Goal: Task Accomplishment & Management: Manage account settings

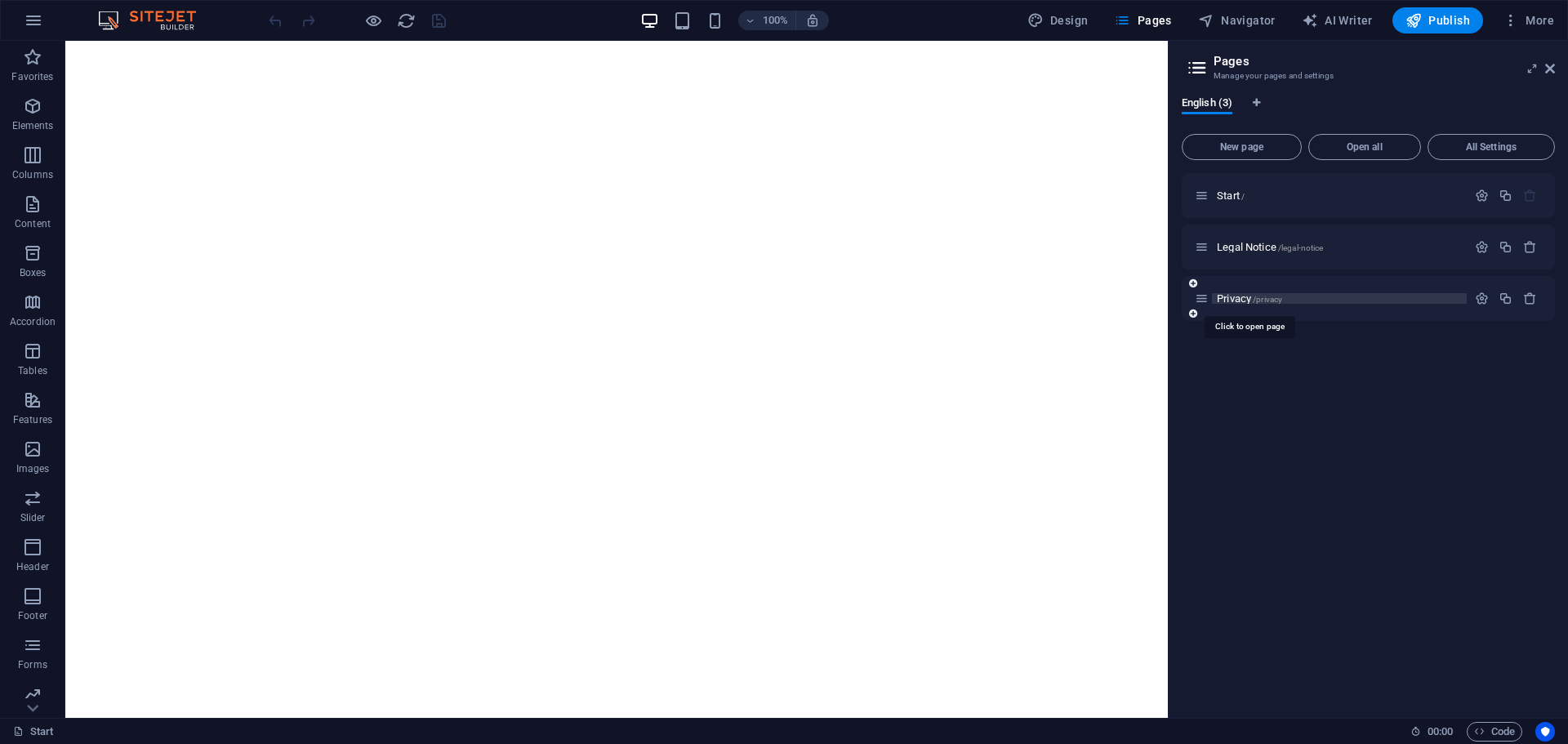
click at [1242, 302] on span "Privacy /privacy" at bounding box center [1249, 298] width 65 height 12
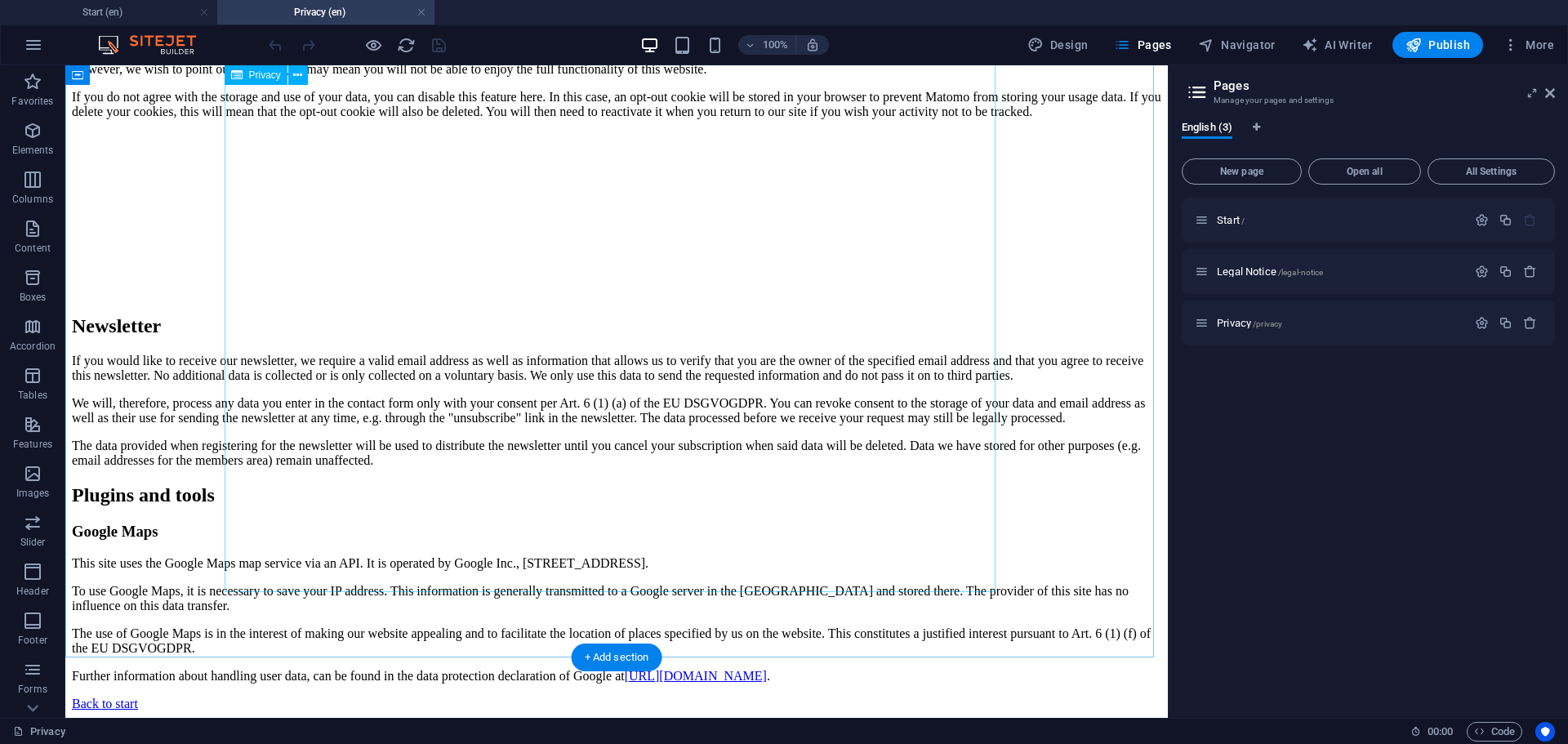
scroll to position [4257, 0]
click at [1249, 271] on span "Legal Notice /legal-notice" at bounding box center [1270, 271] width 106 height 12
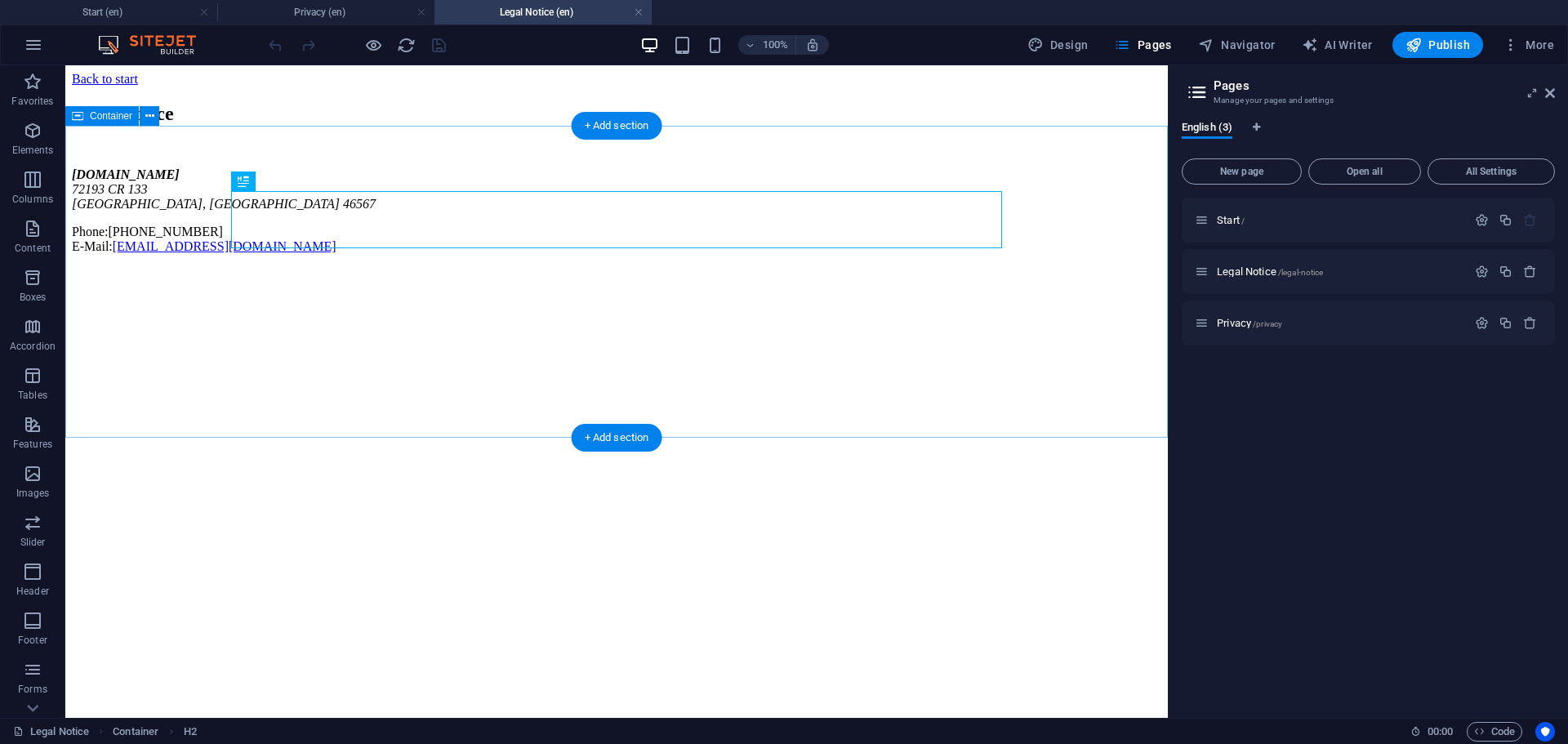
scroll to position [0, 0]
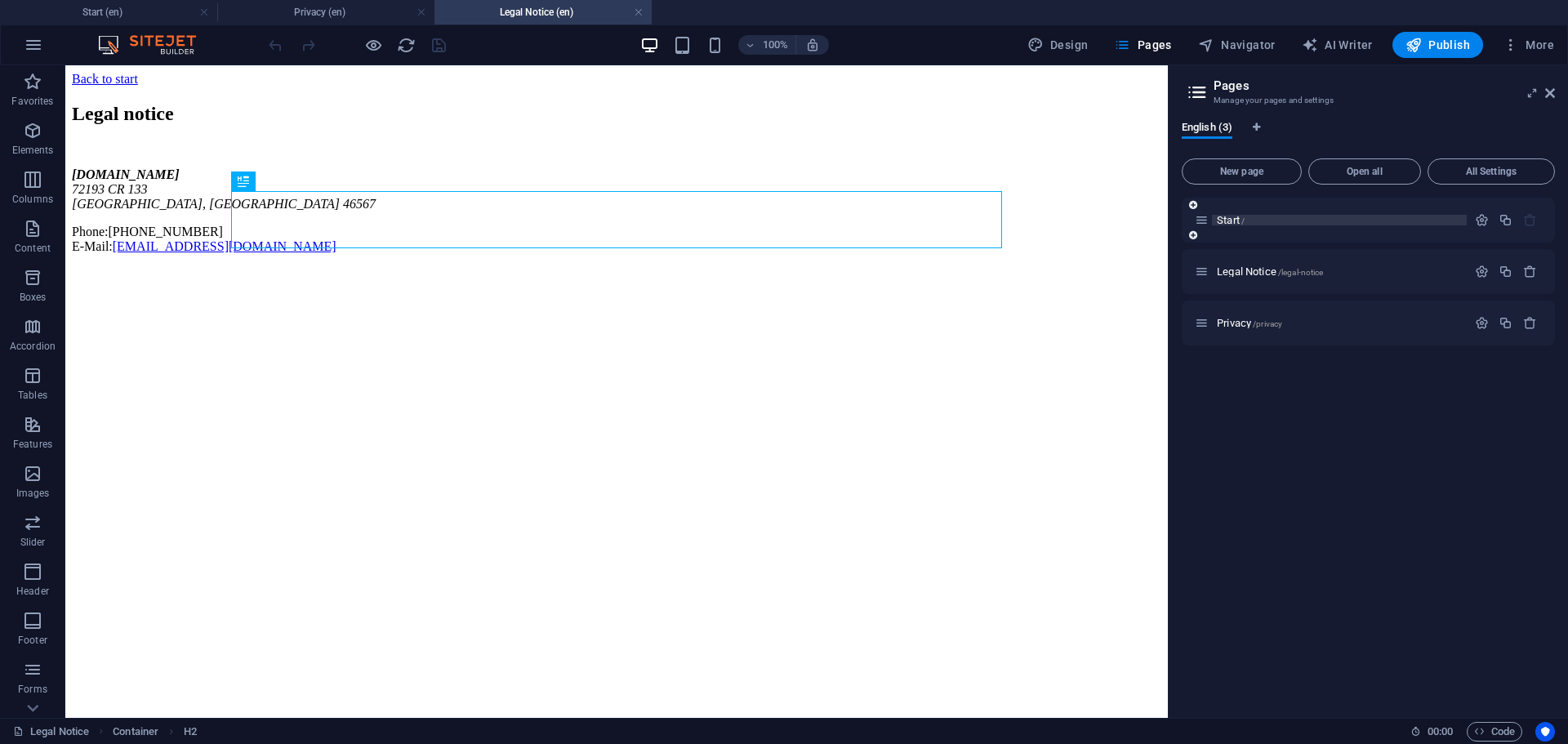
click at [1228, 222] on span "Start /" at bounding box center [1231, 219] width 27 height 12
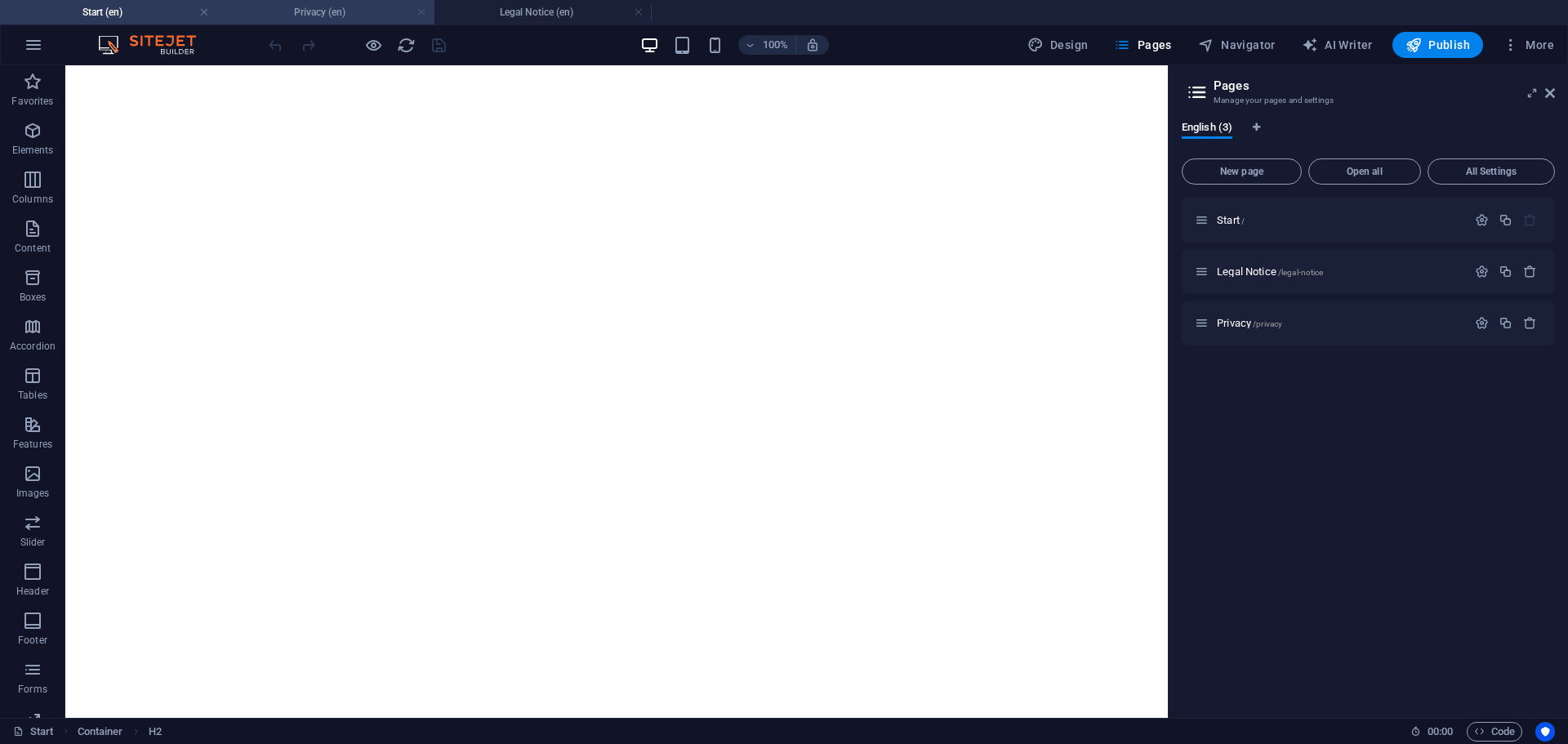
click at [418, 12] on link at bounding box center [421, 12] width 10 height 16
click at [421, 13] on link at bounding box center [421, 12] width 10 height 16
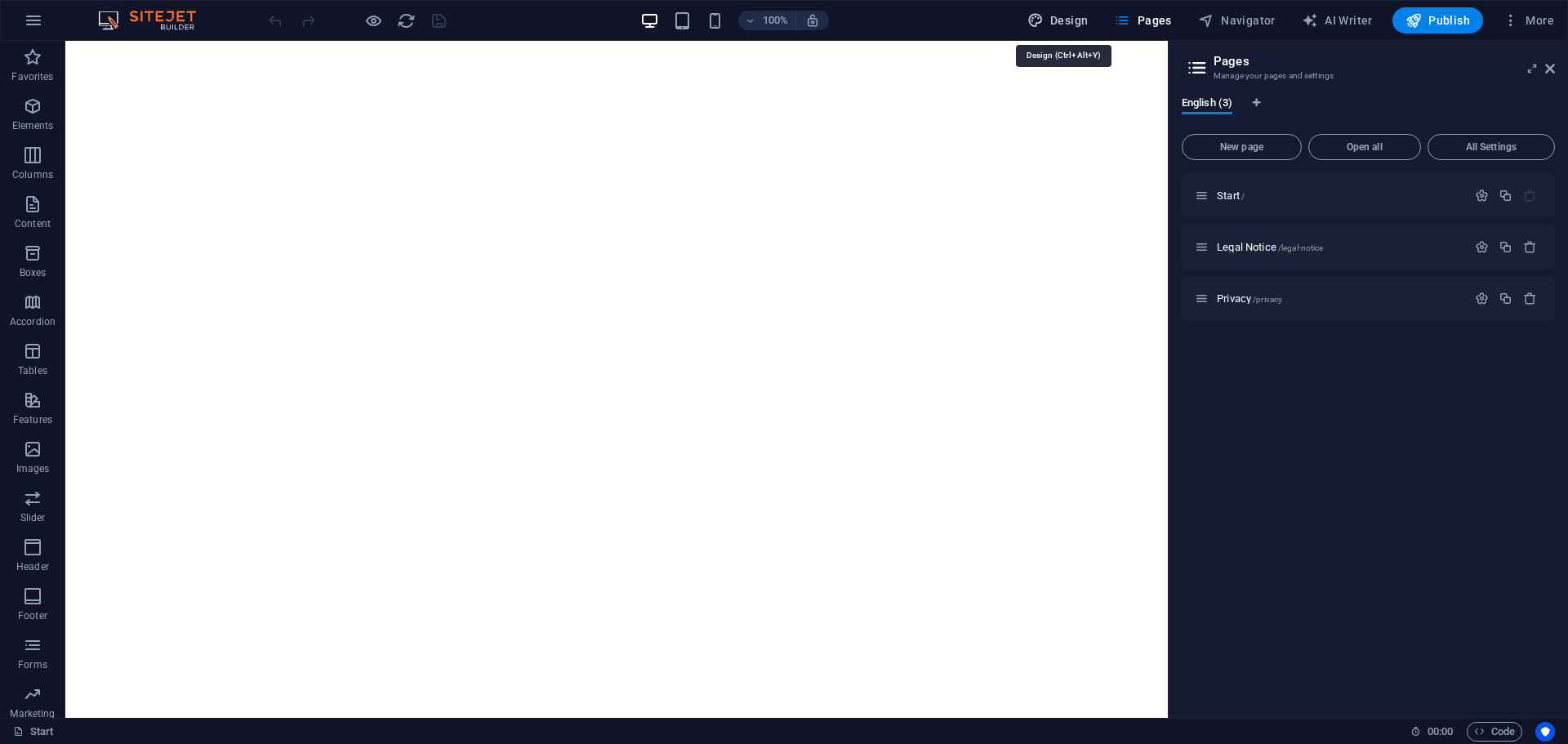
click at [1072, 21] on span "Design" at bounding box center [1058, 20] width 61 height 16
select select "px"
select select "400"
select select "px"
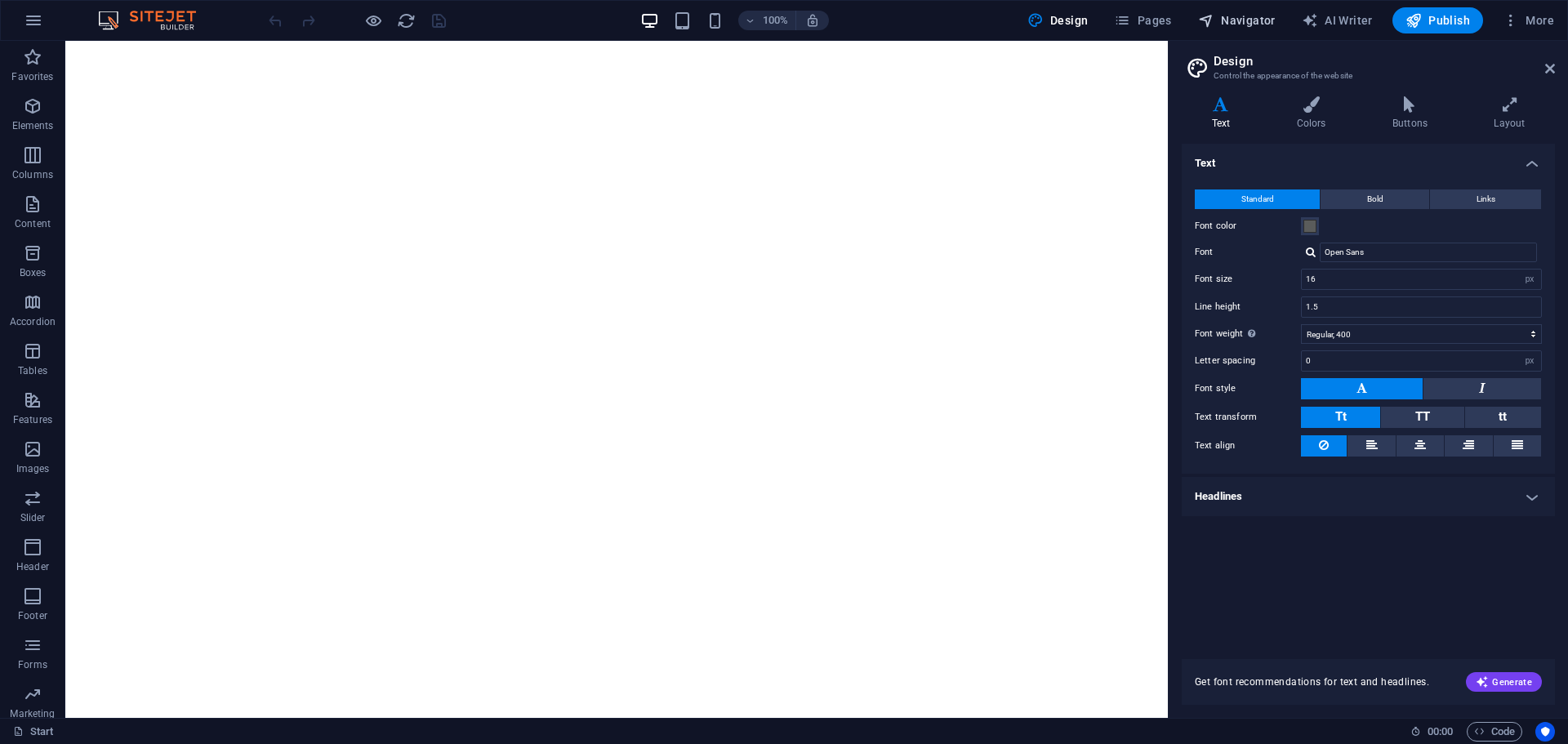
click at [1260, 21] on span "Navigator" at bounding box center [1236, 20] width 78 height 16
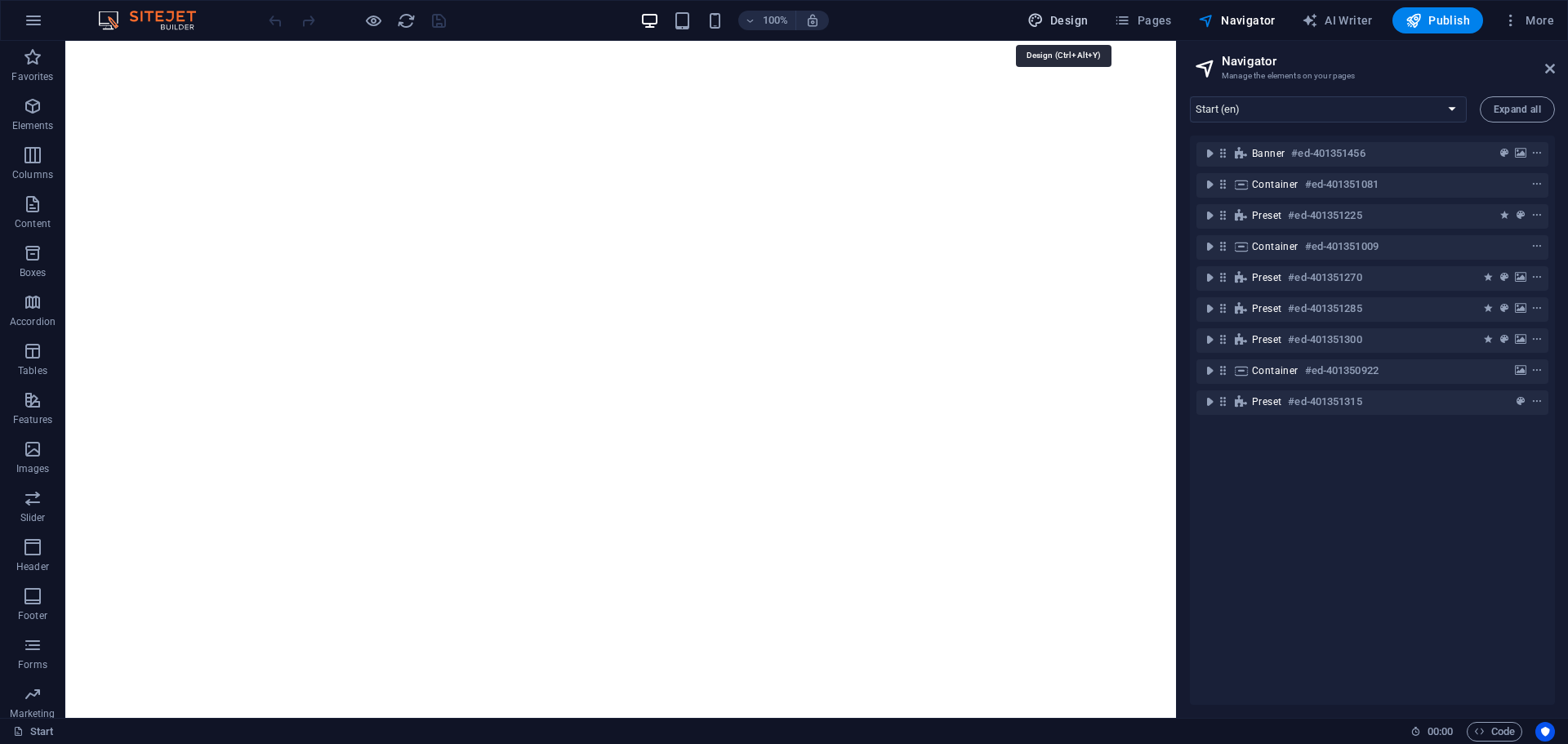
click at [1085, 20] on span "Design" at bounding box center [1058, 20] width 61 height 16
select select "px"
select select "400"
select select "px"
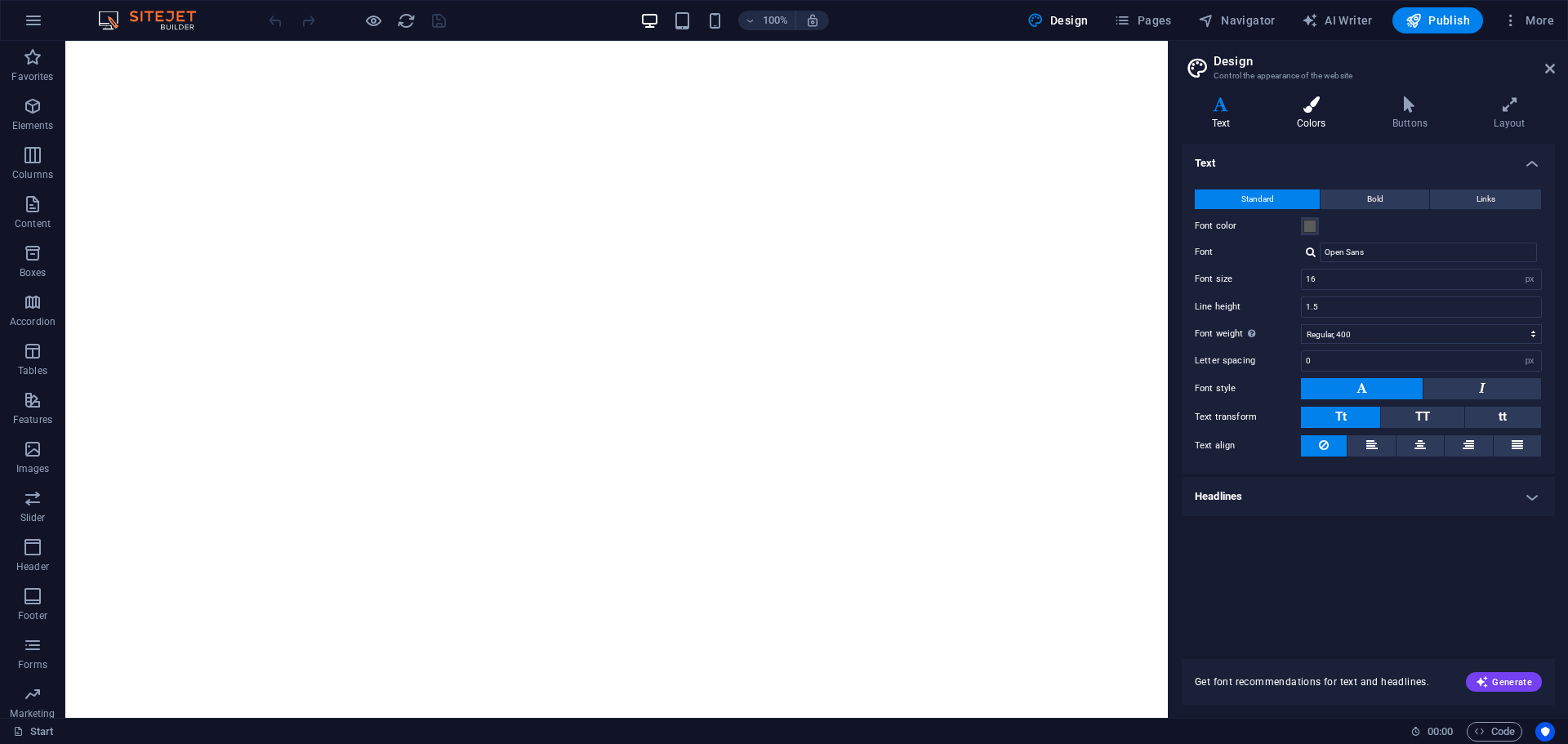
click at [1325, 112] on h4 "Colors" at bounding box center [1314, 113] width 95 height 35
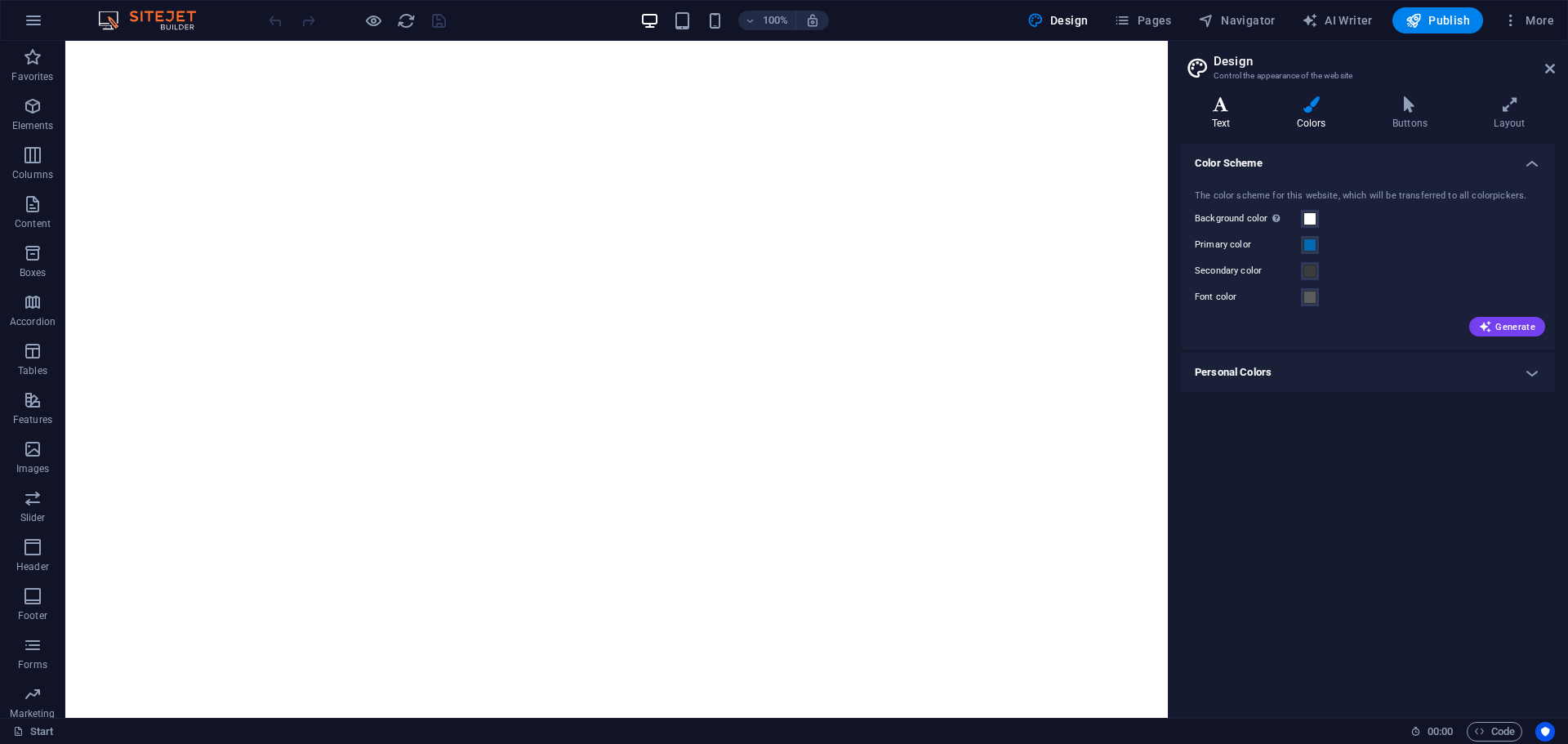
click at [1218, 96] on icon at bounding box center [1221, 104] width 79 height 16
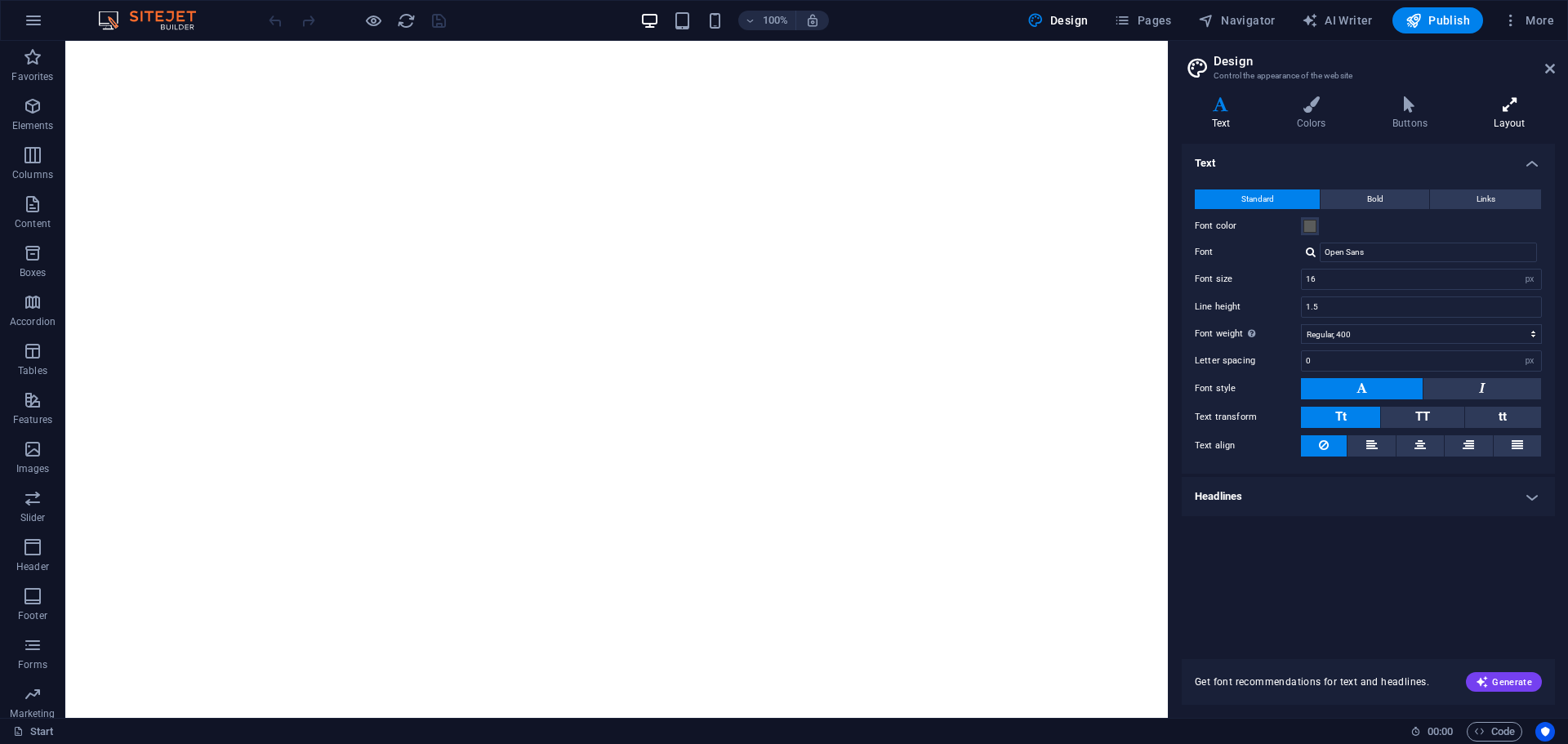
click at [1505, 118] on h4 "Layout" at bounding box center [1509, 113] width 91 height 35
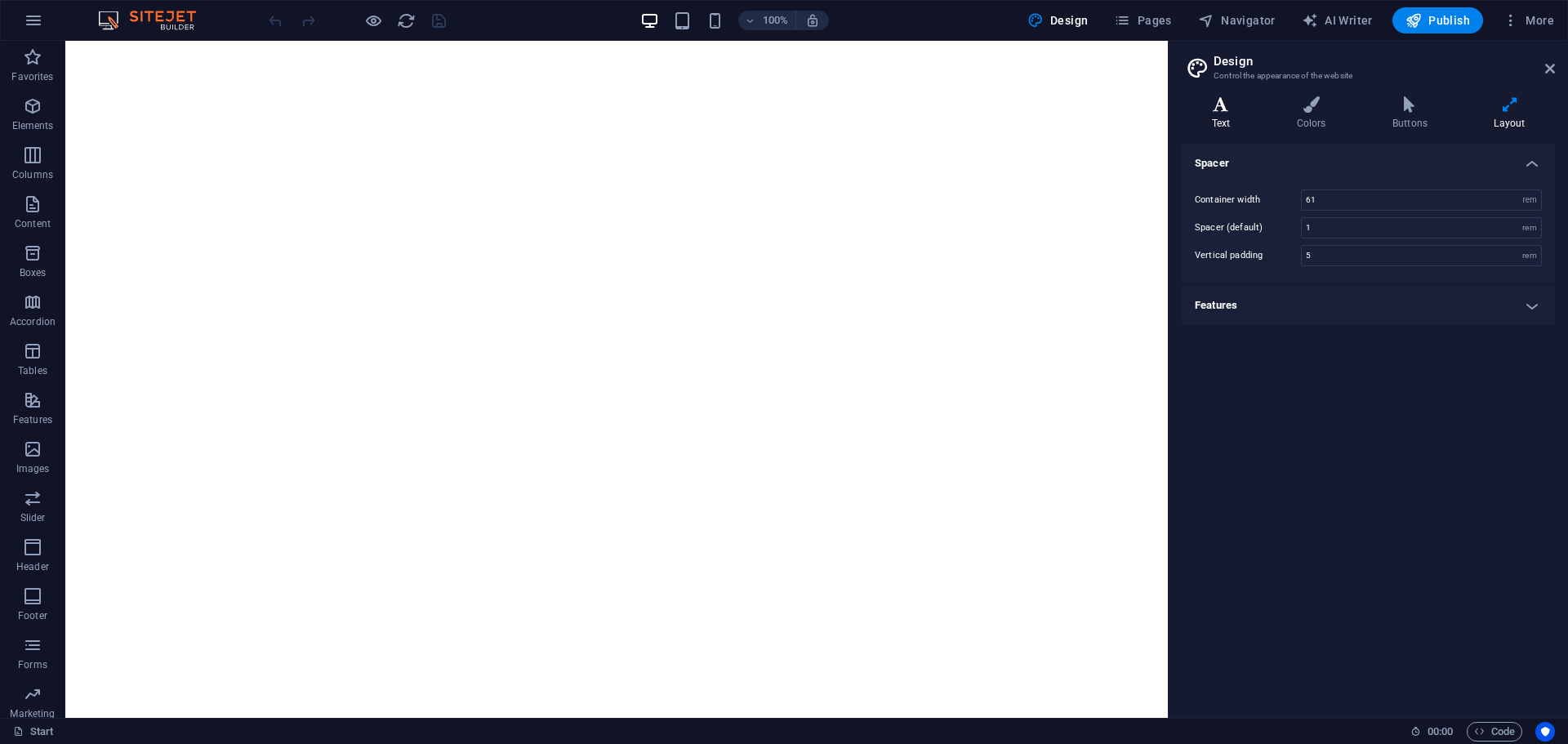
click at [1219, 121] on h4 "Text" at bounding box center [1223, 113] width 85 height 35
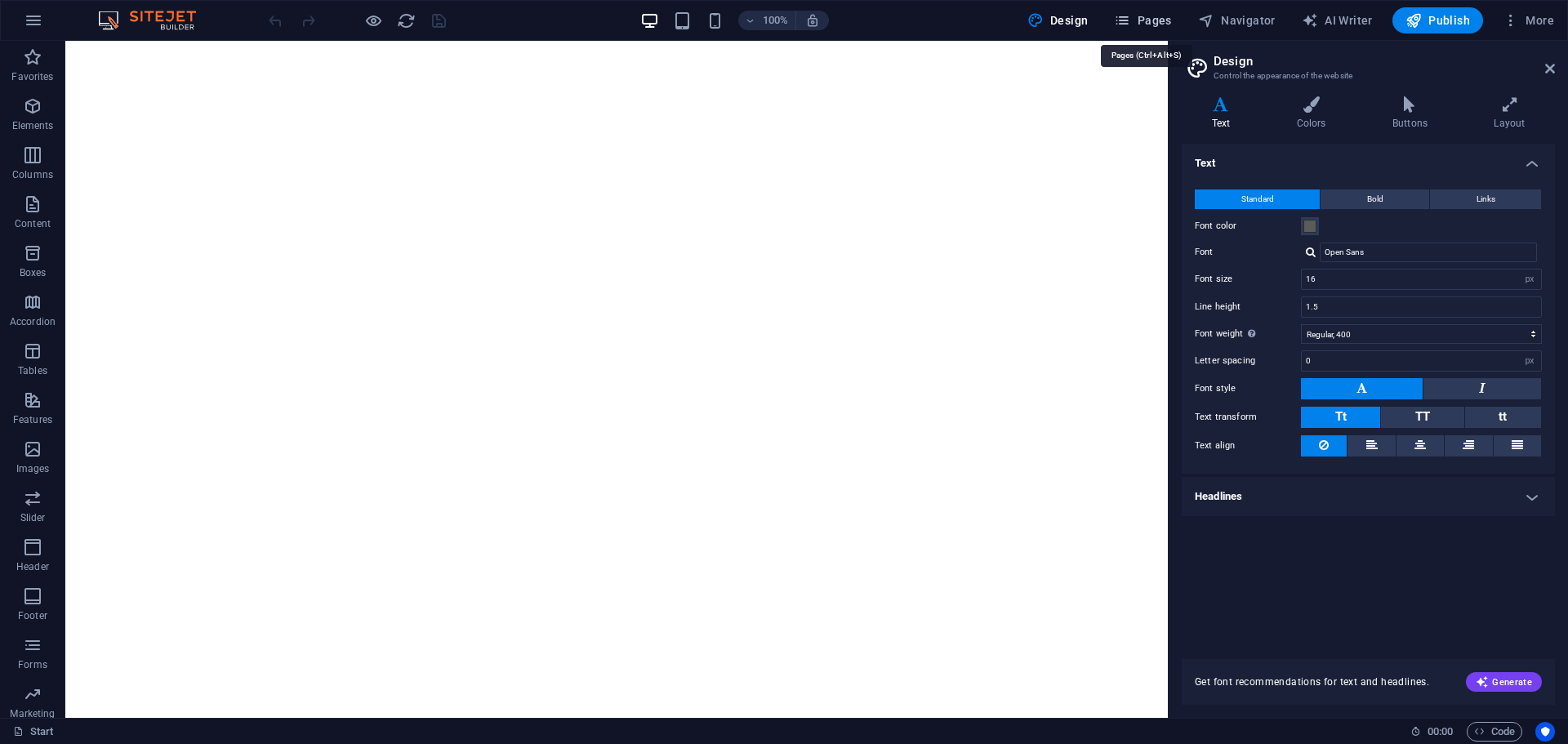
click at [1166, 22] on span "Pages" at bounding box center [1142, 20] width 58 height 16
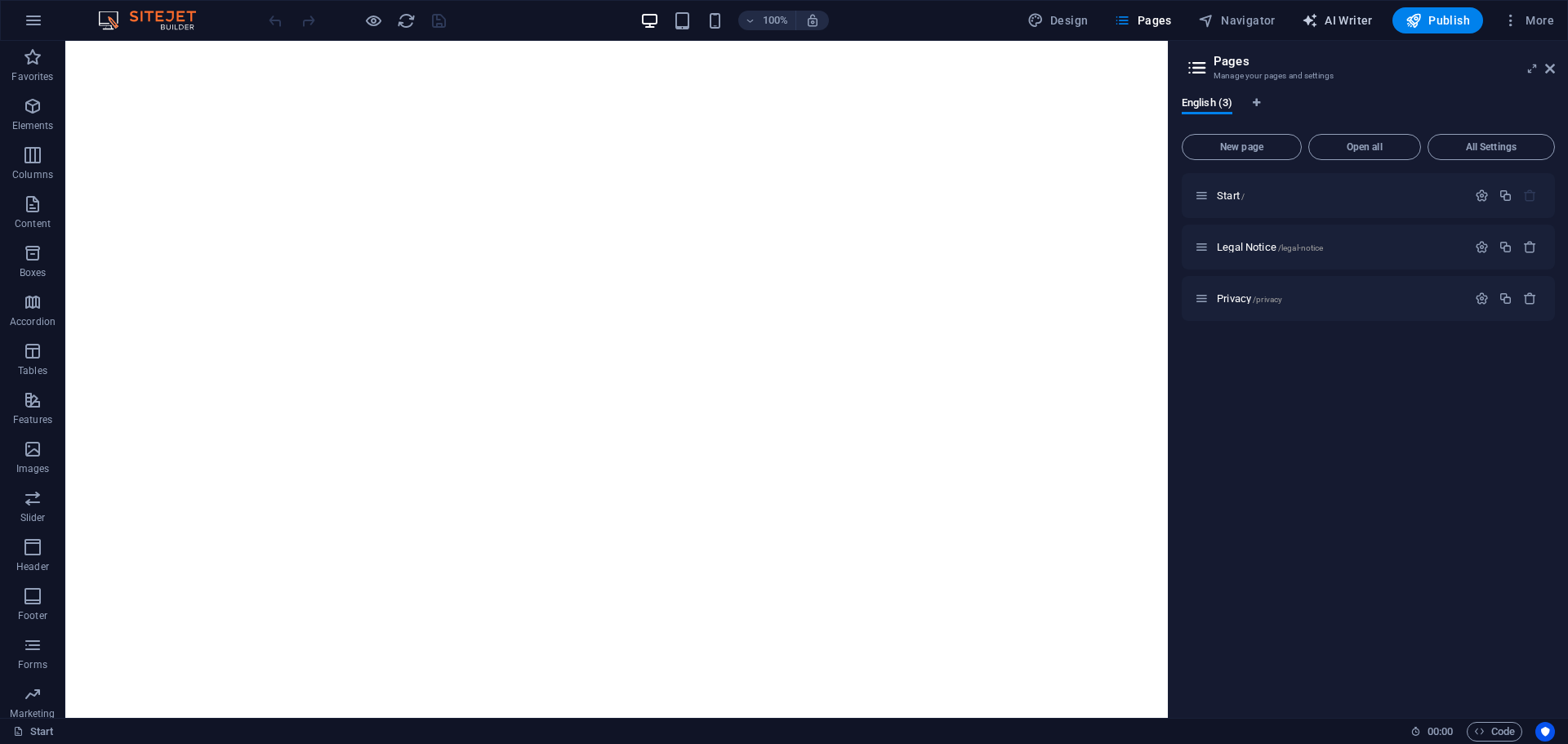
click at [1343, 22] on span "AI Writer" at bounding box center [1338, 20] width 71 height 16
select select "English"
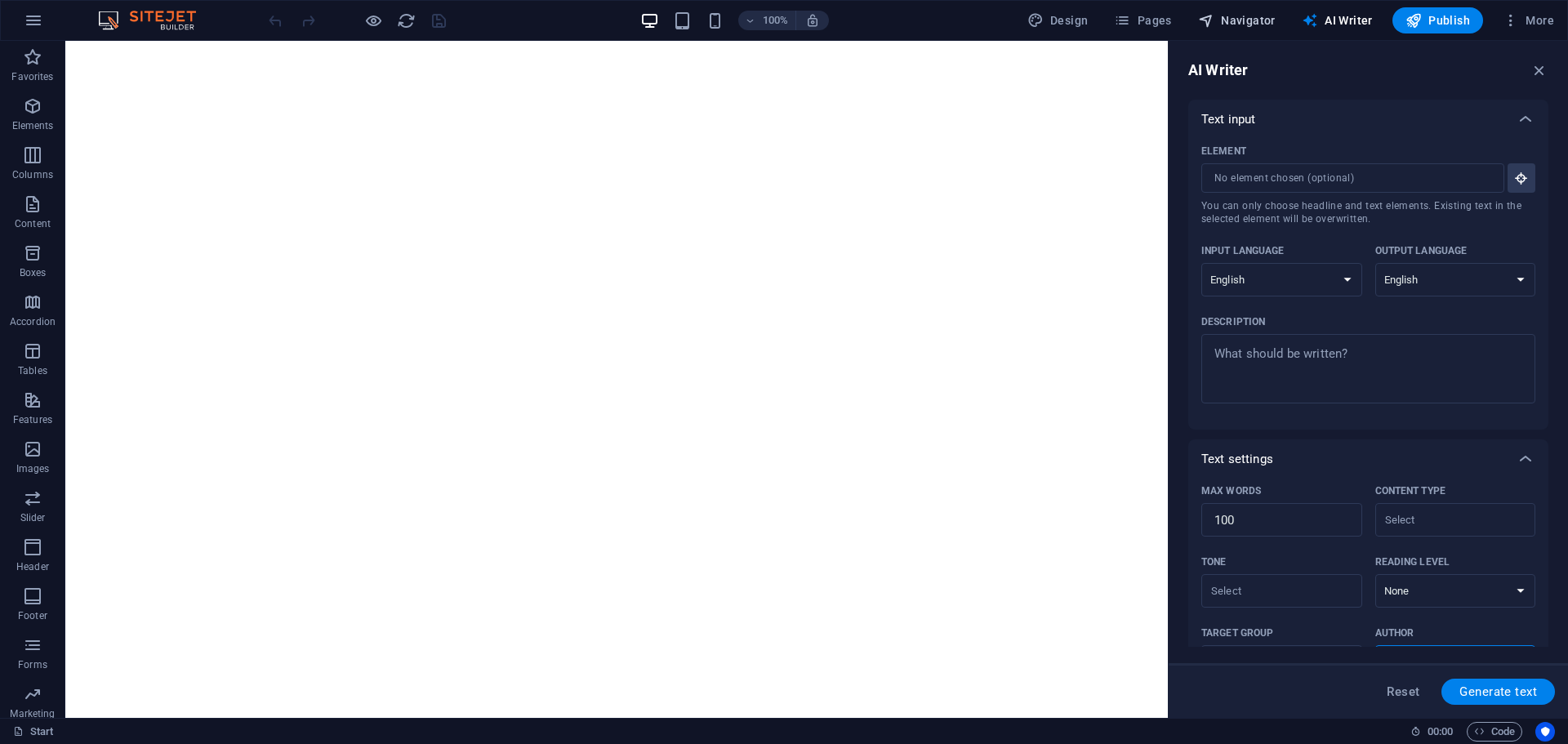
click at [1241, 16] on span "Navigator" at bounding box center [1236, 20] width 78 height 16
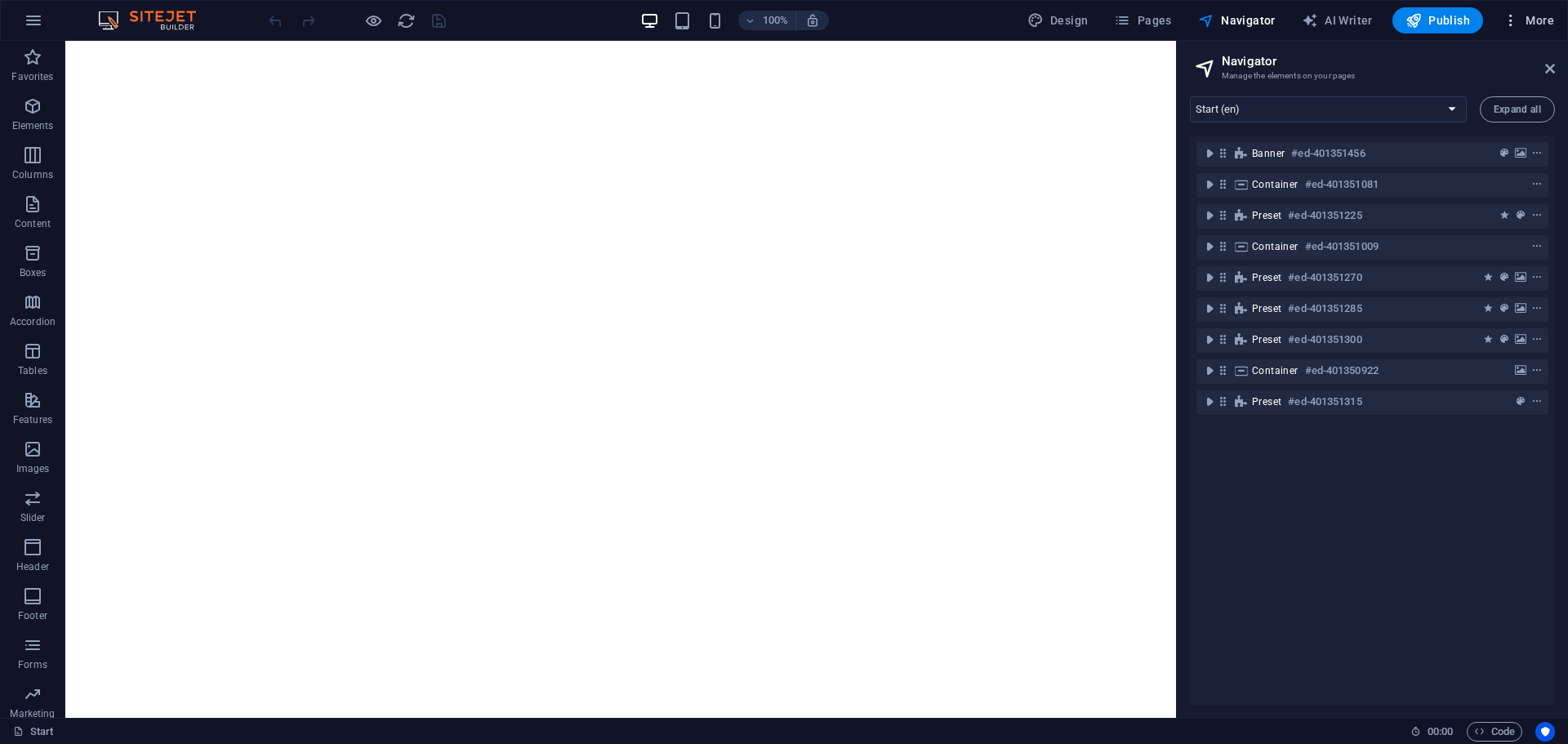
click at [1502, 19] on icon "button" at bounding box center [1510, 20] width 16 height 16
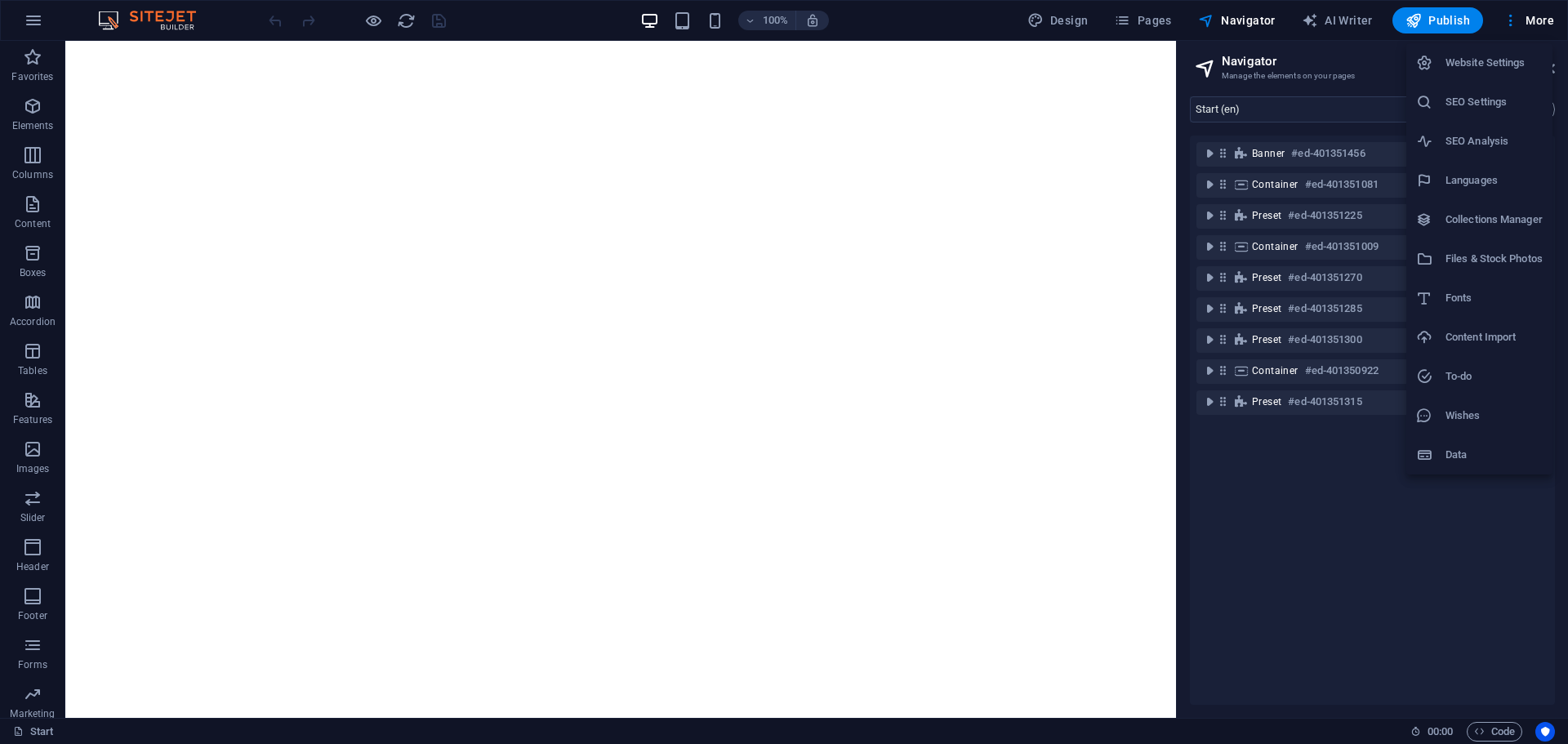
click at [1505, 64] on h6 "Website Settings" at bounding box center [1494, 62] width 97 height 19
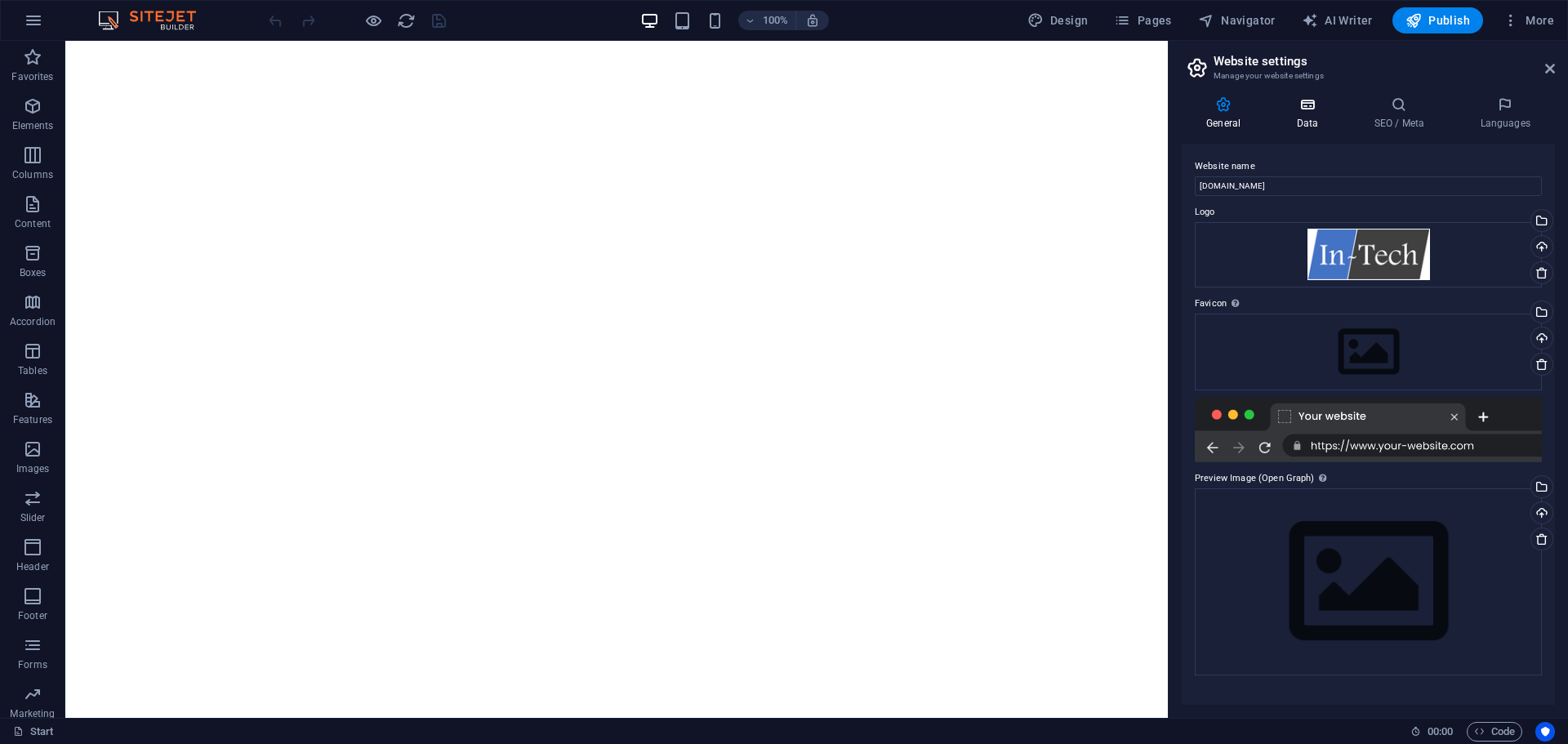
click at [1325, 111] on icon at bounding box center [1307, 104] width 71 height 16
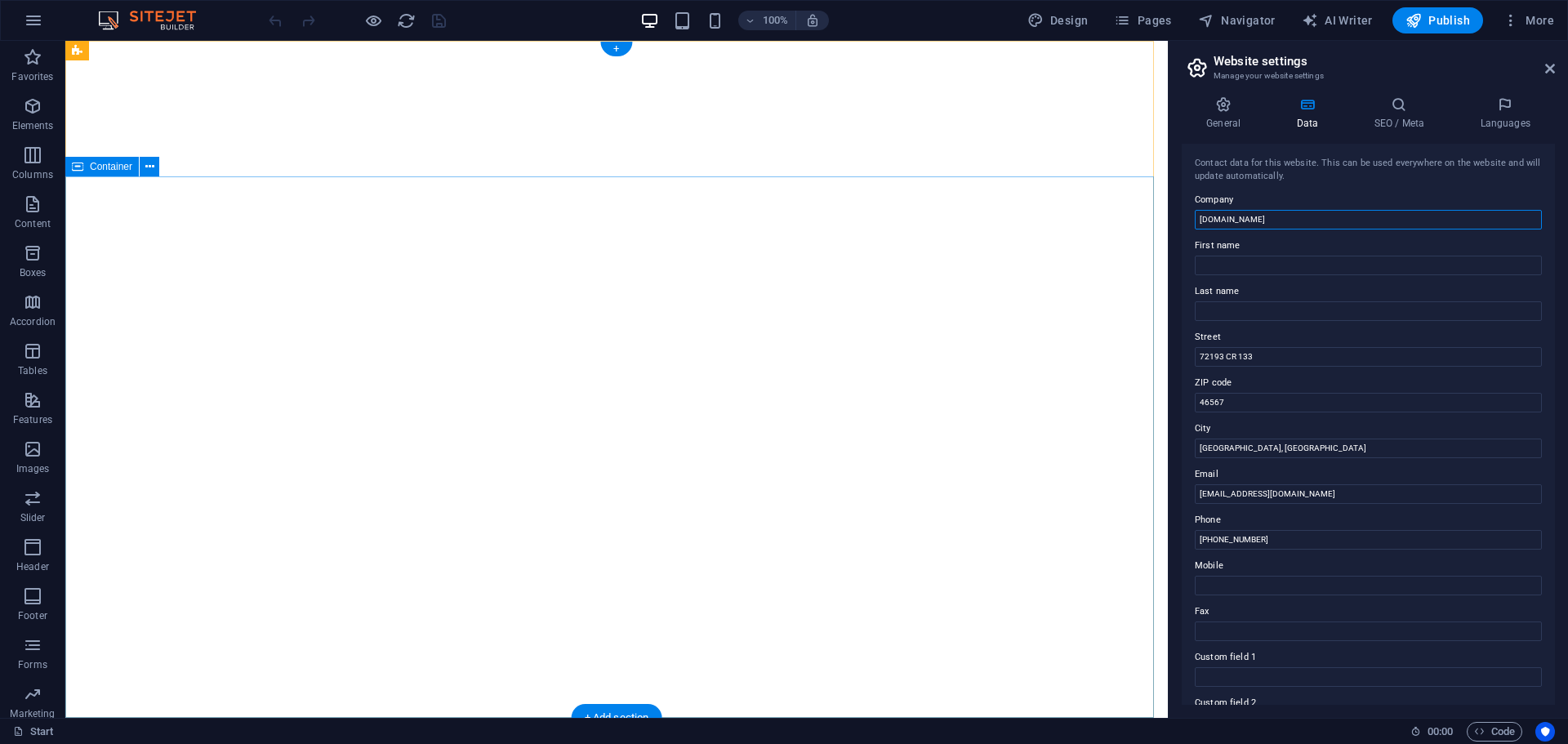
drag, startPoint x: 1365, startPoint y: 266, endPoint x: 1153, endPoint y: 198, distance: 222.6
click at [1309, 225] on input "[DOMAIN_NAME]" at bounding box center [1369, 219] width 347 height 19
click at [1406, 113] on h4 "SEO / Meta" at bounding box center [1402, 113] width 106 height 35
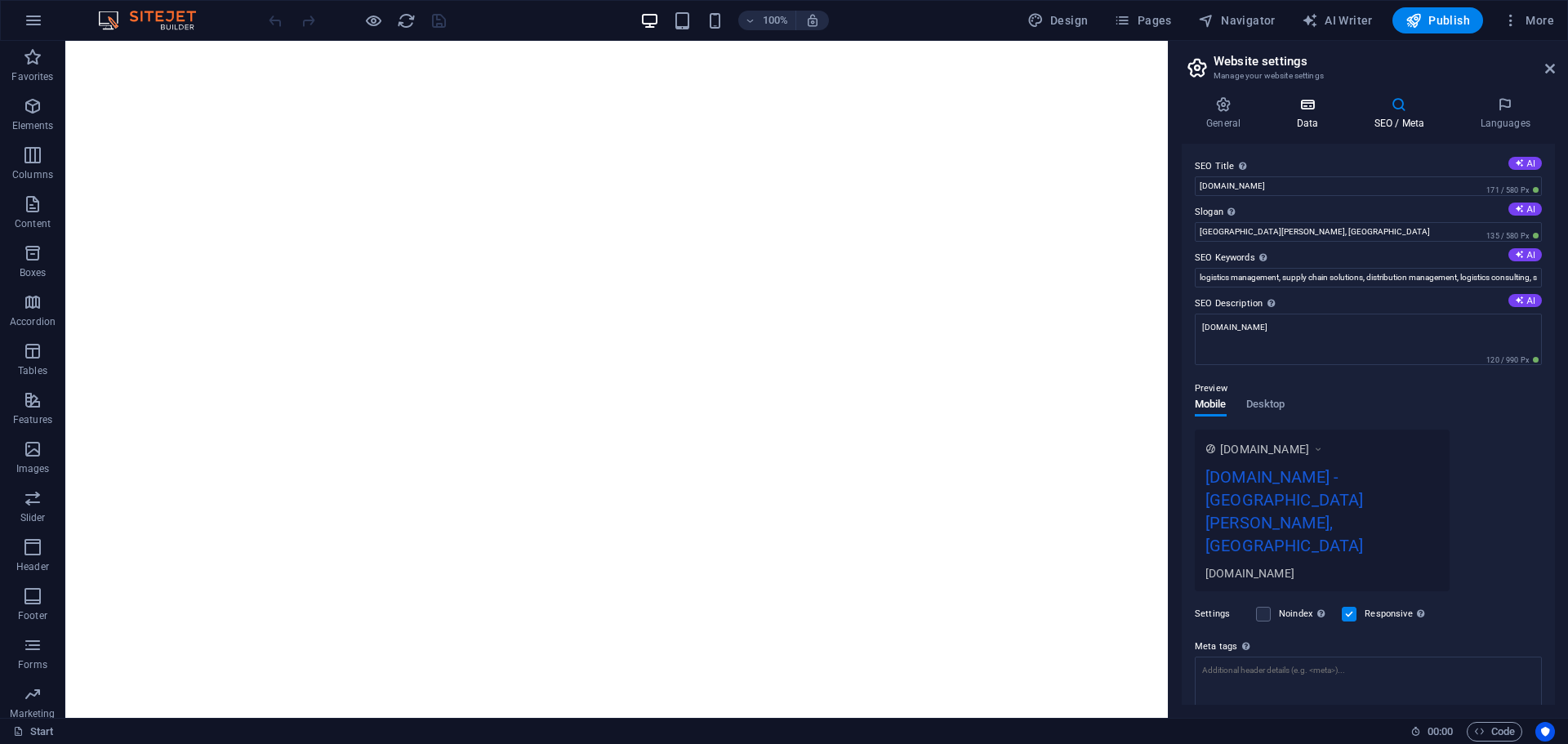
click at [1302, 119] on h4 "Data" at bounding box center [1310, 113] width 78 height 35
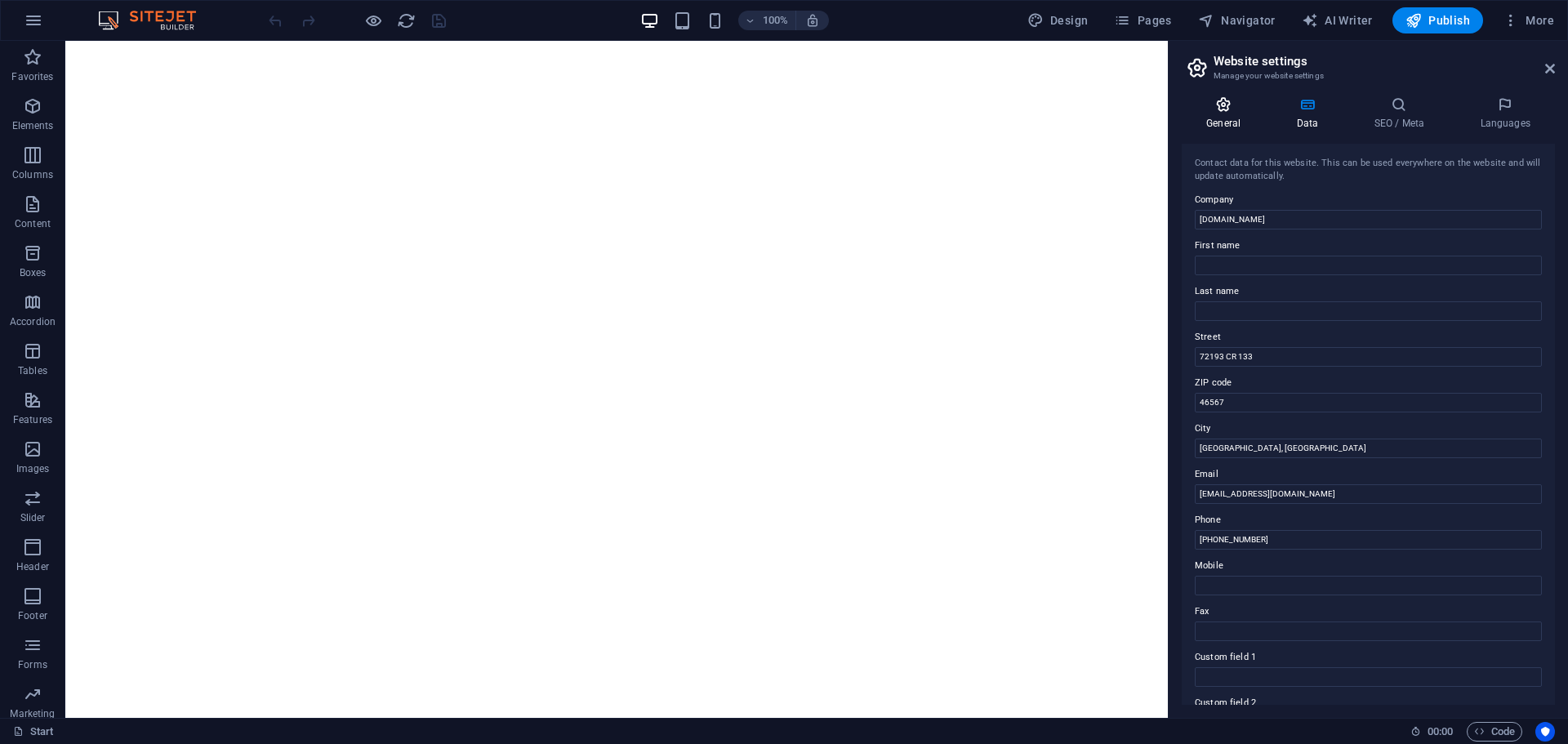
click at [1227, 122] on h4 "General" at bounding box center [1226, 113] width 90 height 35
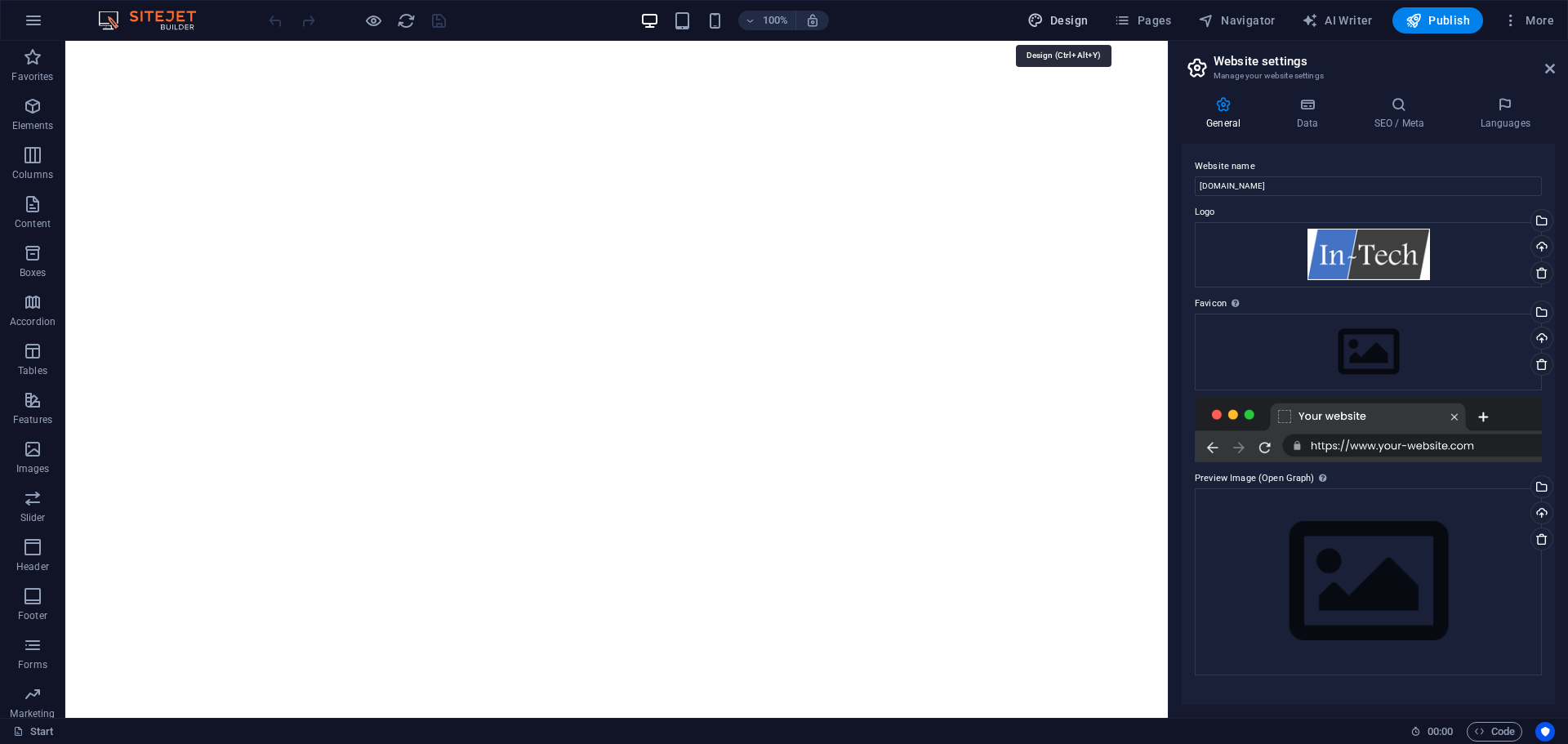
click at [1078, 19] on span "Design" at bounding box center [1058, 20] width 61 height 16
select select "px"
select select "400"
select select "px"
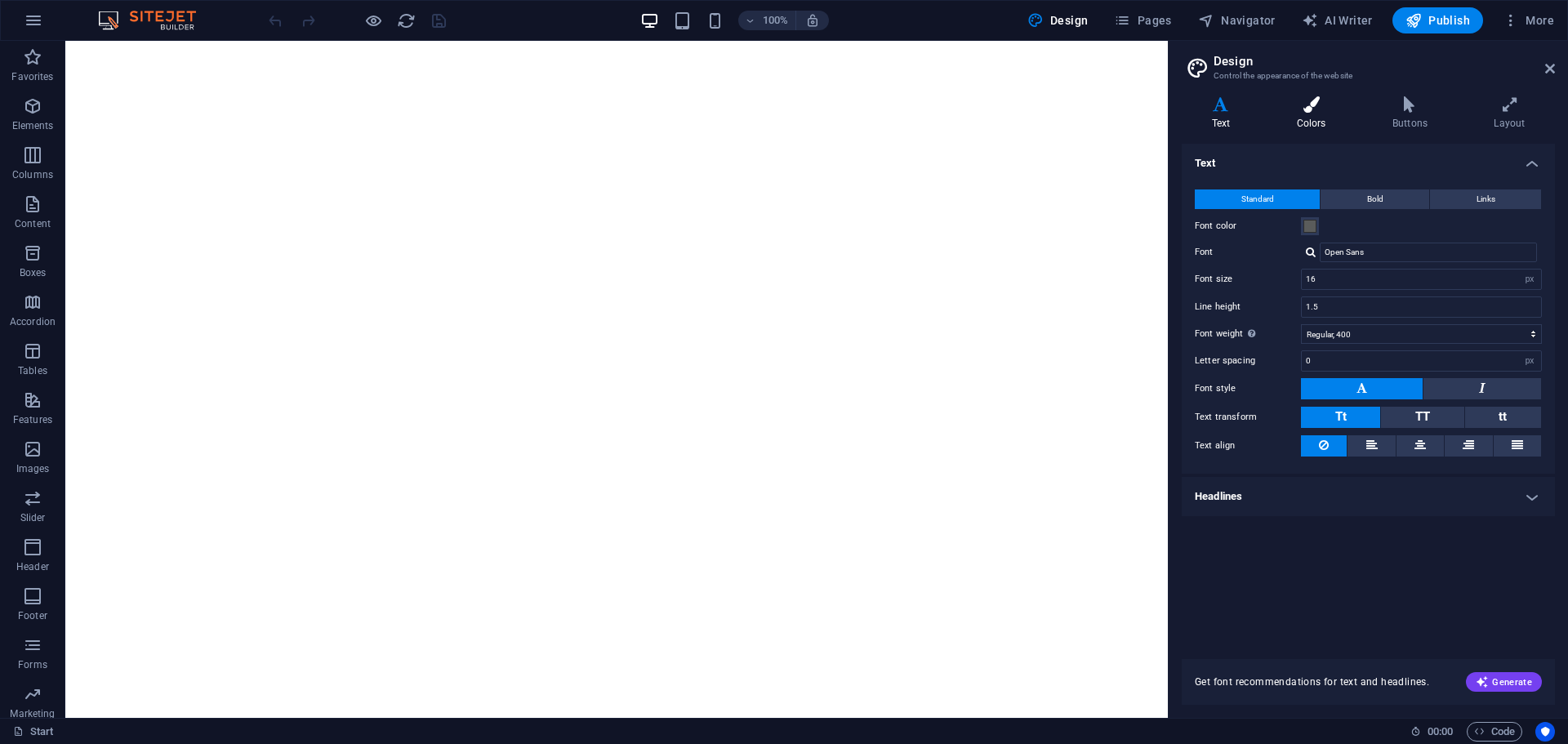
click at [1323, 112] on h4 "Colors" at bounding box center [1314, 113] width 95 height 35
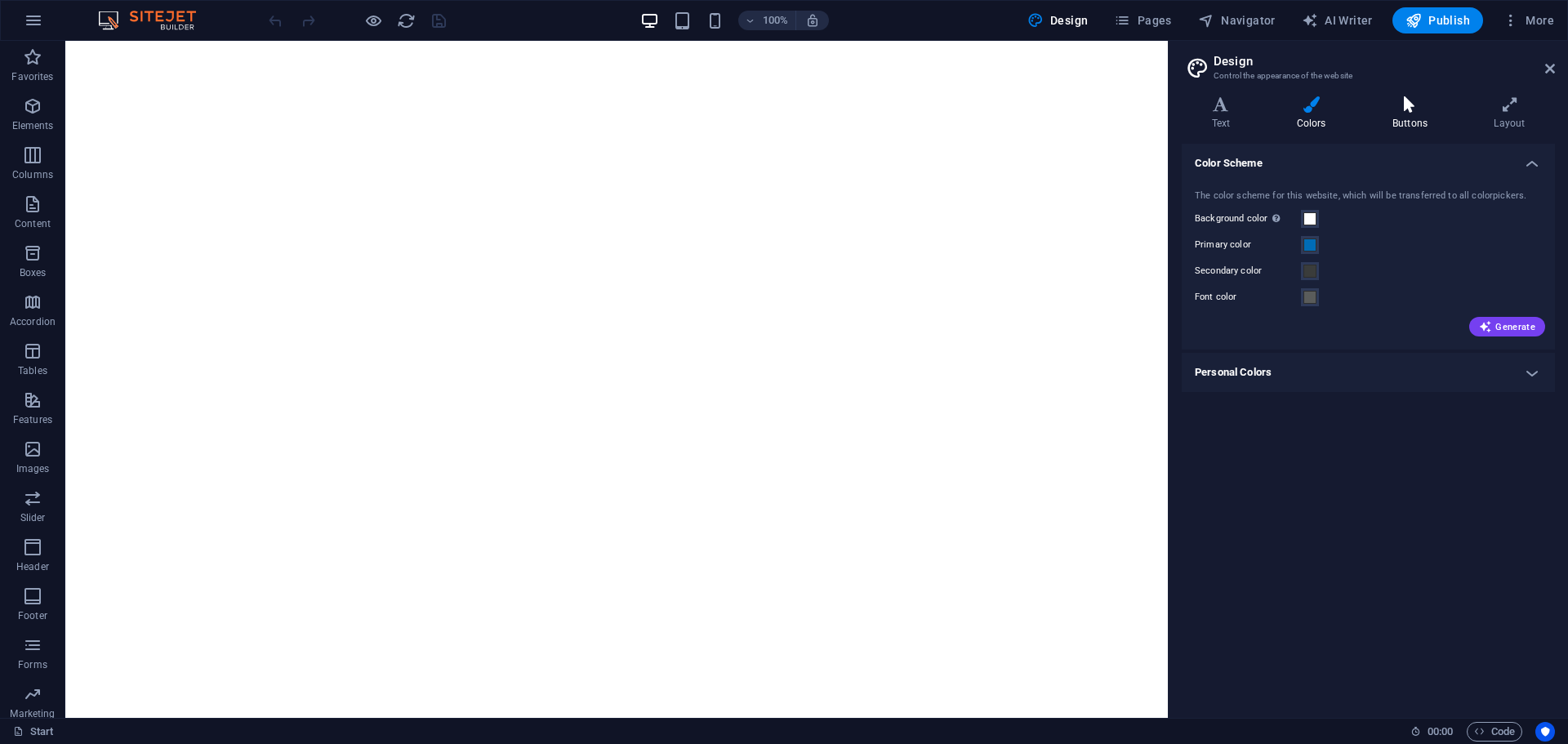
click at [1408, 115] on h4 "Buttons" at bounding box center [1413, 113] width 101 height 35
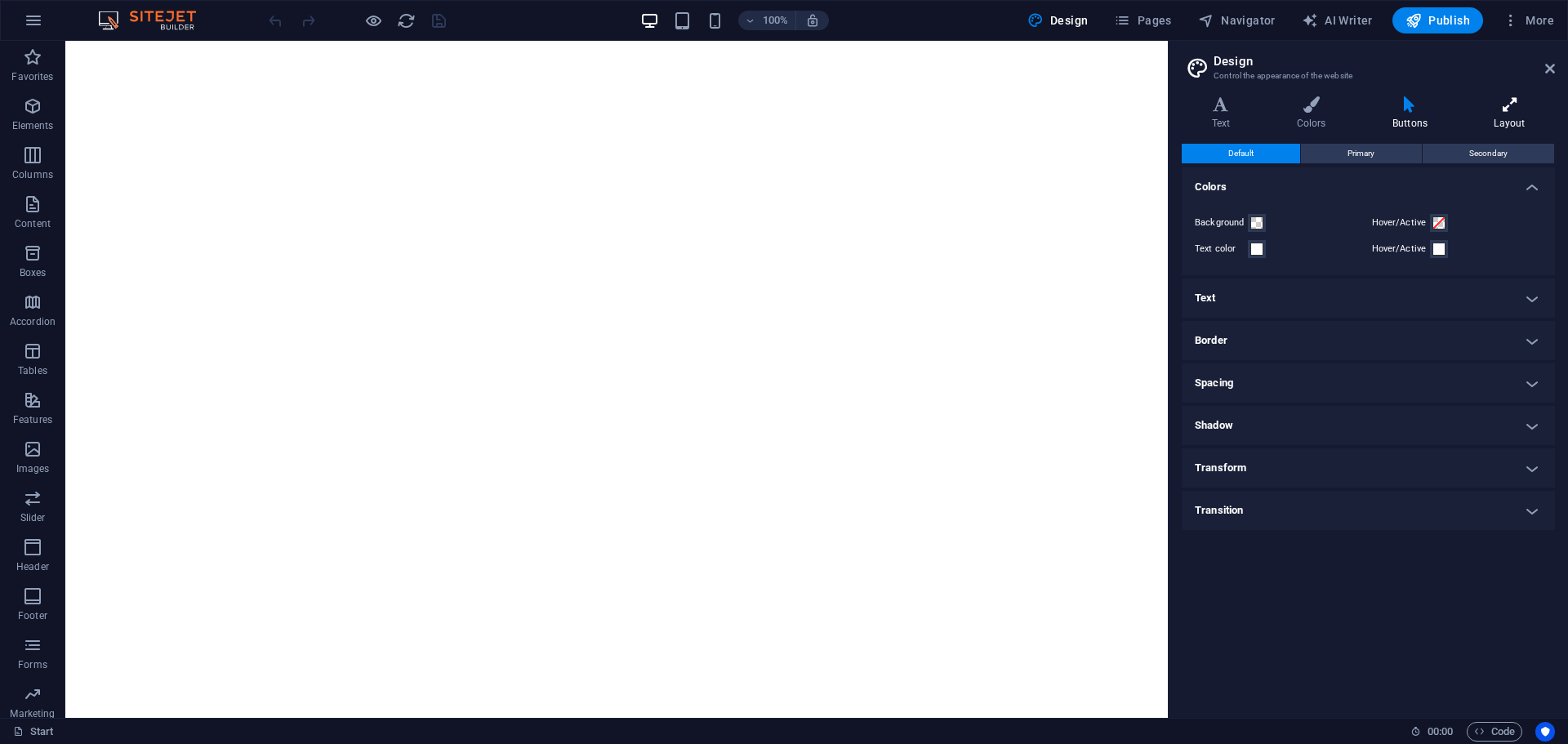
click at [1490, 103] on icon at bounding box center [1509, 104] width 91 height 16
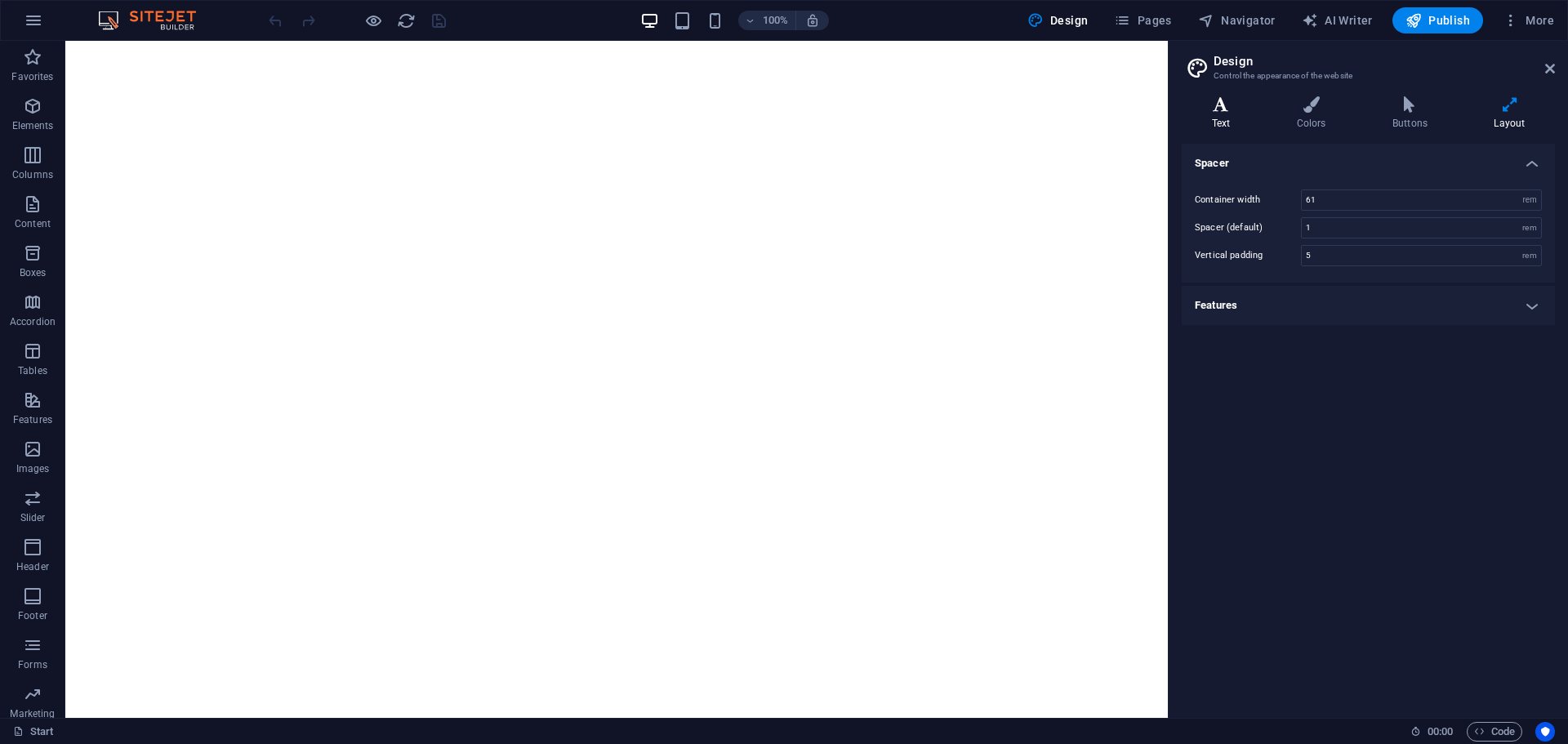
click at [1235, 105] on icon at bounding box center [1221, 104] width 79 height 16
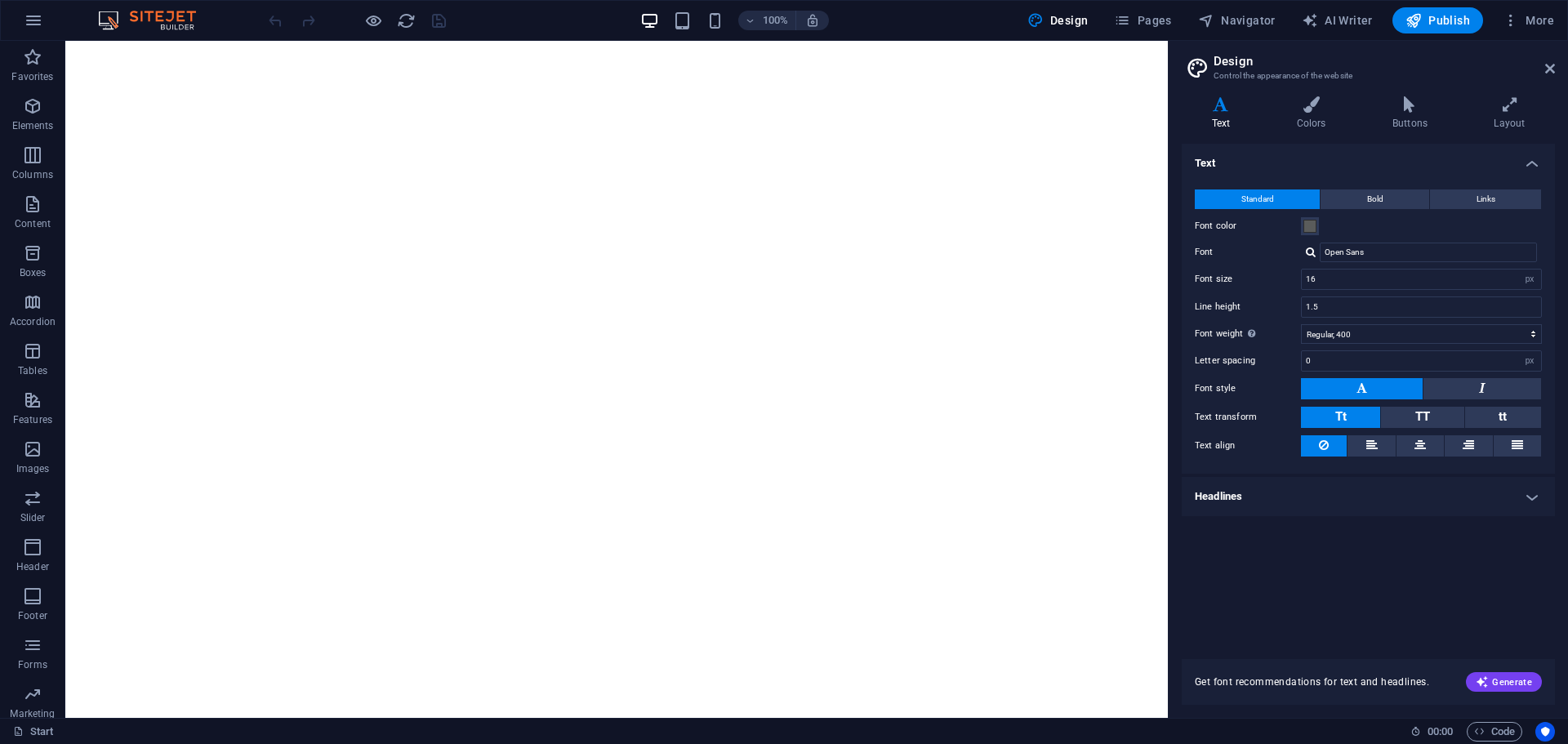
click at [1556, 71] on aside "Design Control the appearance of the website Variants Text Colors Buttons Layou…" at bounding box center [1368, 379] width 400 height 676
click at [1552, 70] on icon at bounding box center [1550, 69] width 10 height 13
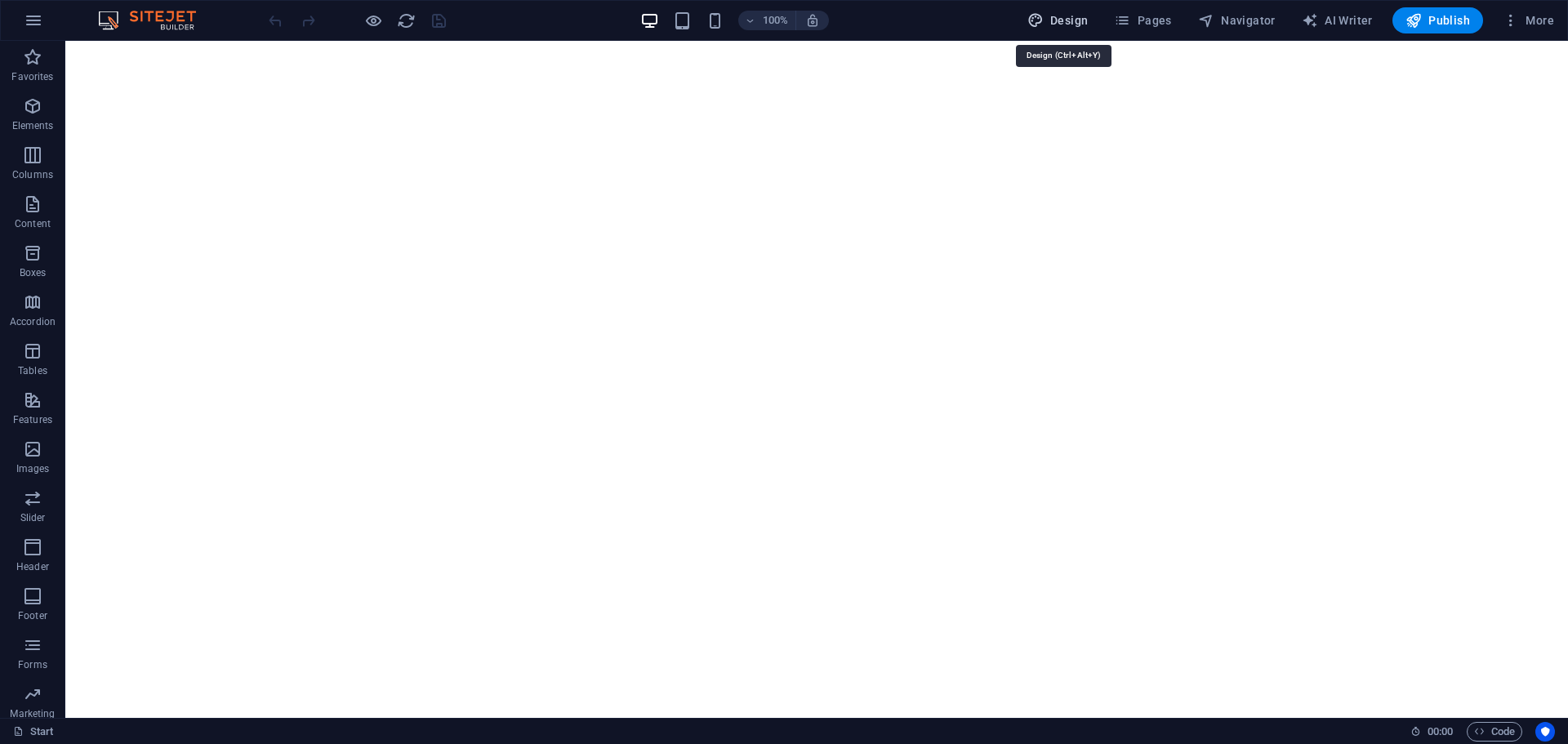
click at [1054, 15] on span "Design" at bounding box center [1058, 20] width 61 height 16
select select "px"
select select "400"
select select "px"
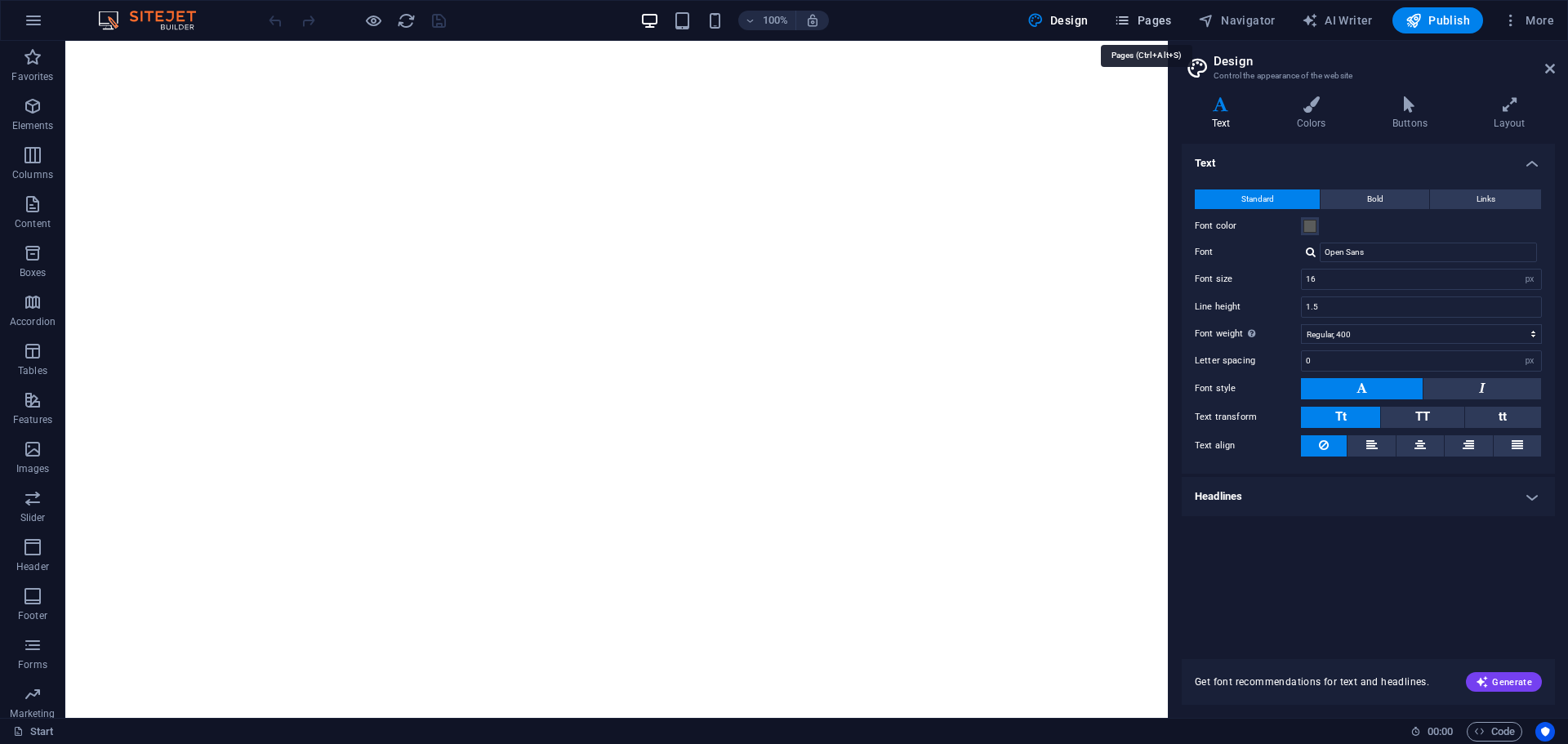
click at [1143, 13] on span "Pages" at bounding box center [1142, 20] width 58 height 16
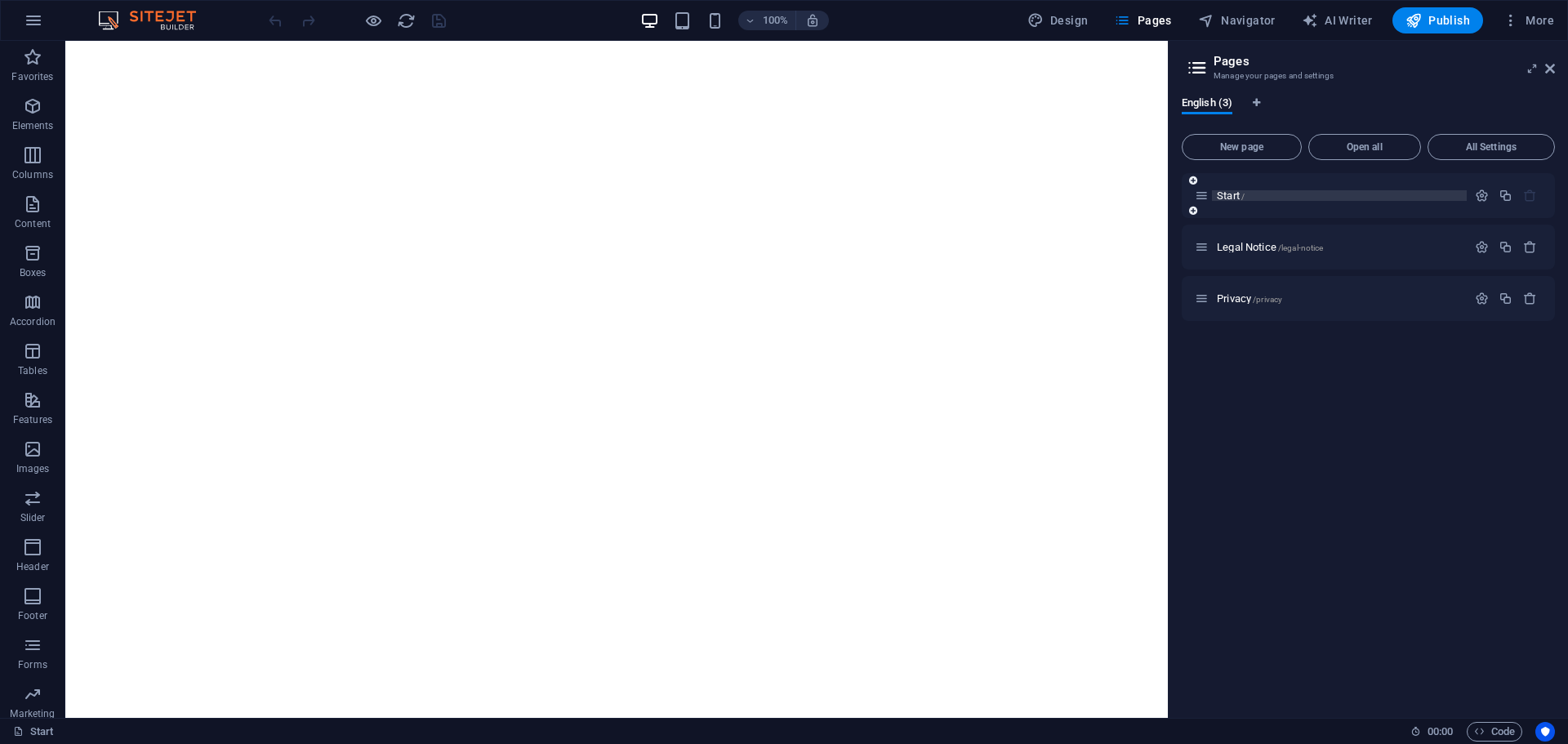
click at [1230, 198] on span "Start /" at bounding box center [1231, 195] width 27 height 12
click at [1221, 22] on span "Navigator" at bounding box center [1236, 20] width 78 height 16
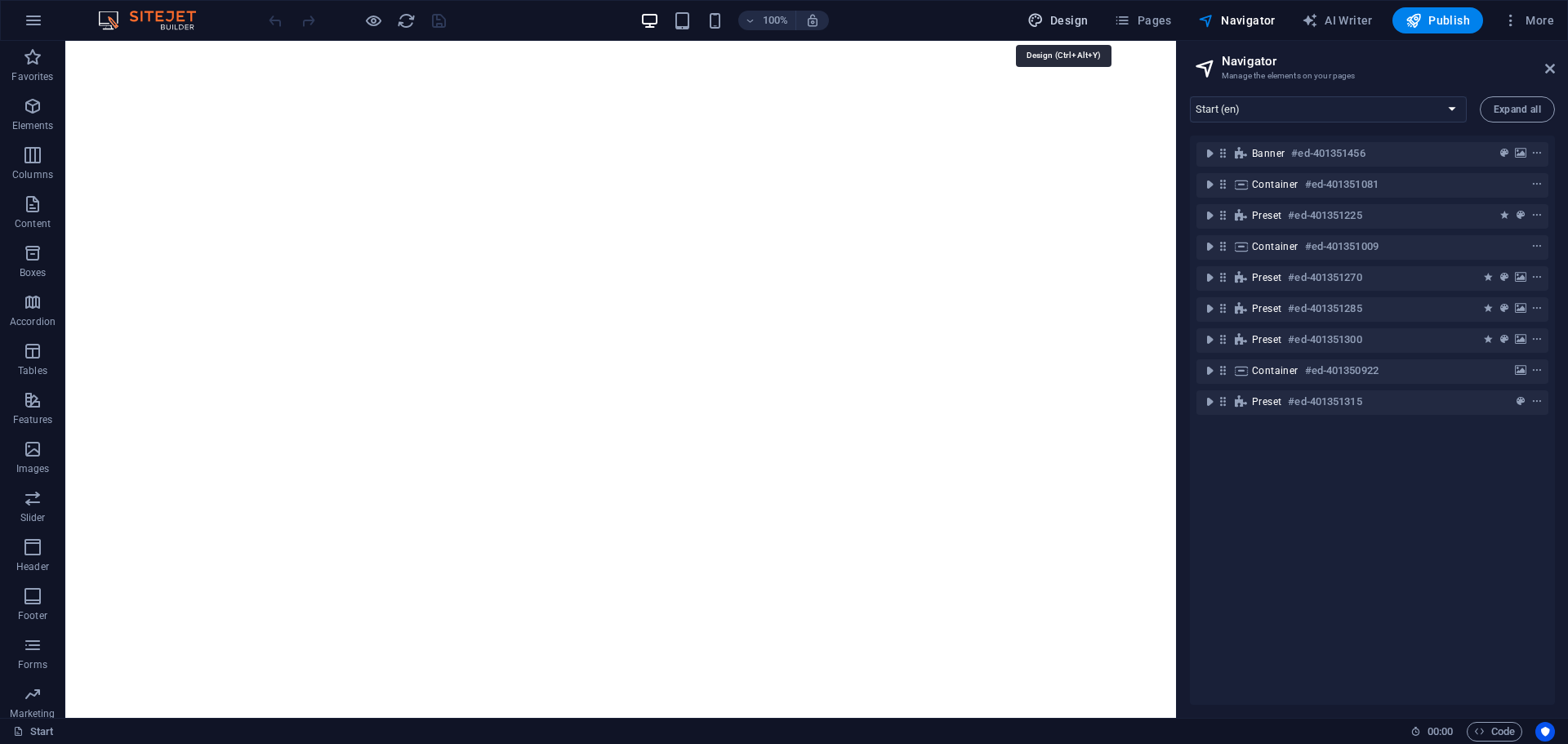
click at [1074, 12] on span "Design" at bounding box center [1058, 20] width 61 height 16
select select "px"
select select "400"
select select "px"
select select "rem"
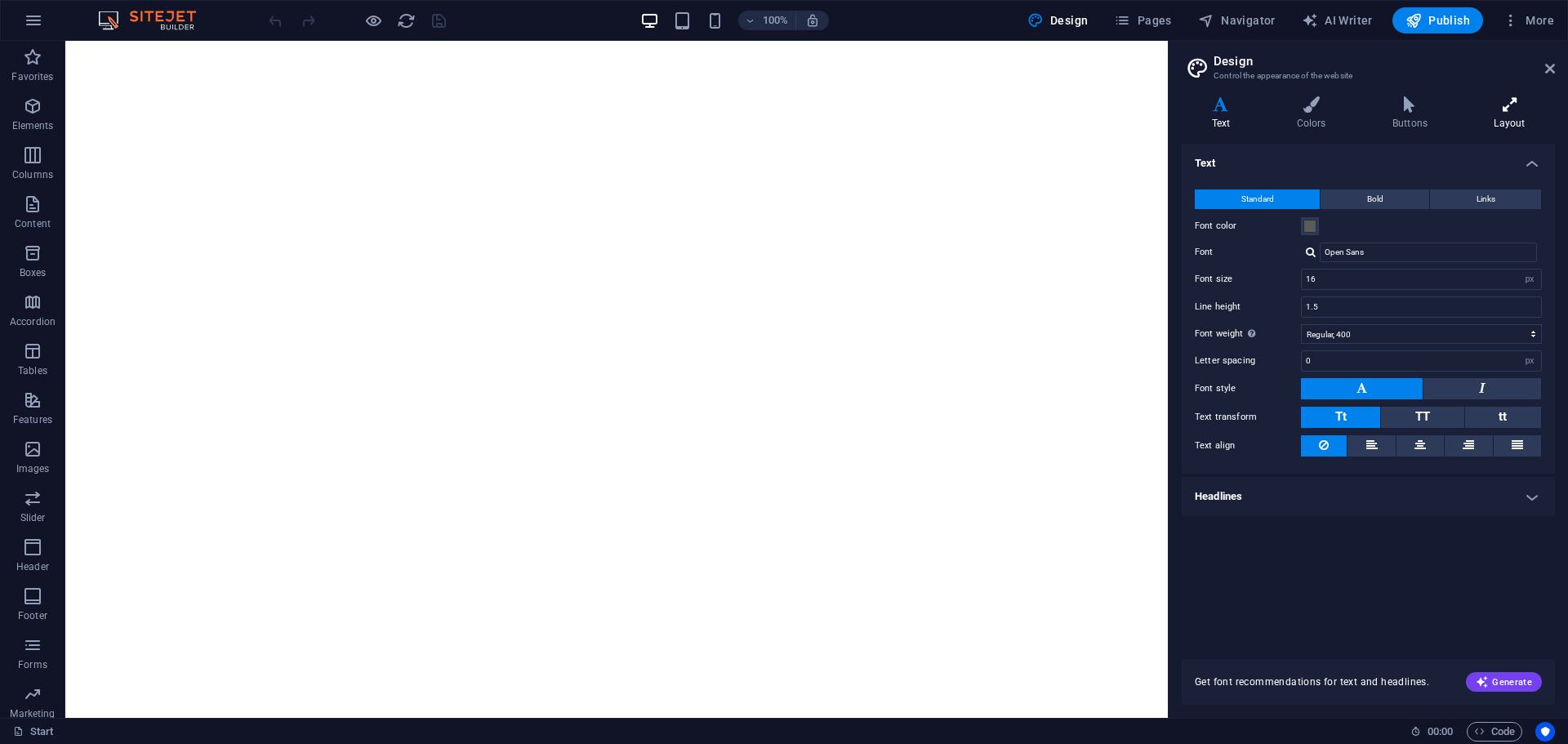
click at [1497, 114] on h4 "Layout" at bounding box center [1509, 113] width 91 height 35
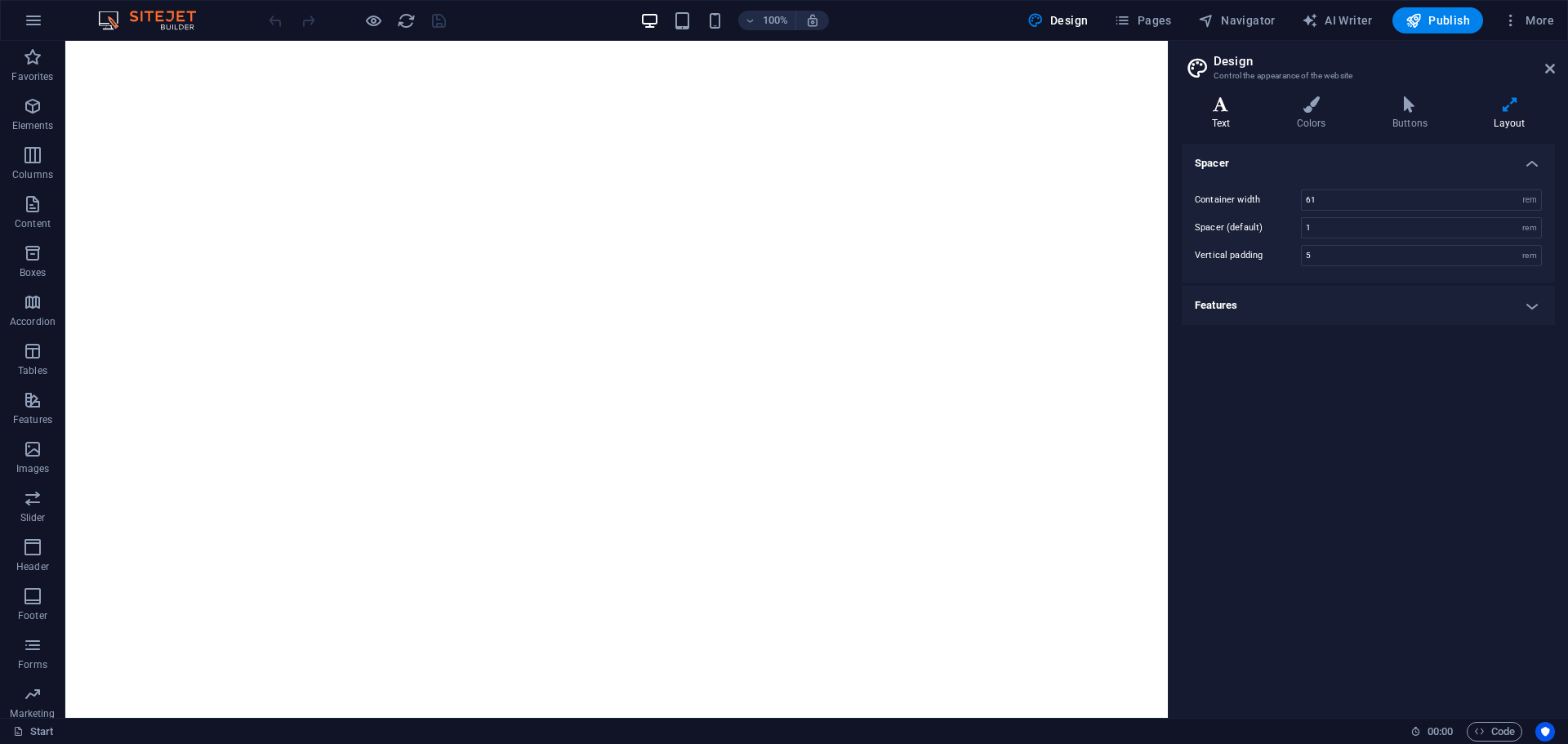
click at [1232, 109] on icon at bounding box center [1221, 104] width 79 height 16
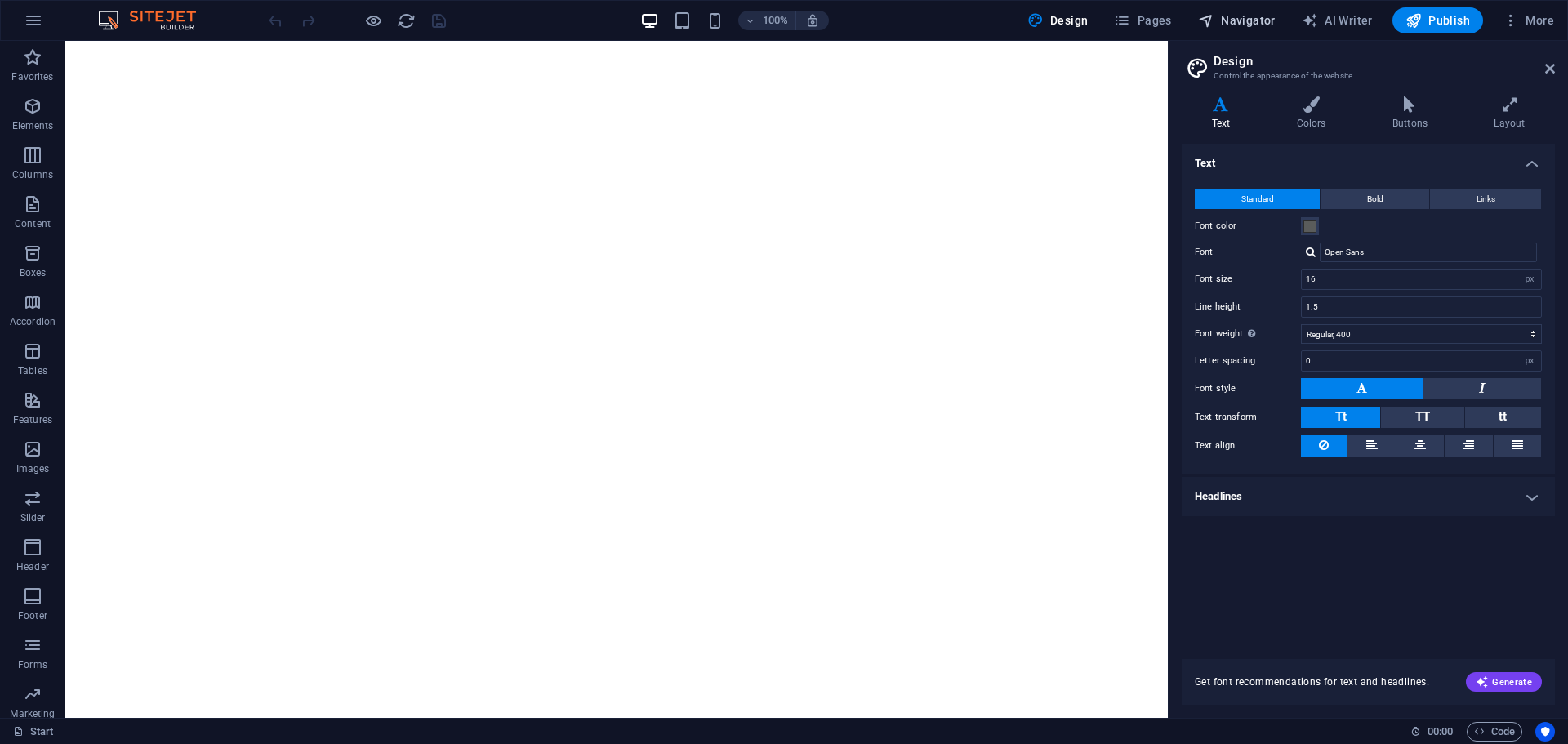
click at [1266, 24] on span "Navigator" at bounding box center [1236, 20] width 78 height 16
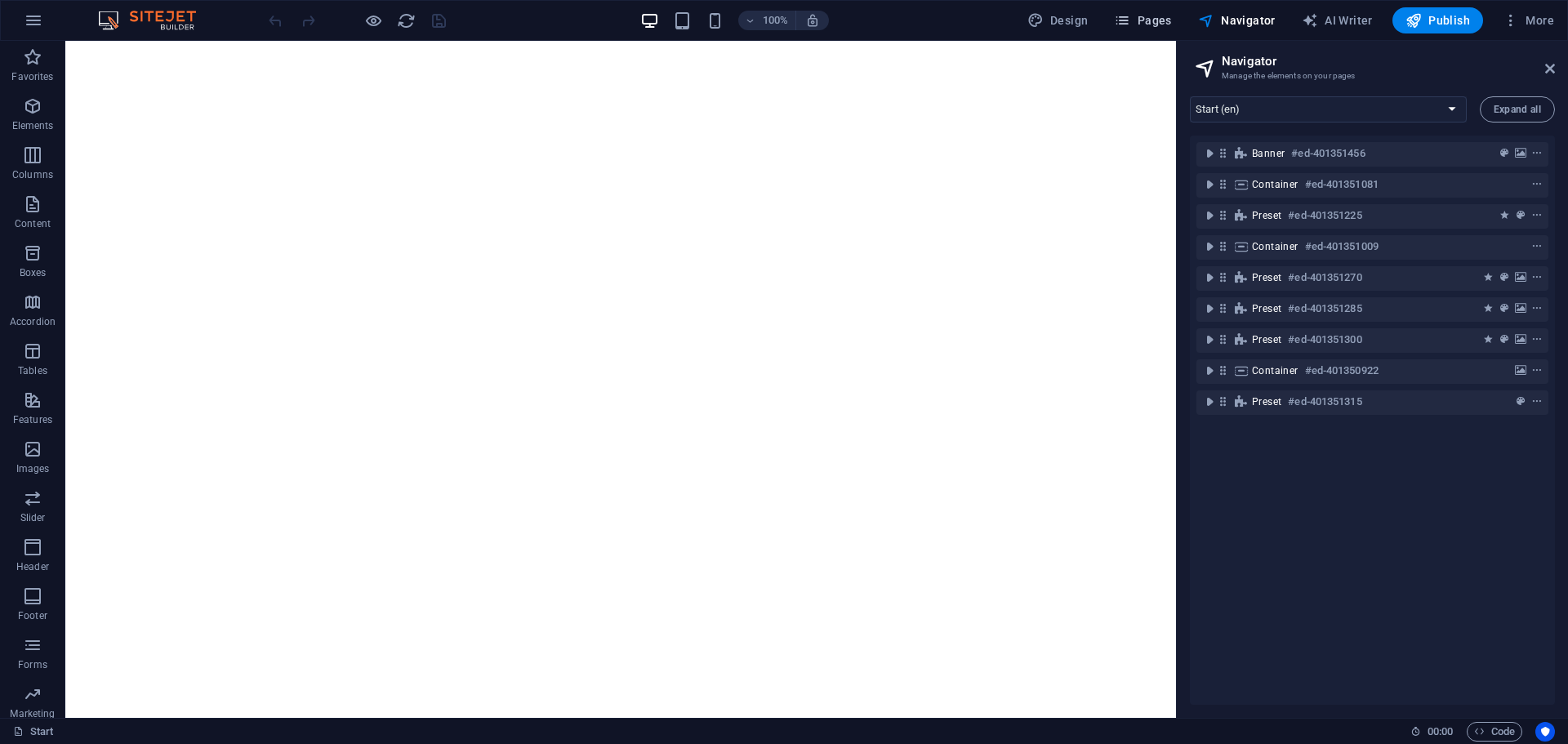
click at [1159, 21] on span "Pages" at bounding box center [1142, 20] width 58 height 16
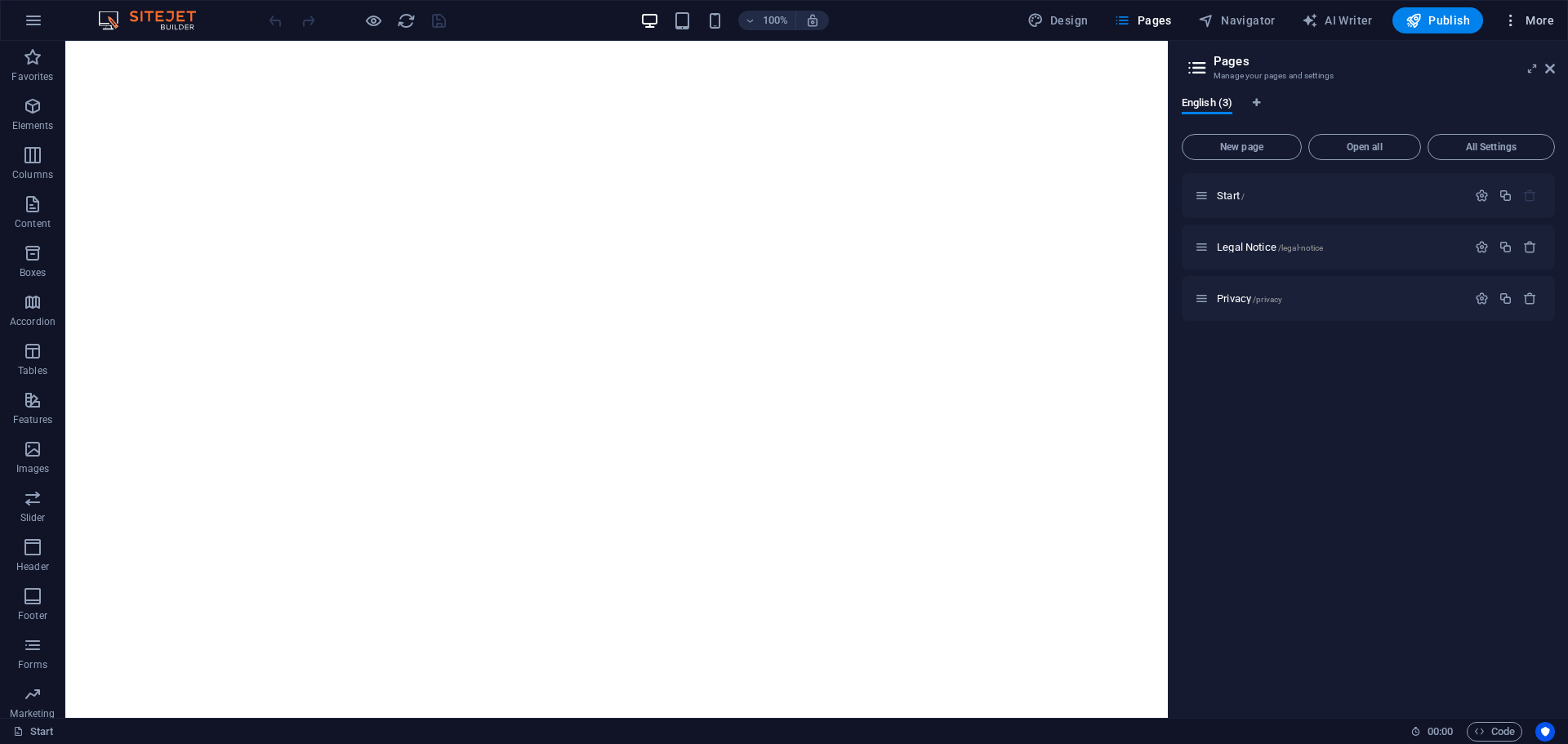
click at [1507, 22] on icon "button" at bounding box center [1510, 20] width 16 height 16
click at [1497, 66] on h6 "Website Settings" at bounding box center [1494, 62] width 97 height 19
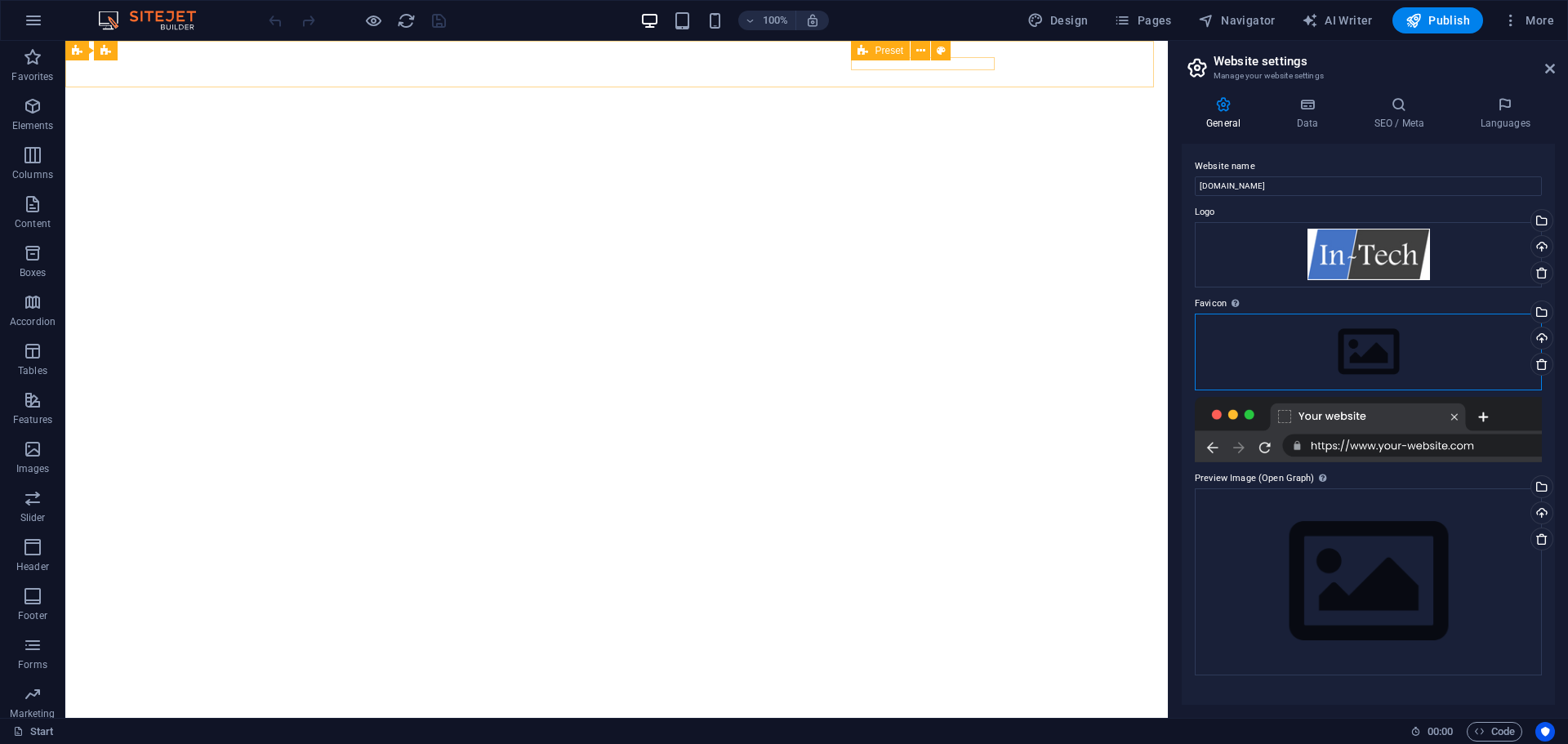
click at [1392, 341] on div "Drag files here, click to choose files or select files from Files or our free s…" at bounding box center [1369, 352] width 347 height 77
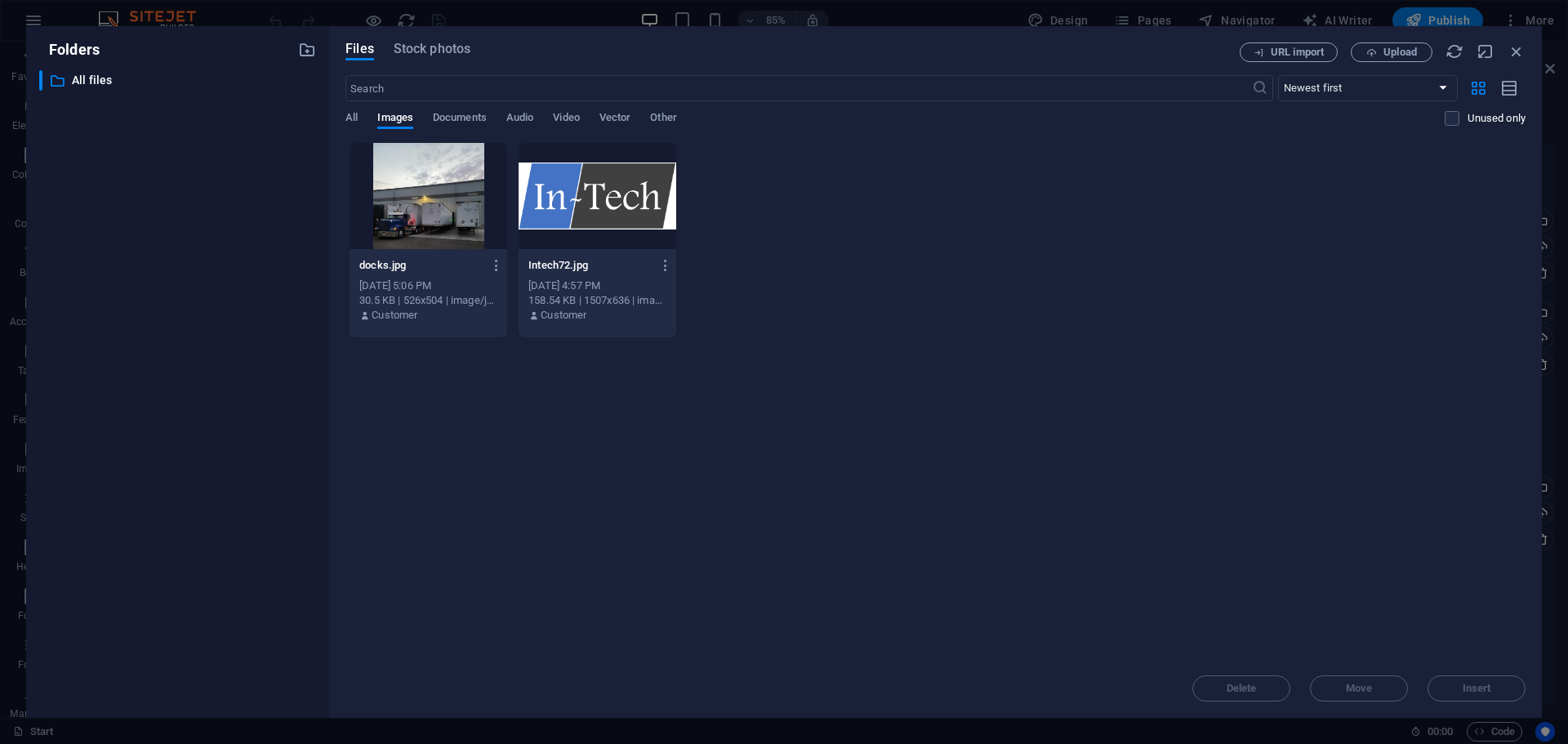
click at [610, 208] on div at bounding box center [597, 196] width 157 height 106
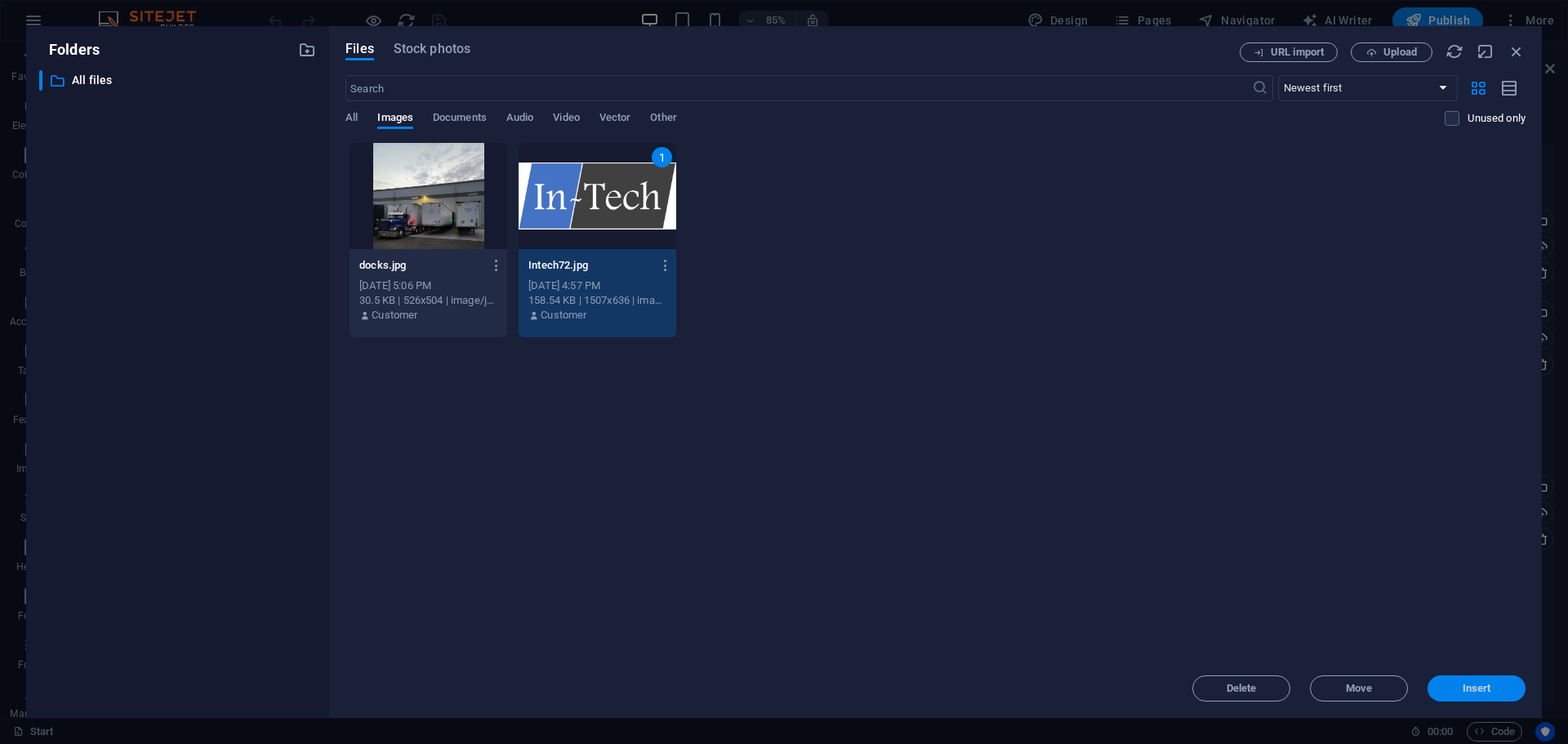
click at [1480, 687] on span "Insert" at bounding box center [1477, 688] width 28 height 10
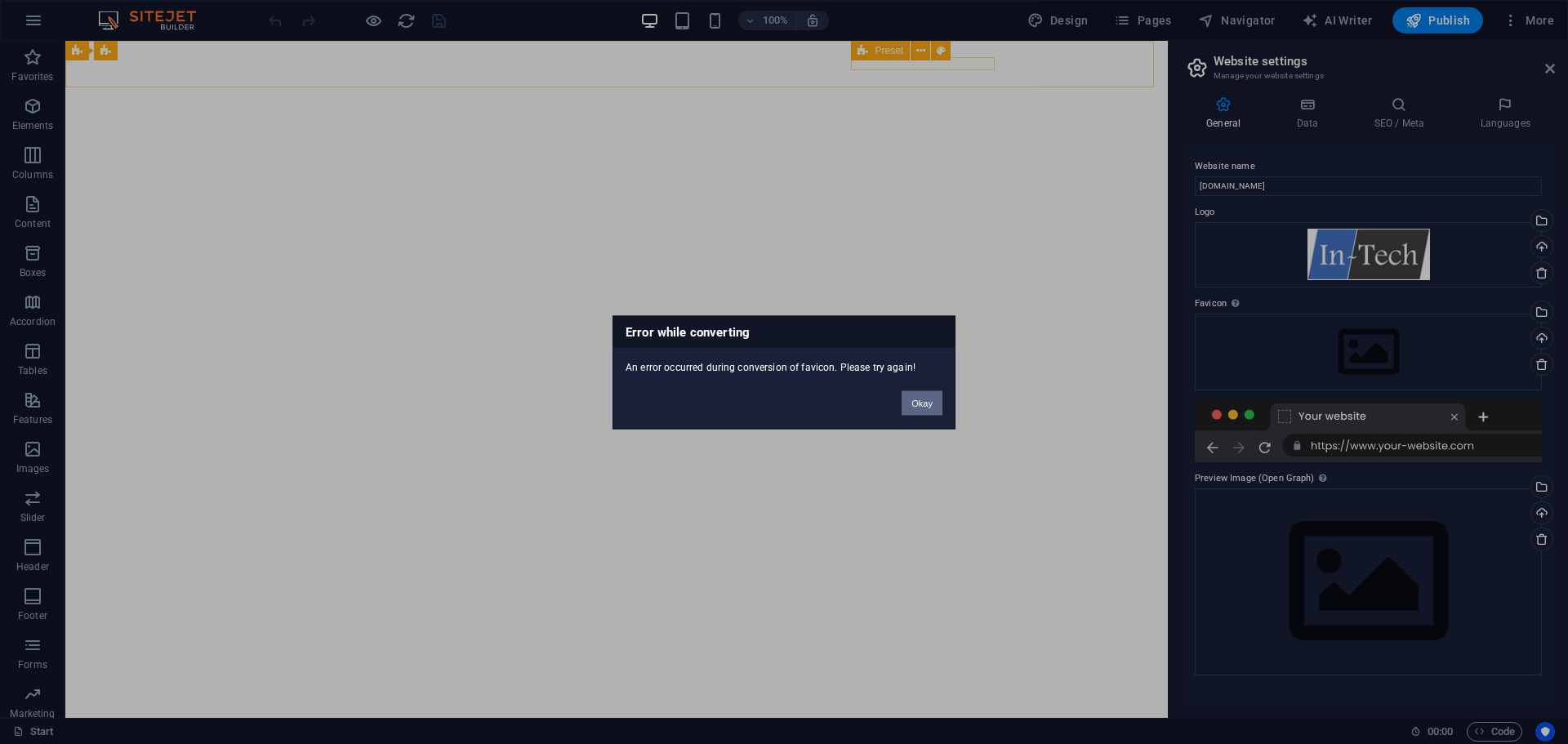
click at [919, 401] on button "Okay" at bounding box center [922, 402] width 41 height 25
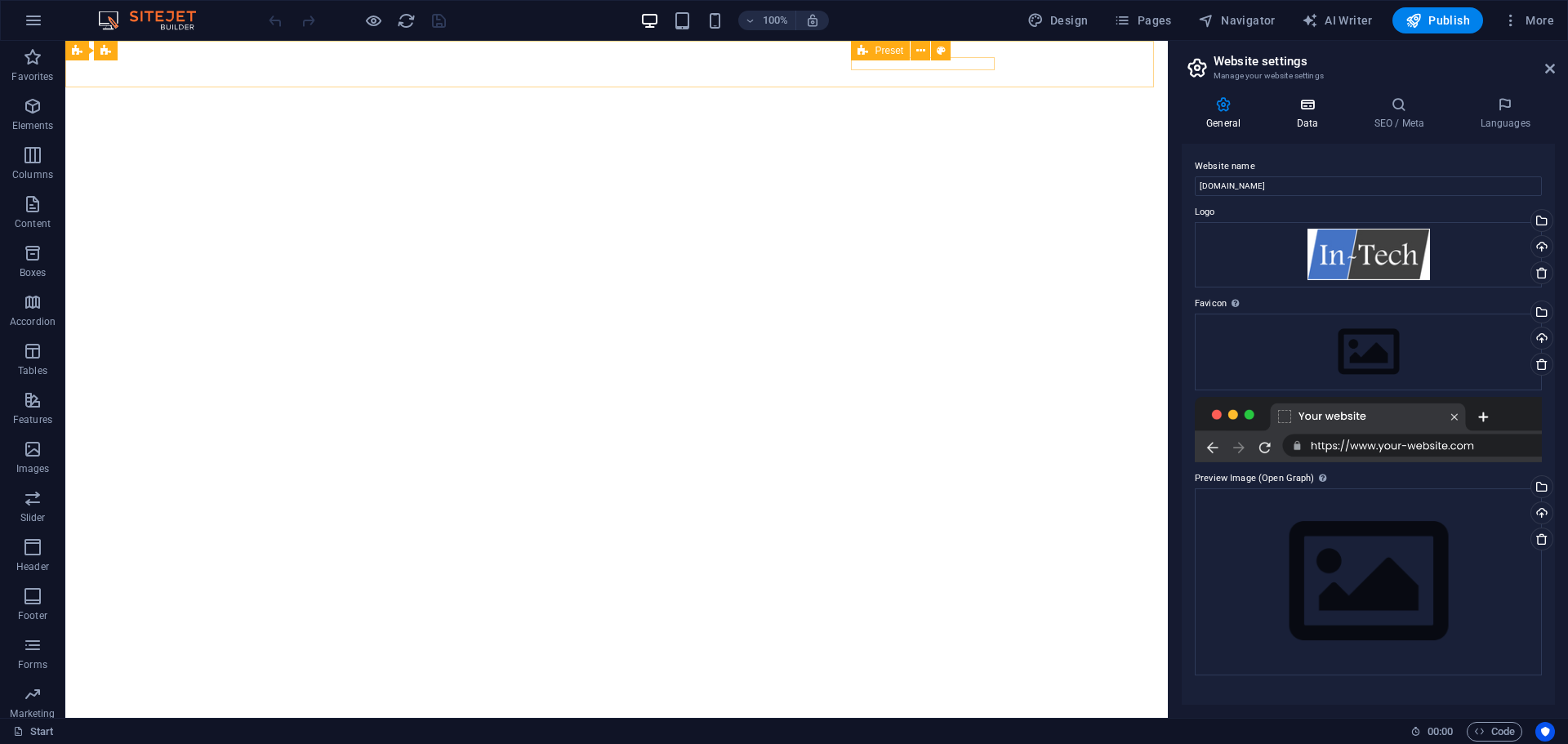
click at [1309, 110] on icon at bounding box center [1307, 104] width 71 height 16
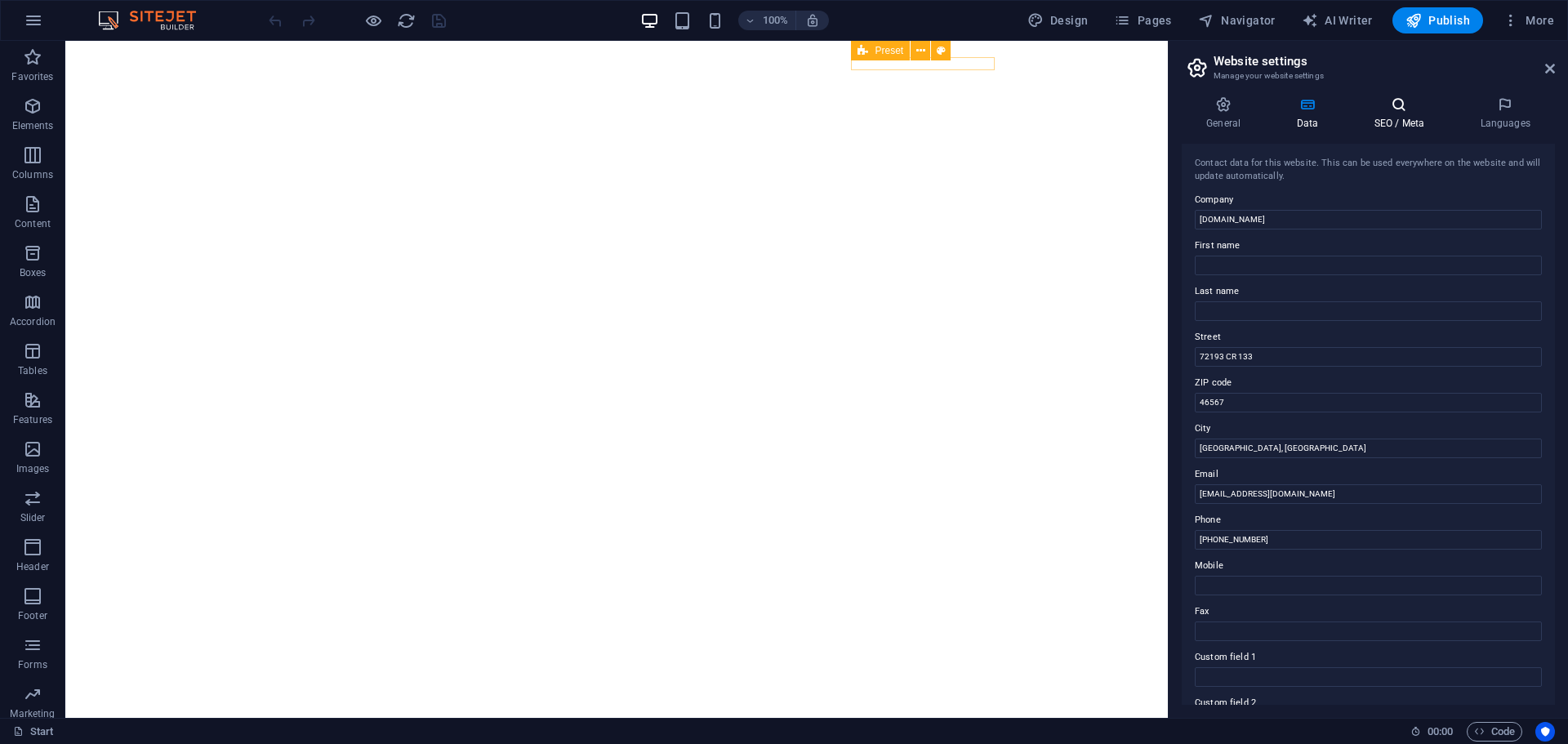
click at [1387, 98] on icon at bounding box center [1398, 104] width 100 height 16
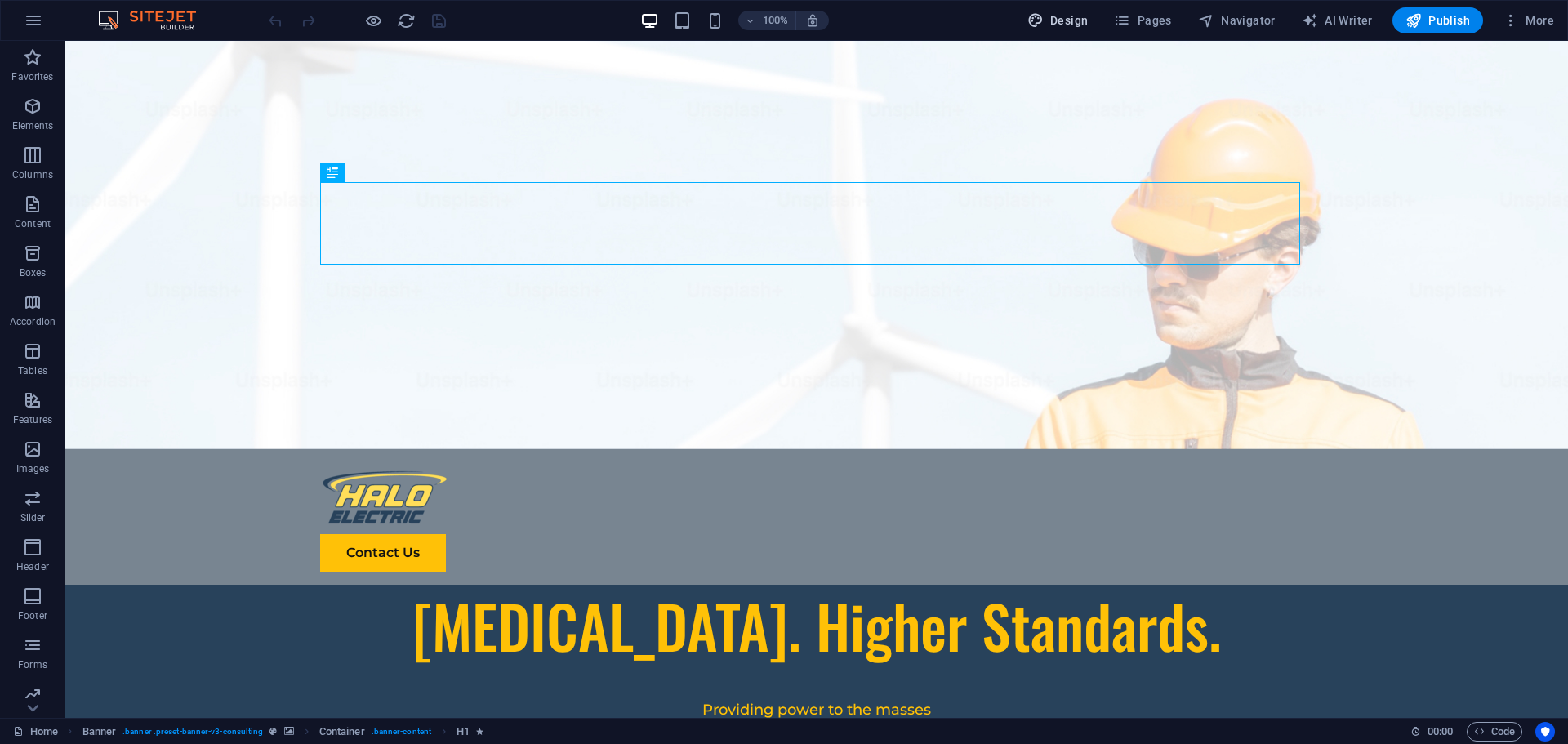
click at [1056, 12] on span "Design" at bounding box center [1058, 20] width 61 height 16
select select "px"
select select "400"
select select "px"
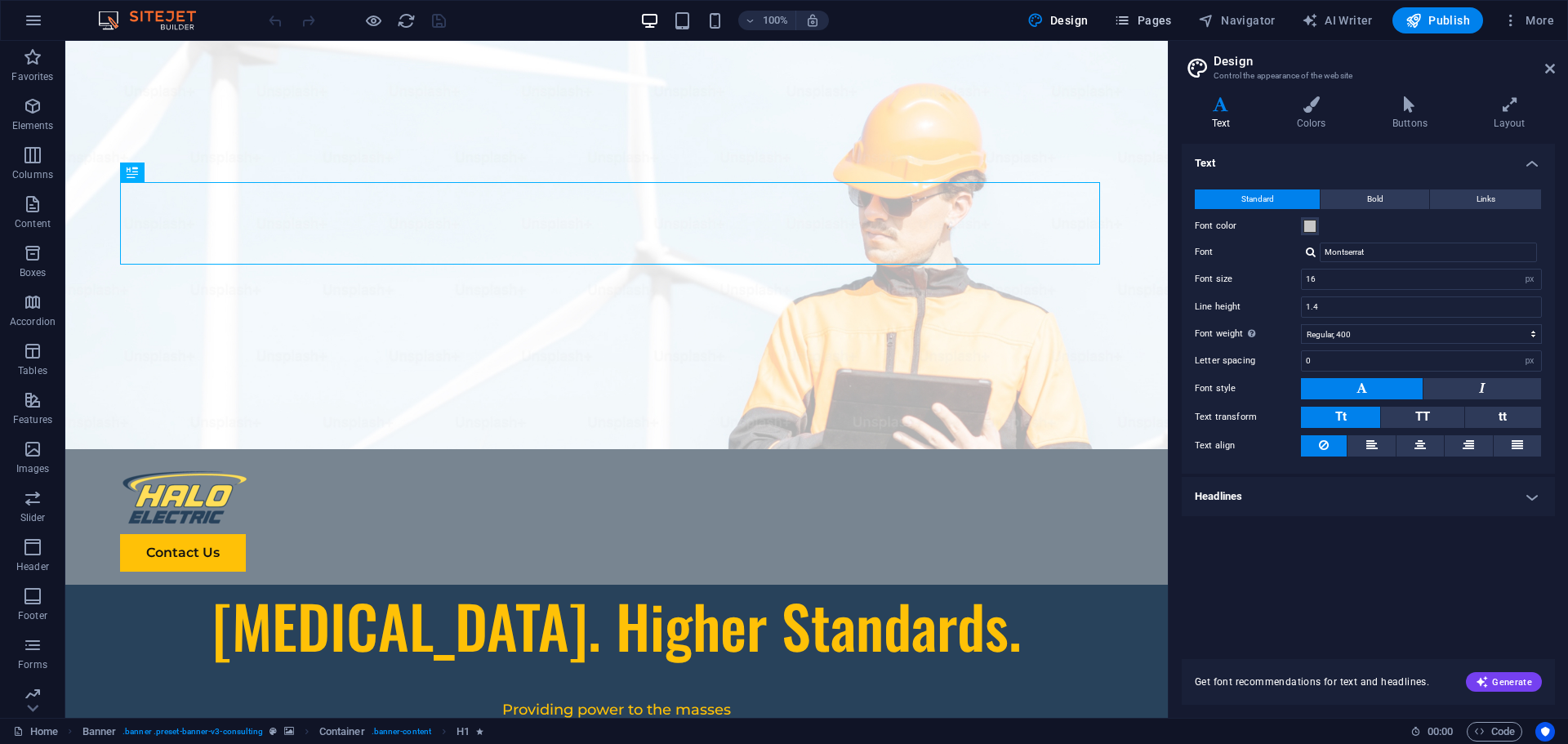
click at [1153, 22] on span "Pages" at bounding box center [1142, 20] width 58 height 16
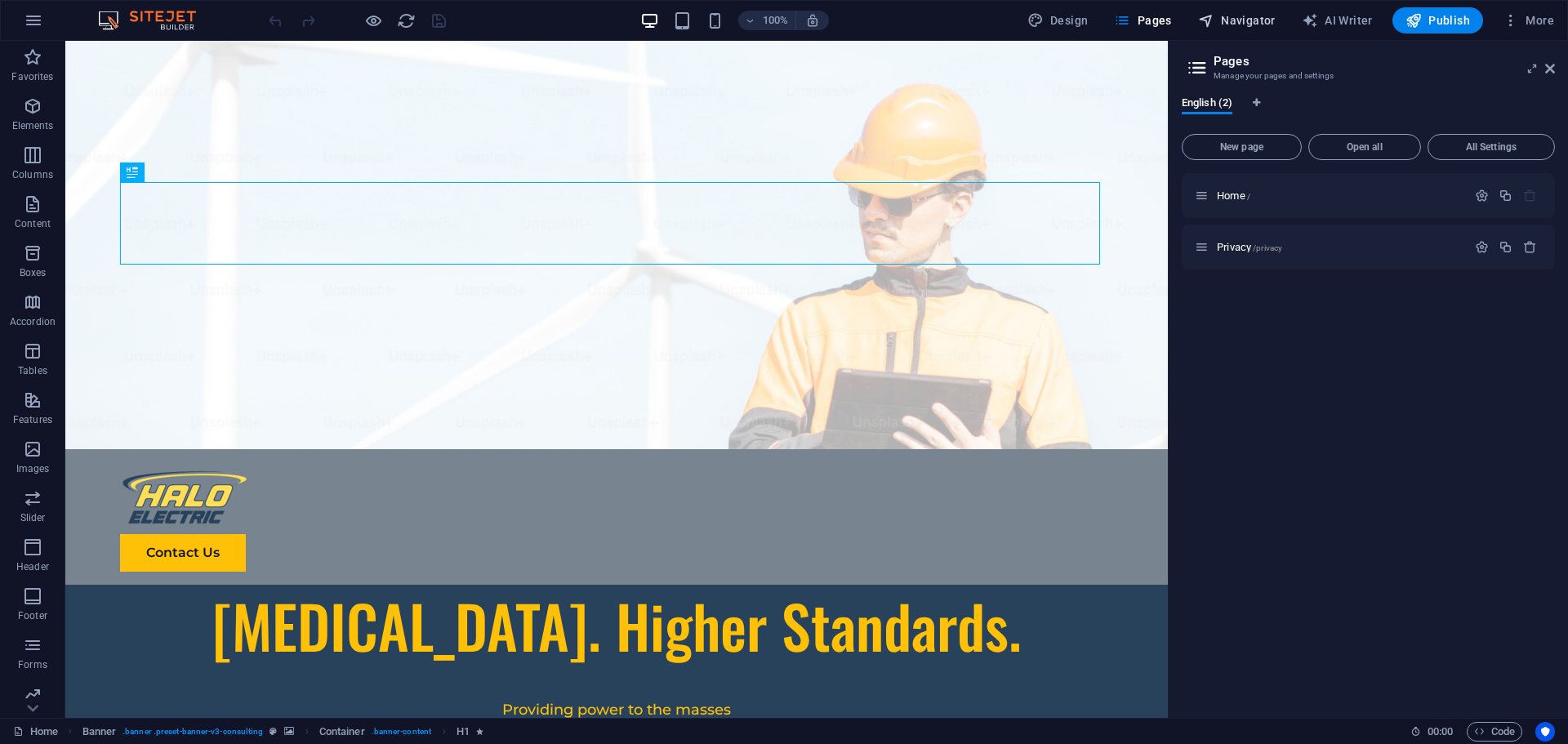
click at [1226, 17] on span "Navigator" at bounding box center [1236, 20] width 78 height 16
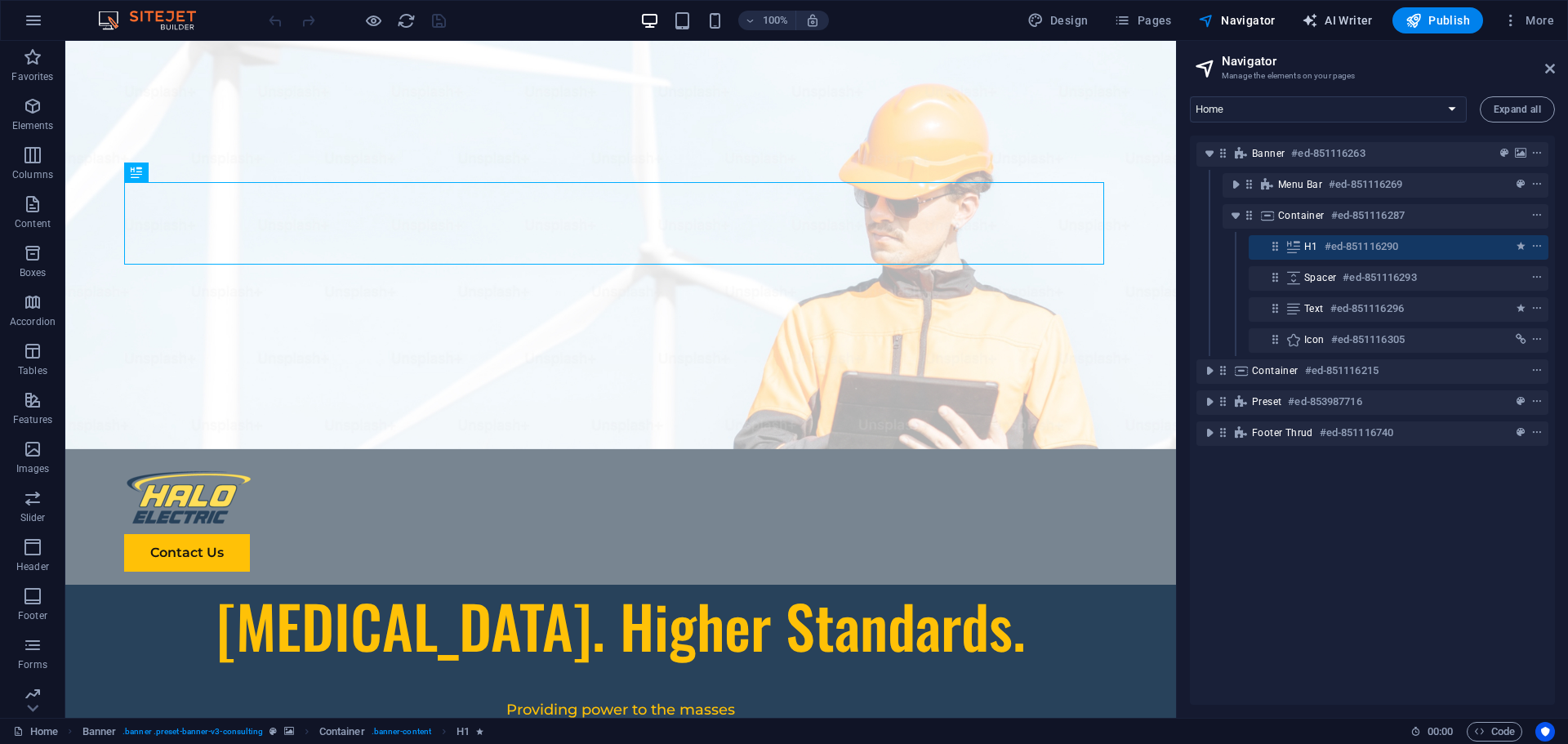
click at [1326, 23] on span "AI Writer" at bounding box center [1338, 20] width 71 height 16
select select "English"
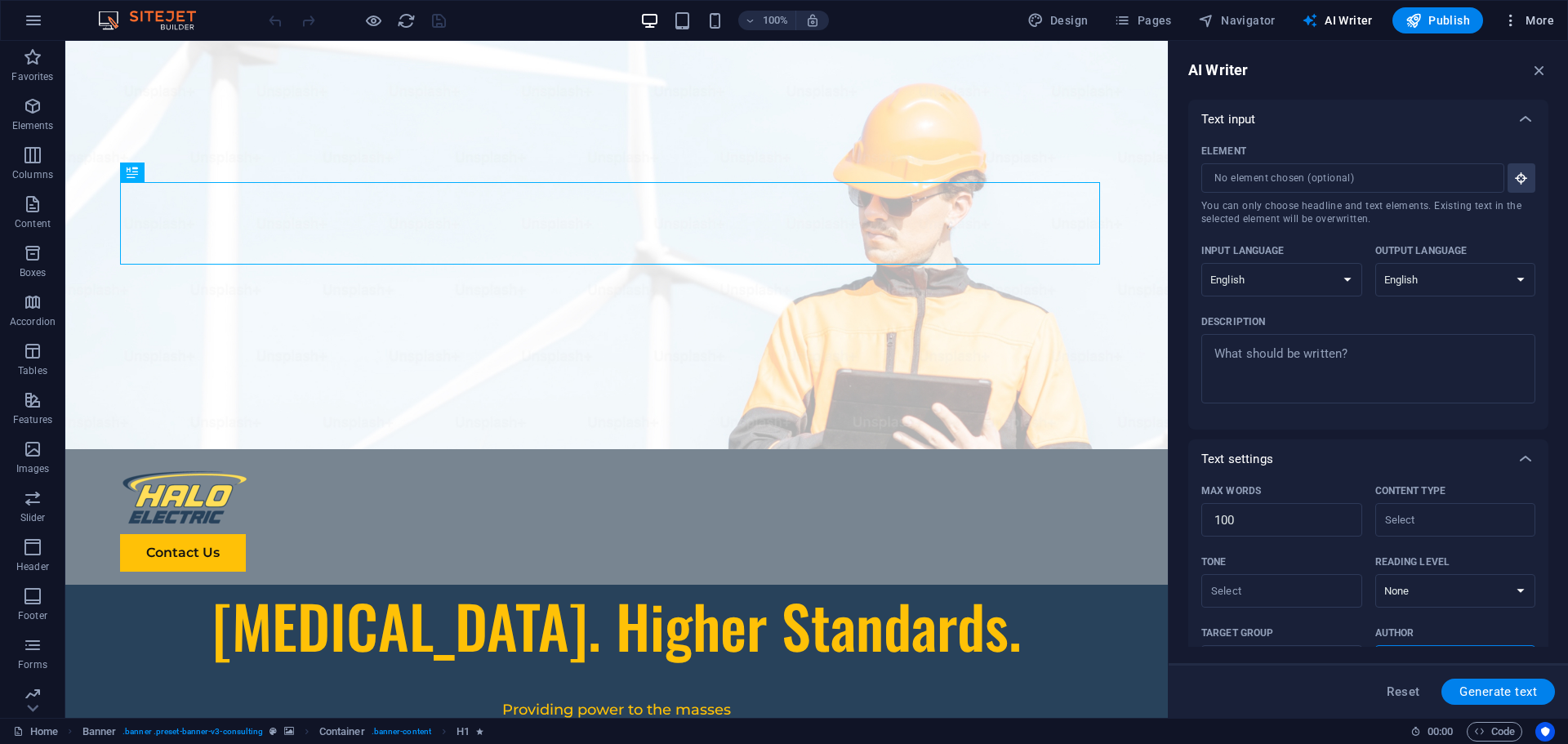
click at [1514, 26] on icon "button" at bounding box center [1510, 20] width 16 height 16
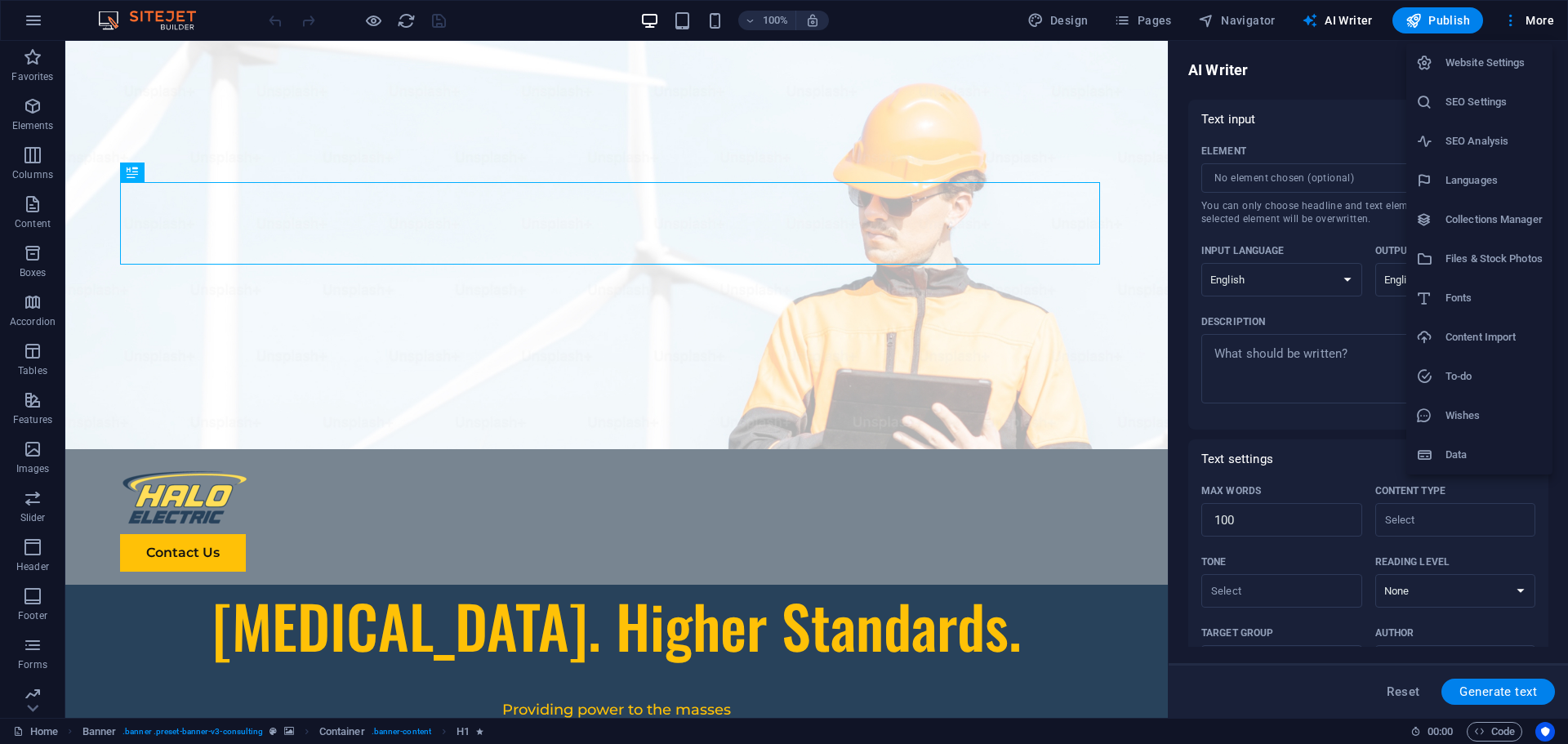
click at [1469, 64] on h6 "Website Settings" at bounding box center [1494, 62] width 97 height 19
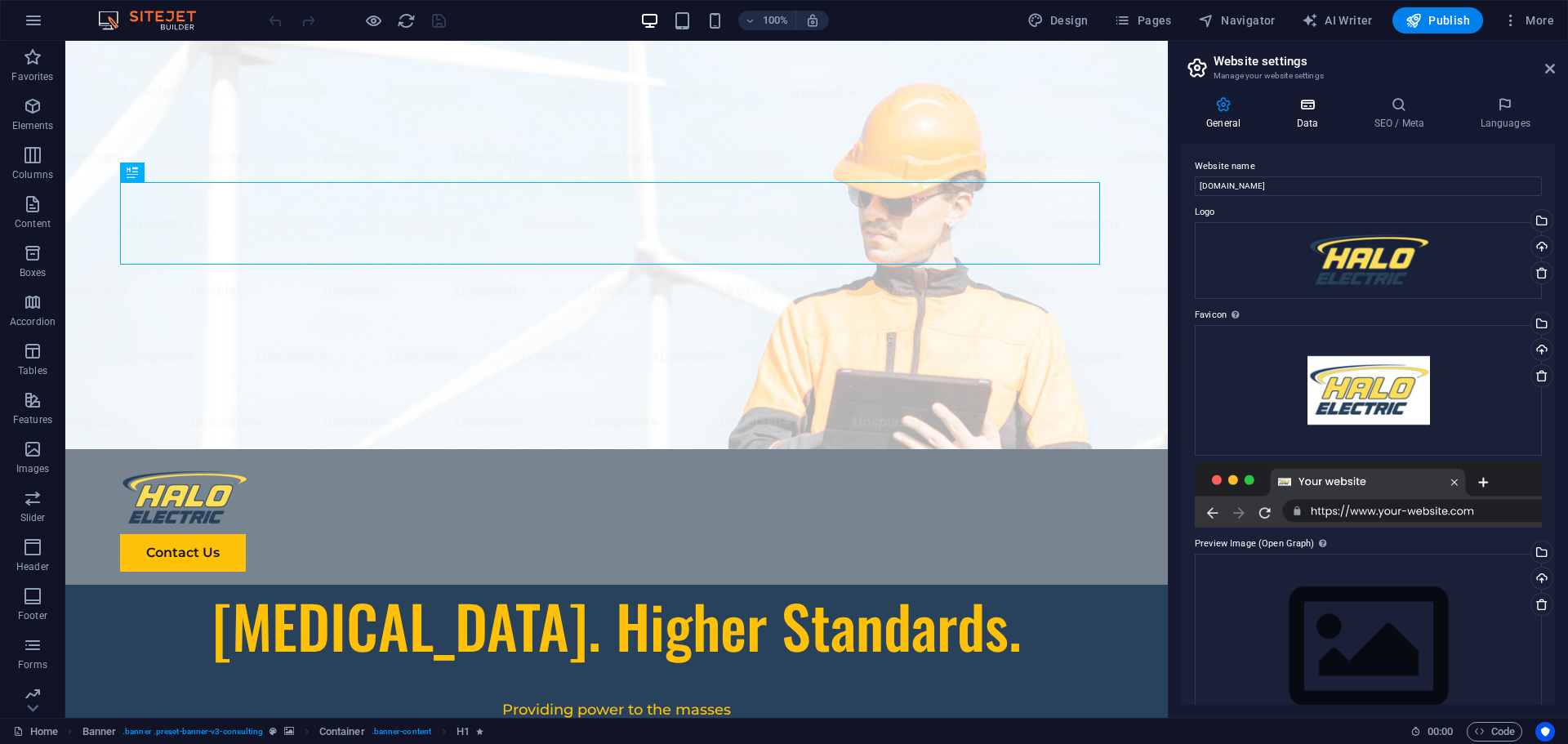
click at [1296, 114] on h4 "Data" at bounding box center [1310, 113] width 78 height 35
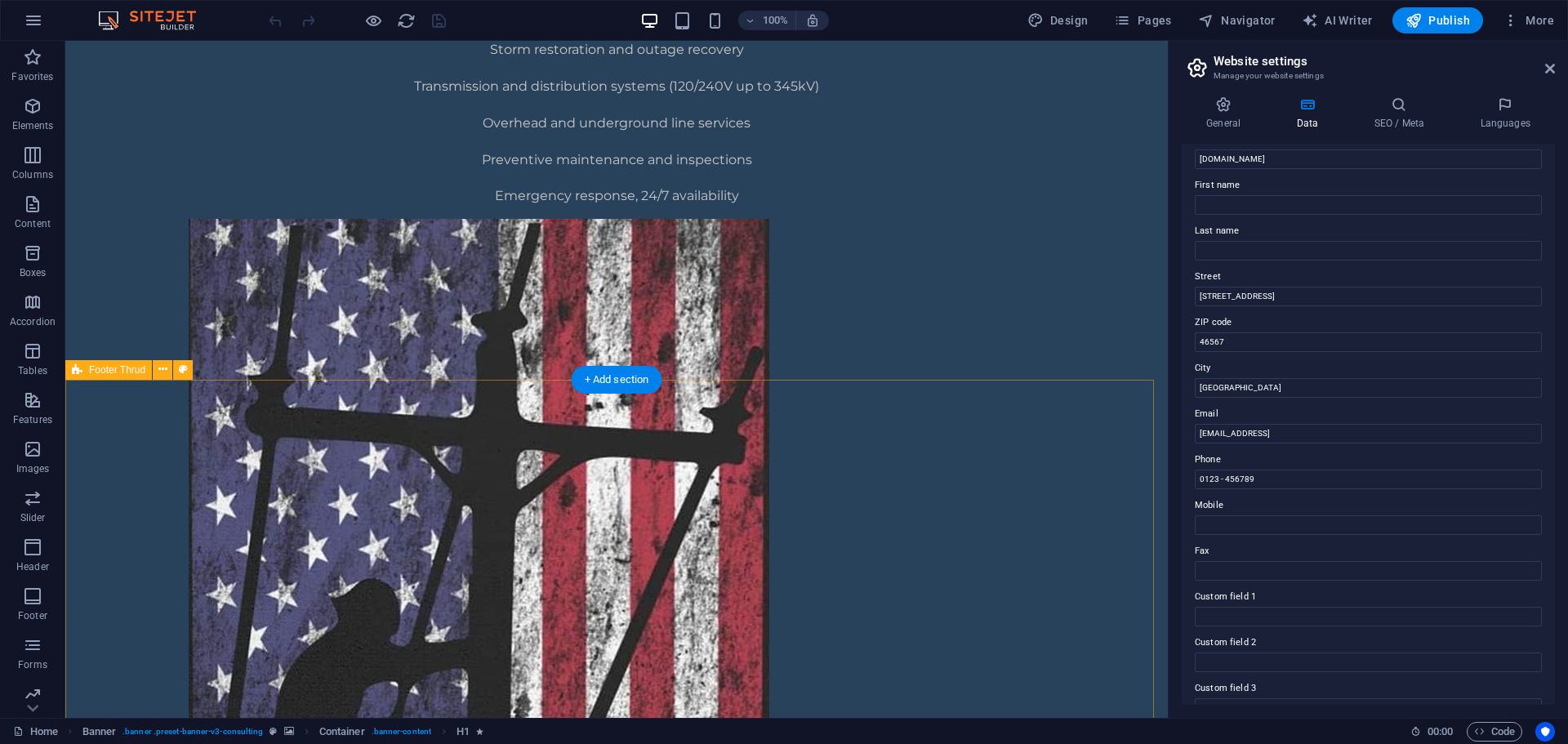
scroll to position [1122, 0]
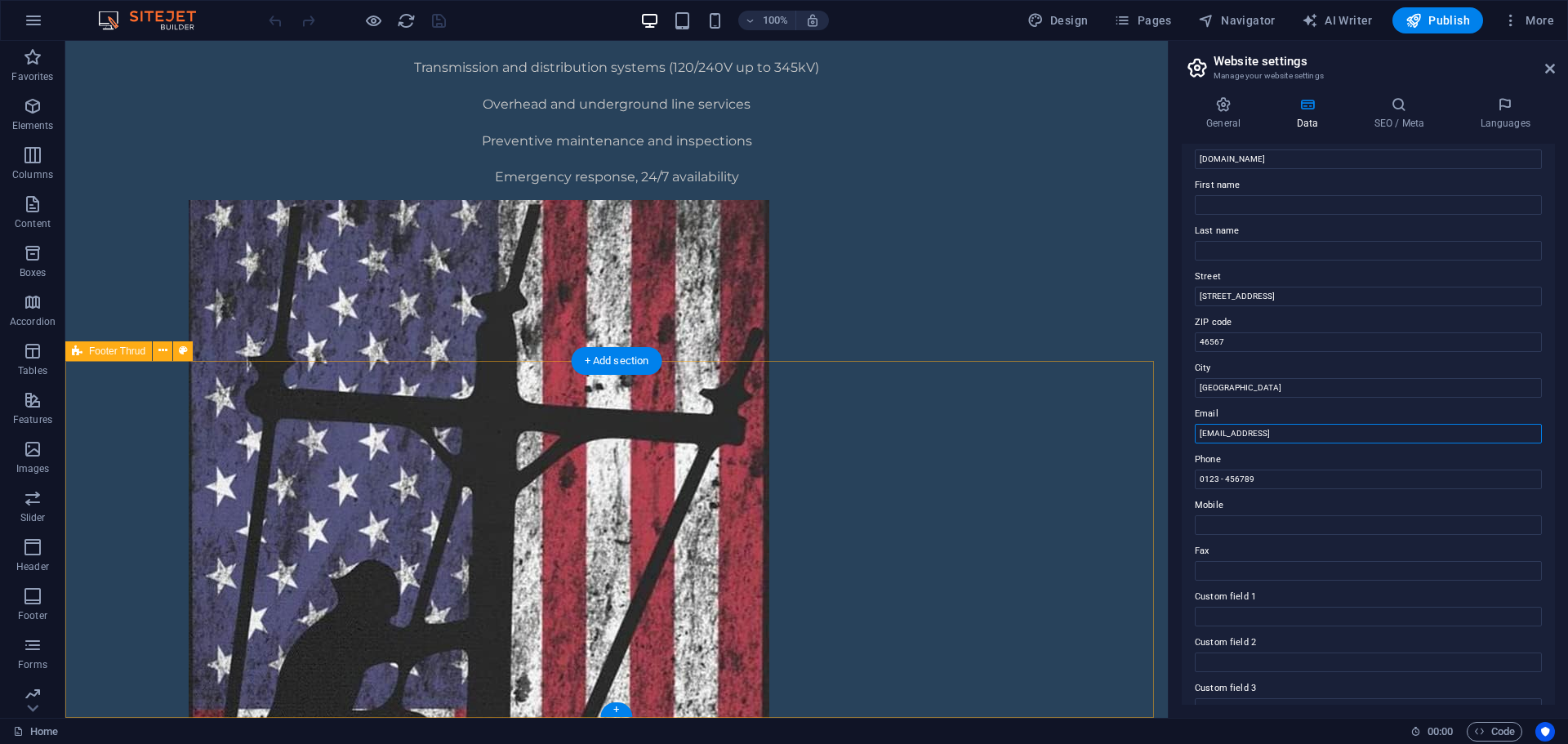
drag, startPoint x: 1475, startPoint y: 473, endPoint x: 1043, endPoint y: 401, distance: 438.0
type input "info@haloelectricusa.com"
drag, startPoint x: 1370, startPoint y: 524, endPoint x: 1154, endPoint y: 462, distance: 224.7
type input "9"
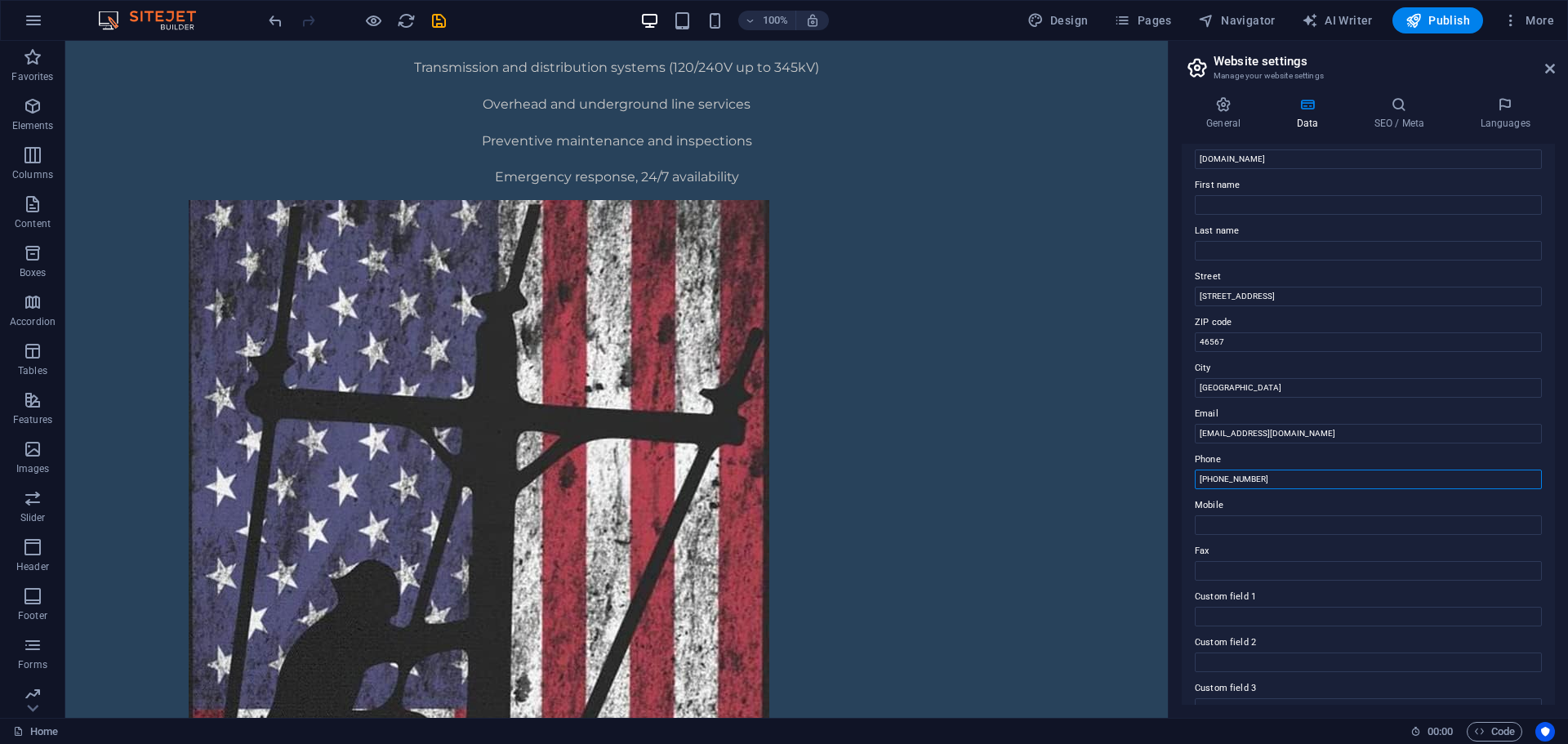
type input "(574) 457-9446"
click at [1318, 234] on label "Last name" at bounding box center [1369, 230] width 347 height 19
click at [1318, 240] on input "Last name" at bounding box center [1369, 250] width 347 height 19
click at [1367, 221] on label "Last name" at bounding box center [1369, 230] width 347 height 19
click at [1367, 240] on input "Last name" at bounding box center [1369, 250] width 347 height 19
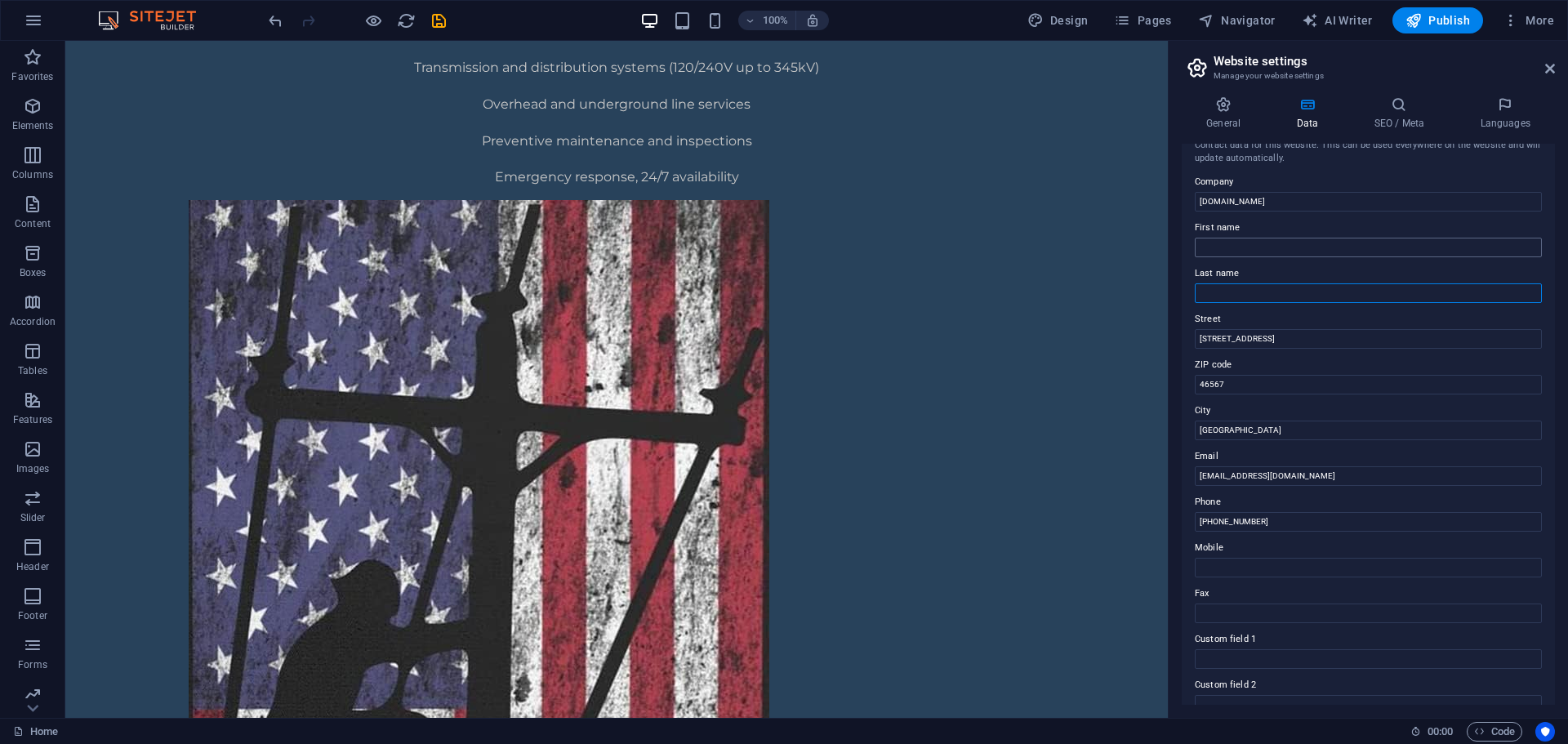
scroll to position [0, 0]
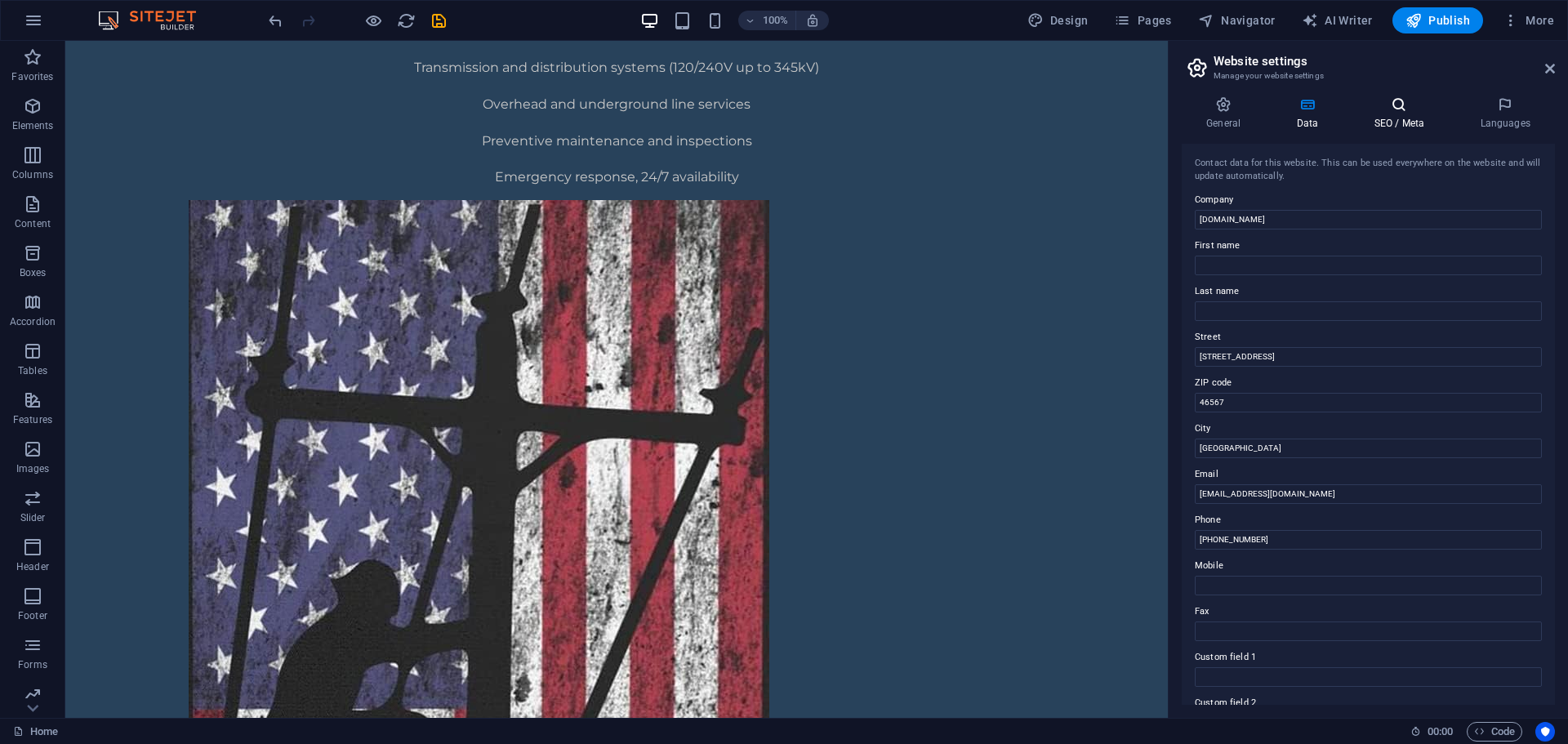
click at [1397, 114] on h4 "SEO / Meta" at bounding box center [1402, 113] width 106 height 35
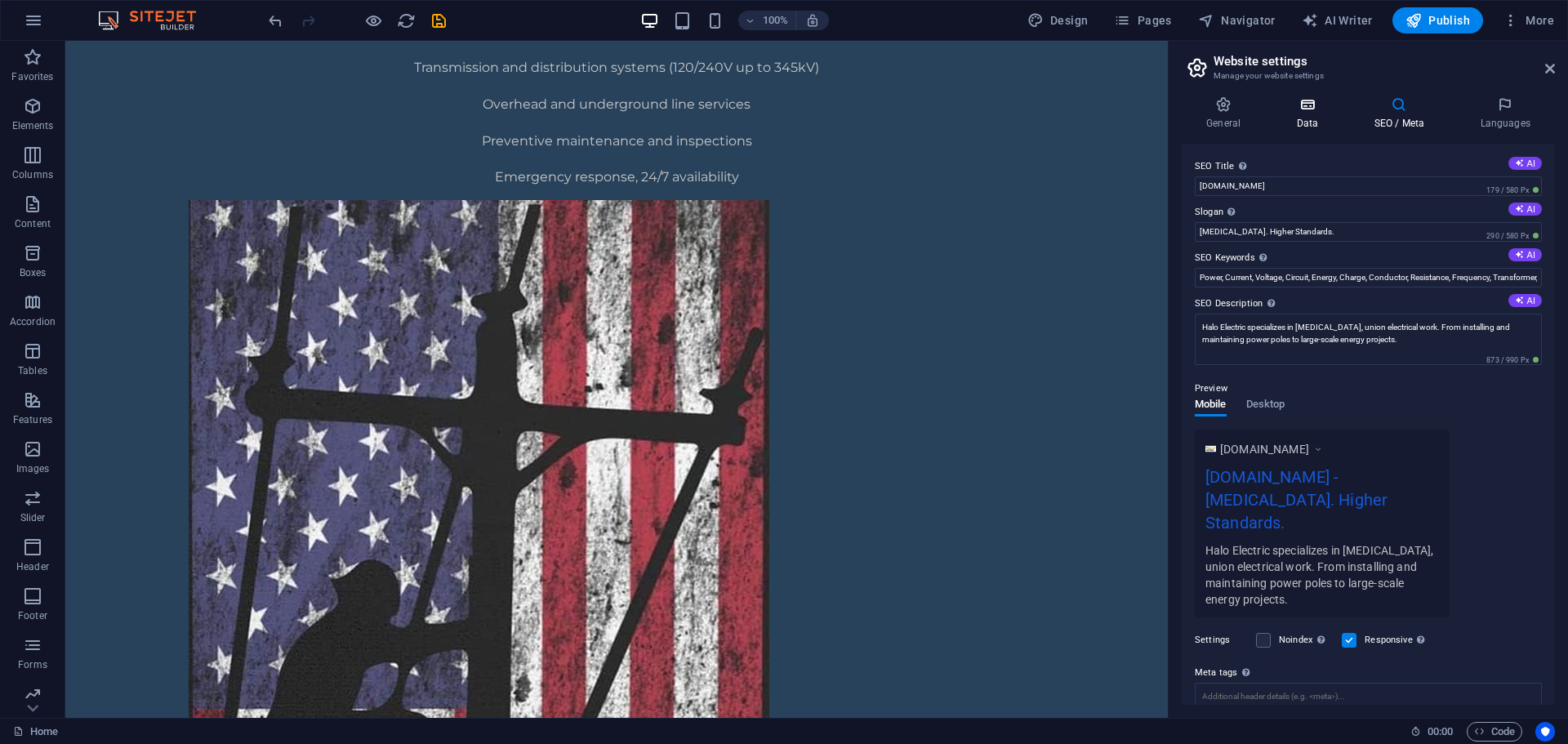
click at [1328, 126] on h4 "Data" at bounding box center [1310, 113] width 78 height 35
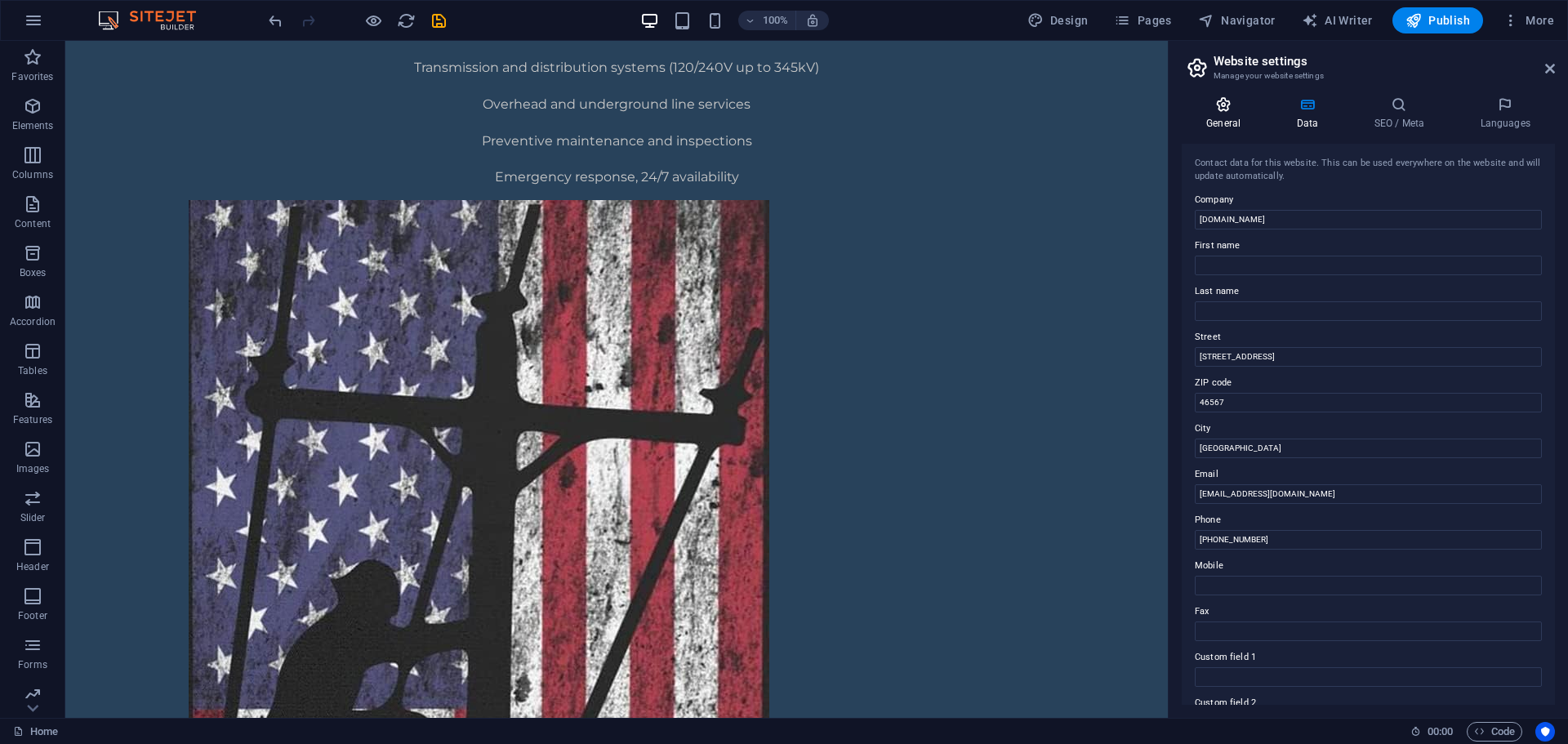
click at [1217, 113] on h4 "General" at bounding box center [1226, 113] width 90 height 35
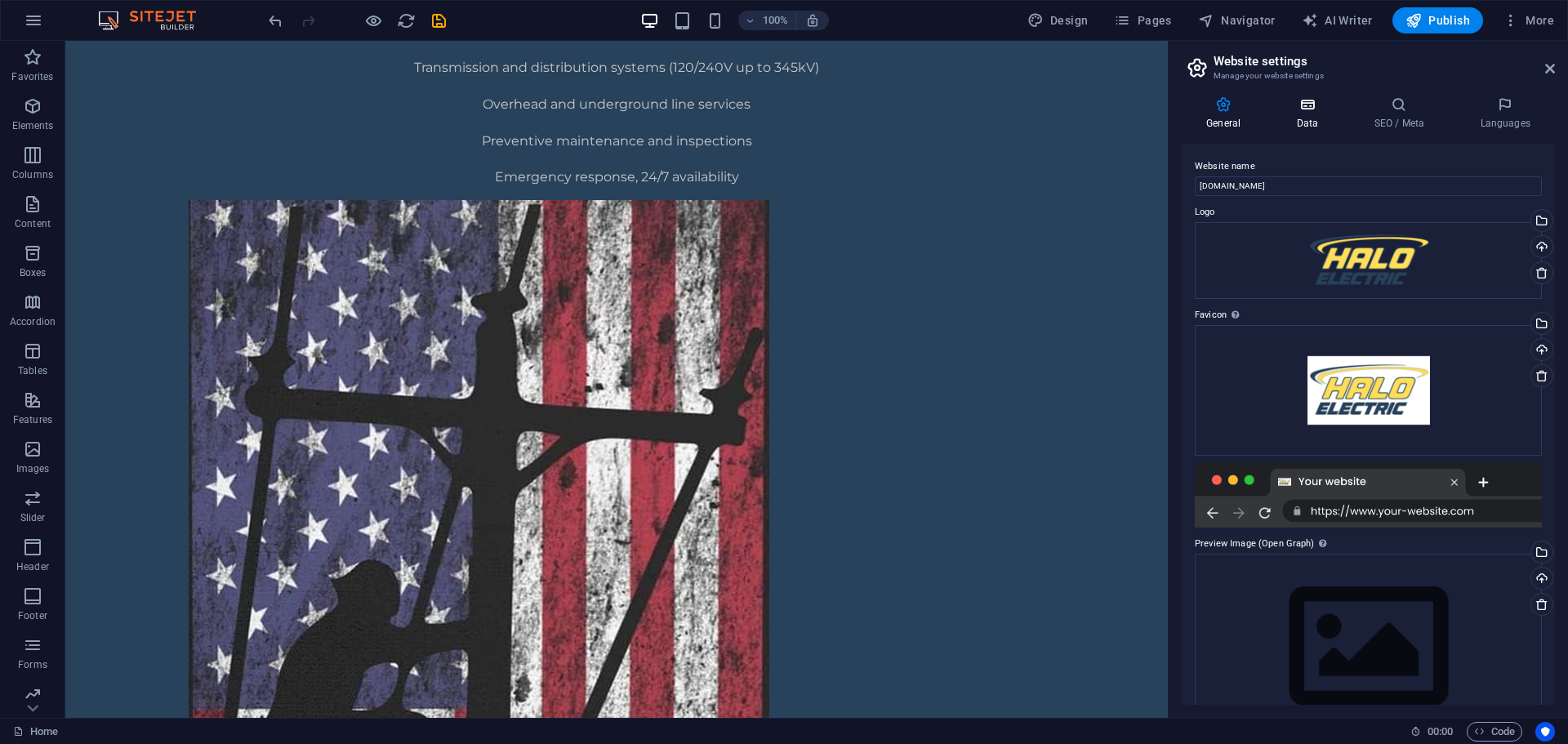
click at [1318, 106] on icon at bounding box center [1307, 104] width 71 height 16
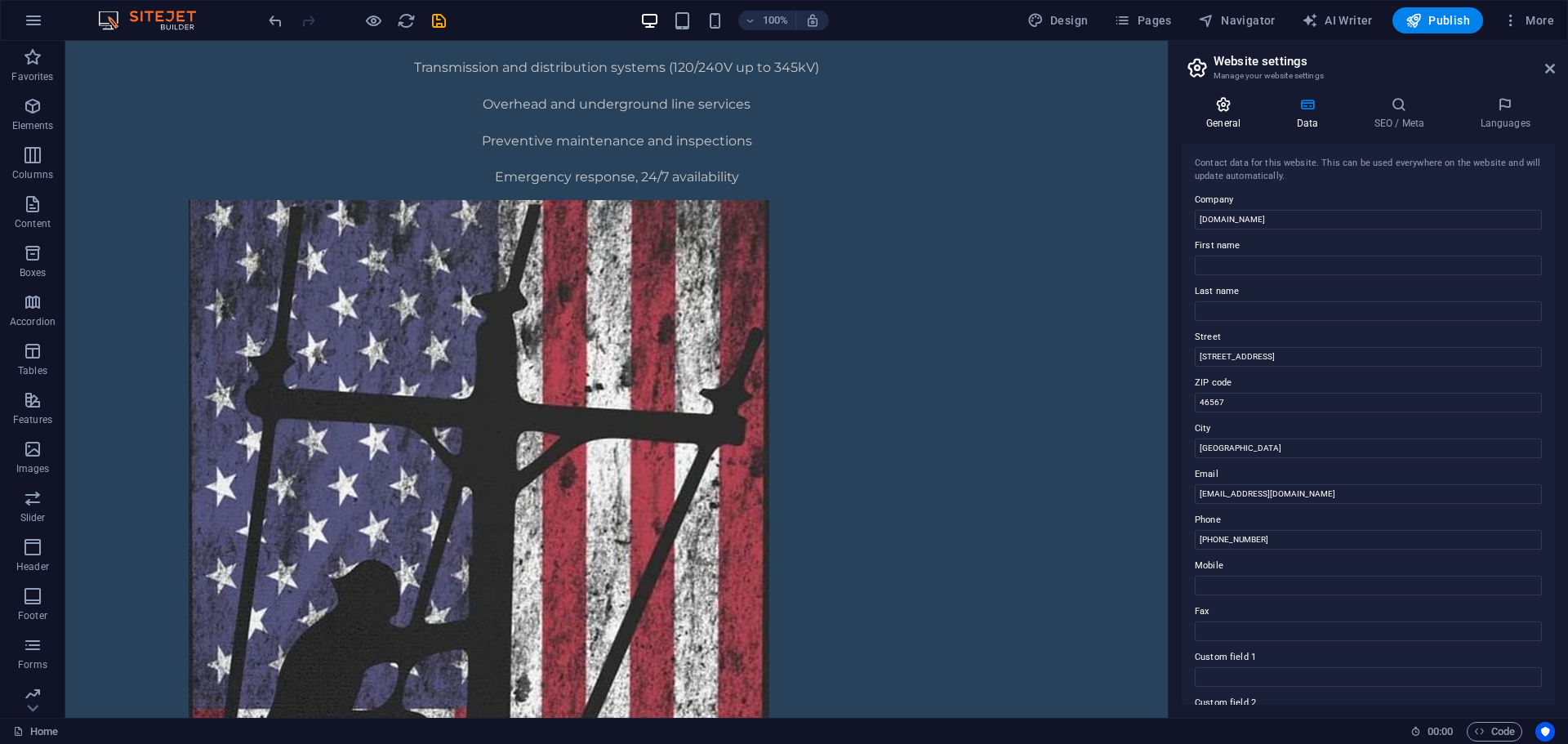
click at [1234, 104] on icon at bounding box center [1222, 104] width 83 height 16
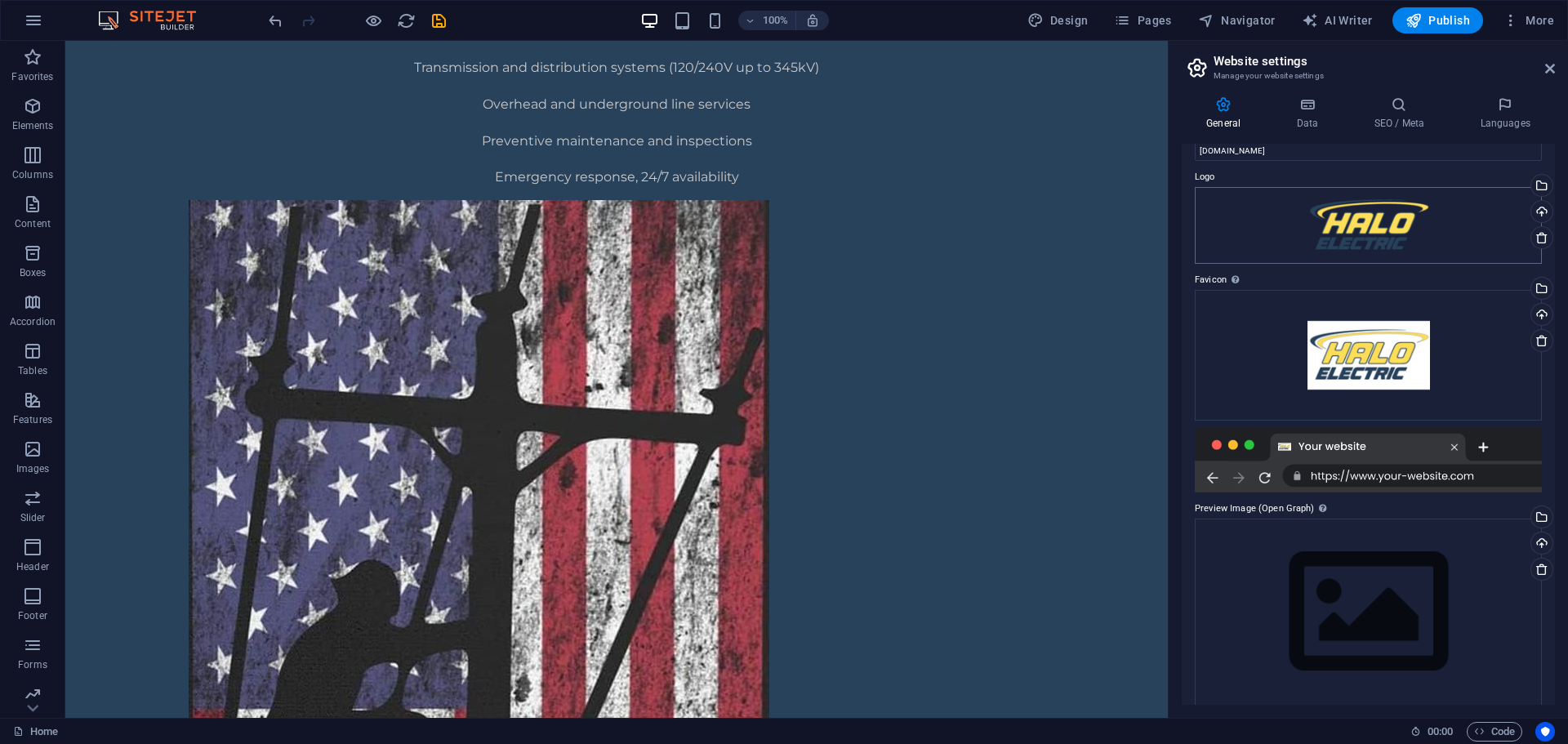
scroll to position [49, 0]
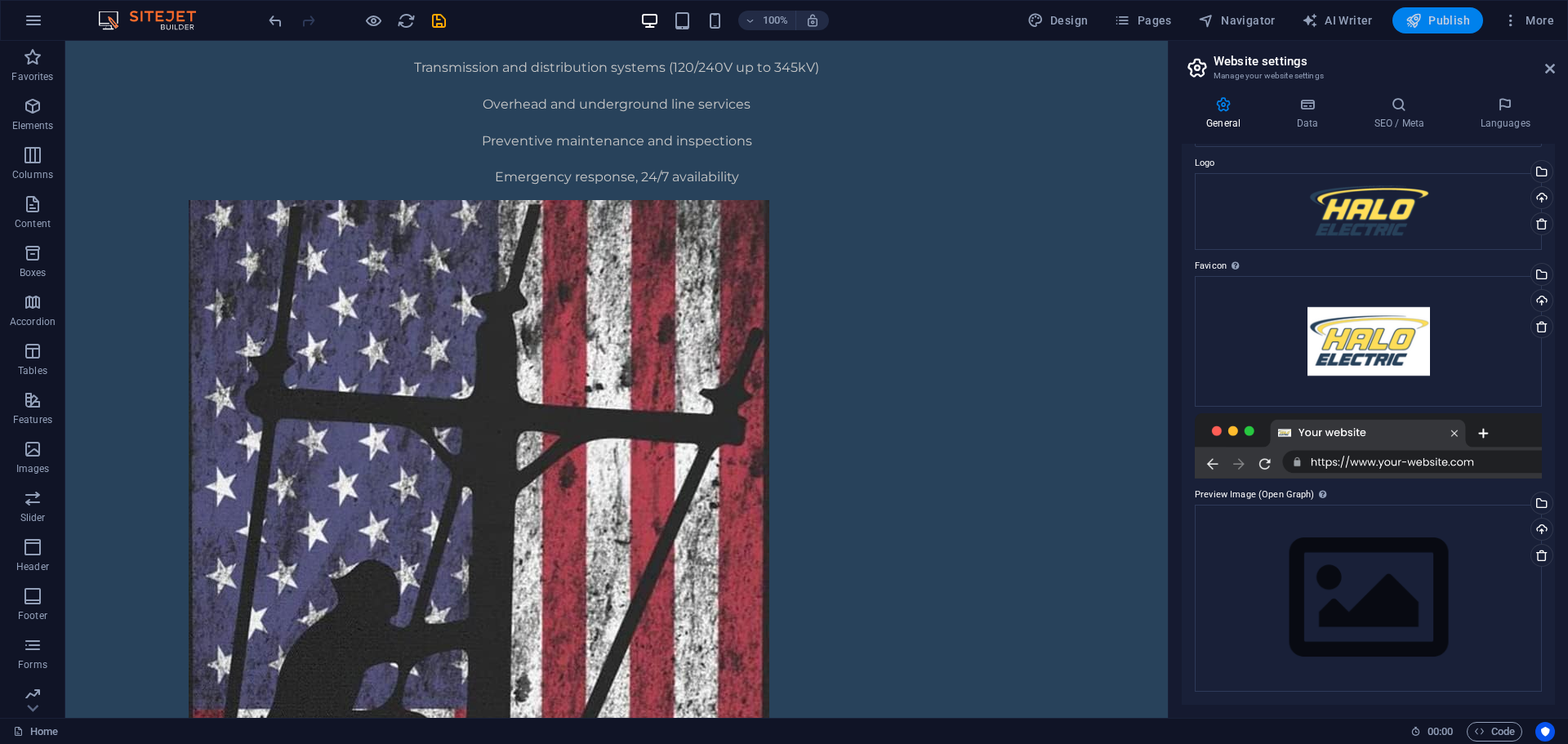
click at [1426, 23] on span "Publish" at bounding box center [1437, 20] width 65 height 16
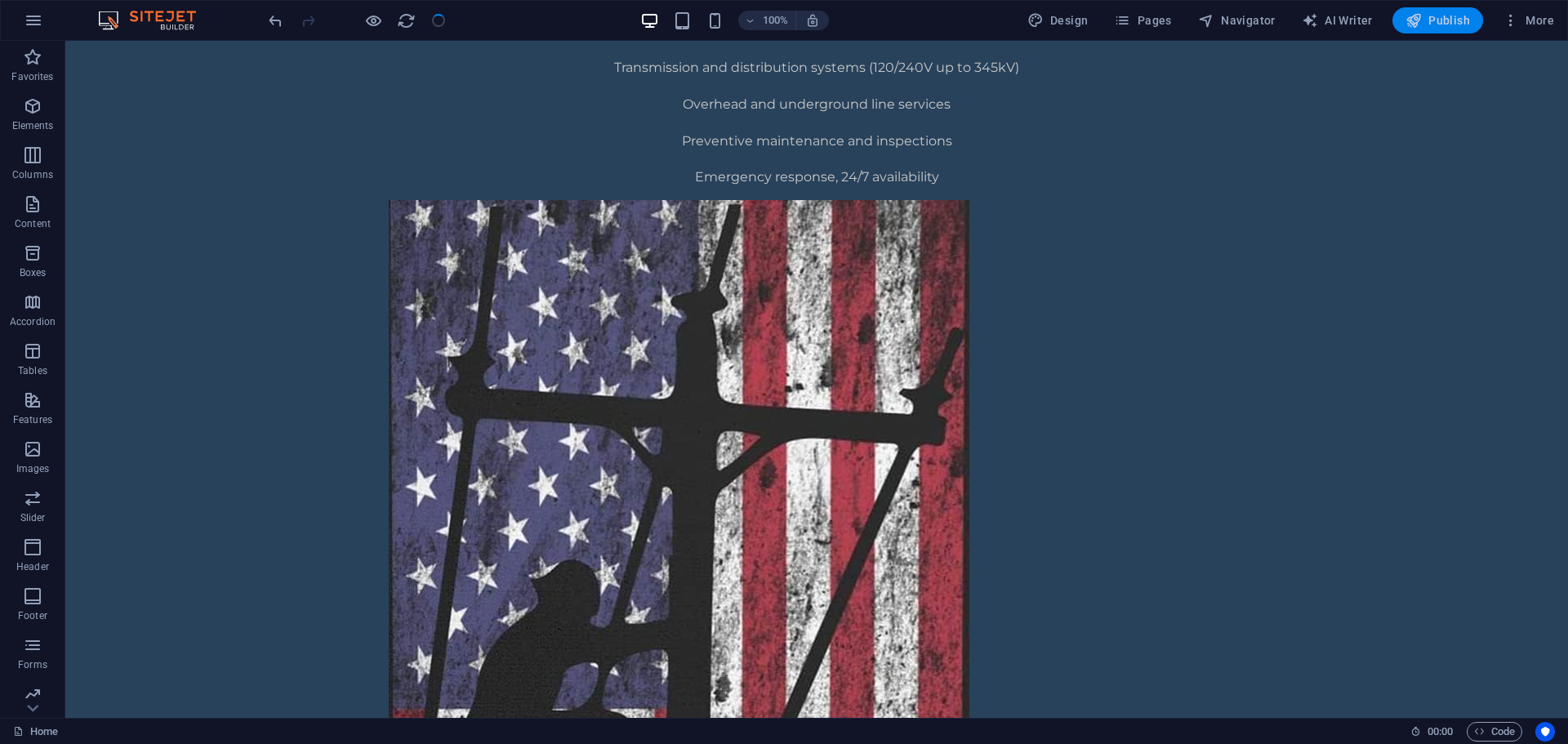
click at [1460, 16] on span "Publish" at bounding box center [1437, 20] width 65 height 16
click at [1422, 27] on icon "button" at bounding box center [1413, 20] width 16 height 16
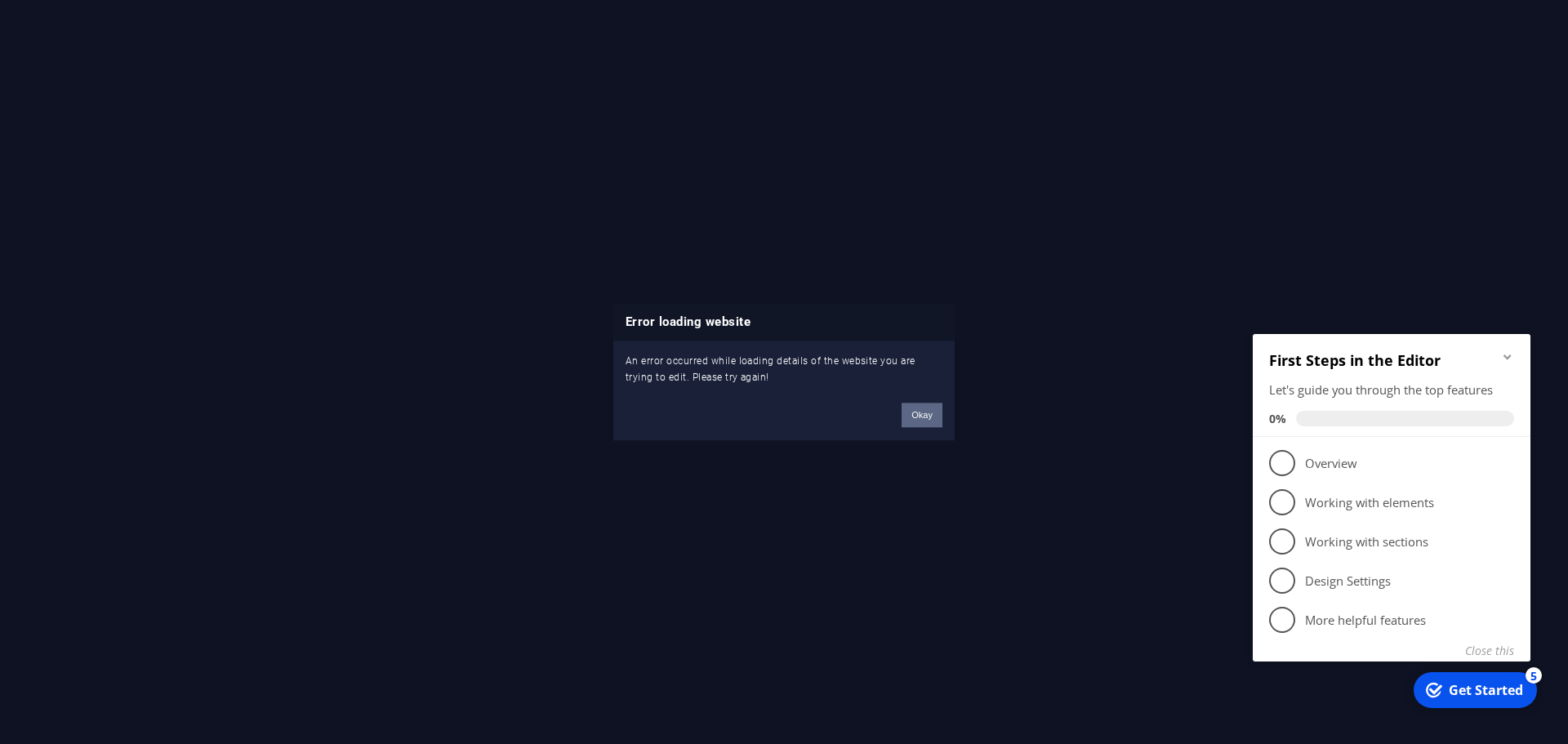
click at [922, 415] on button "Okay" at bounding box center [922, 414] width 41 height 25
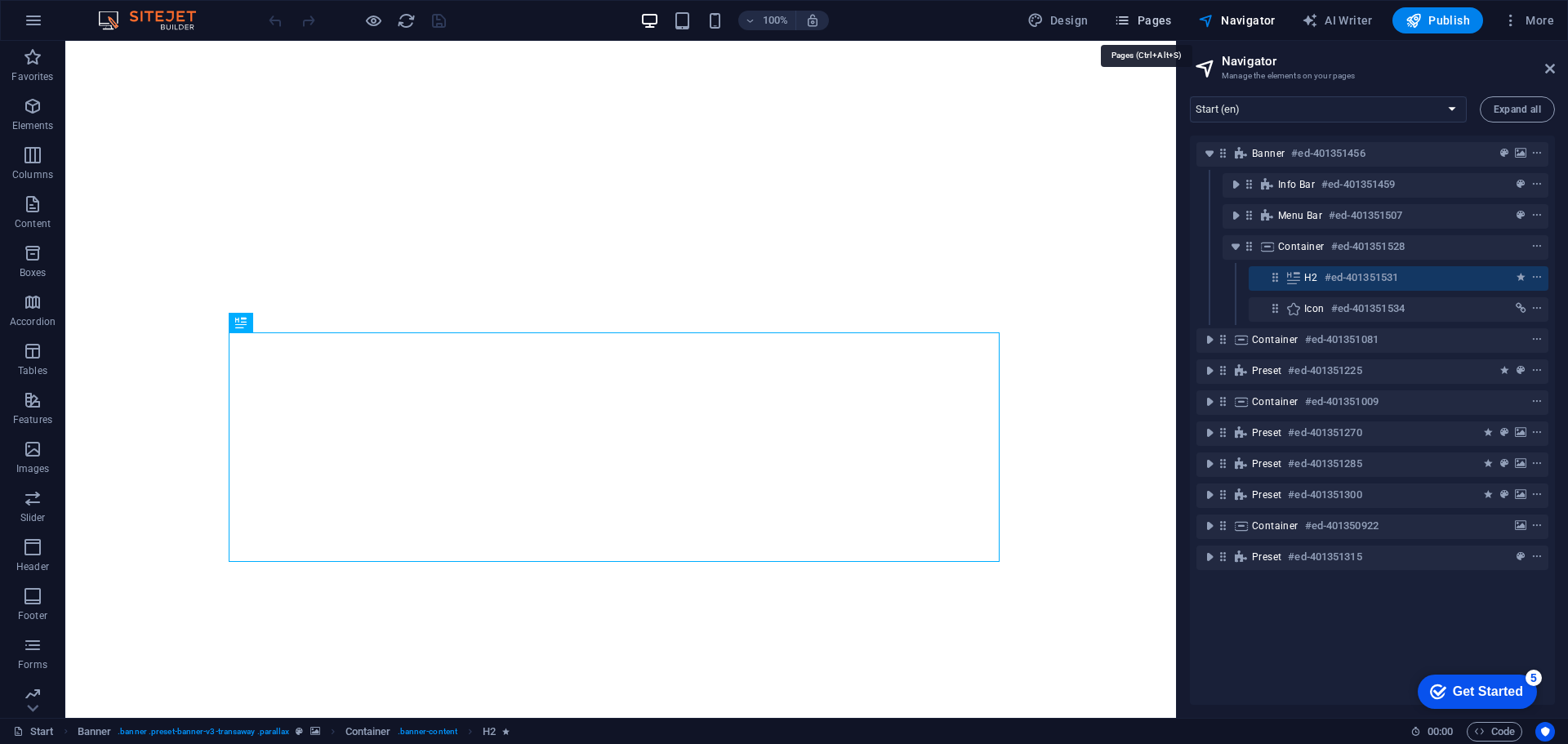
click at [1163, 26] on span "Pages" at bounding box center [1142, 20] width 58 height 16
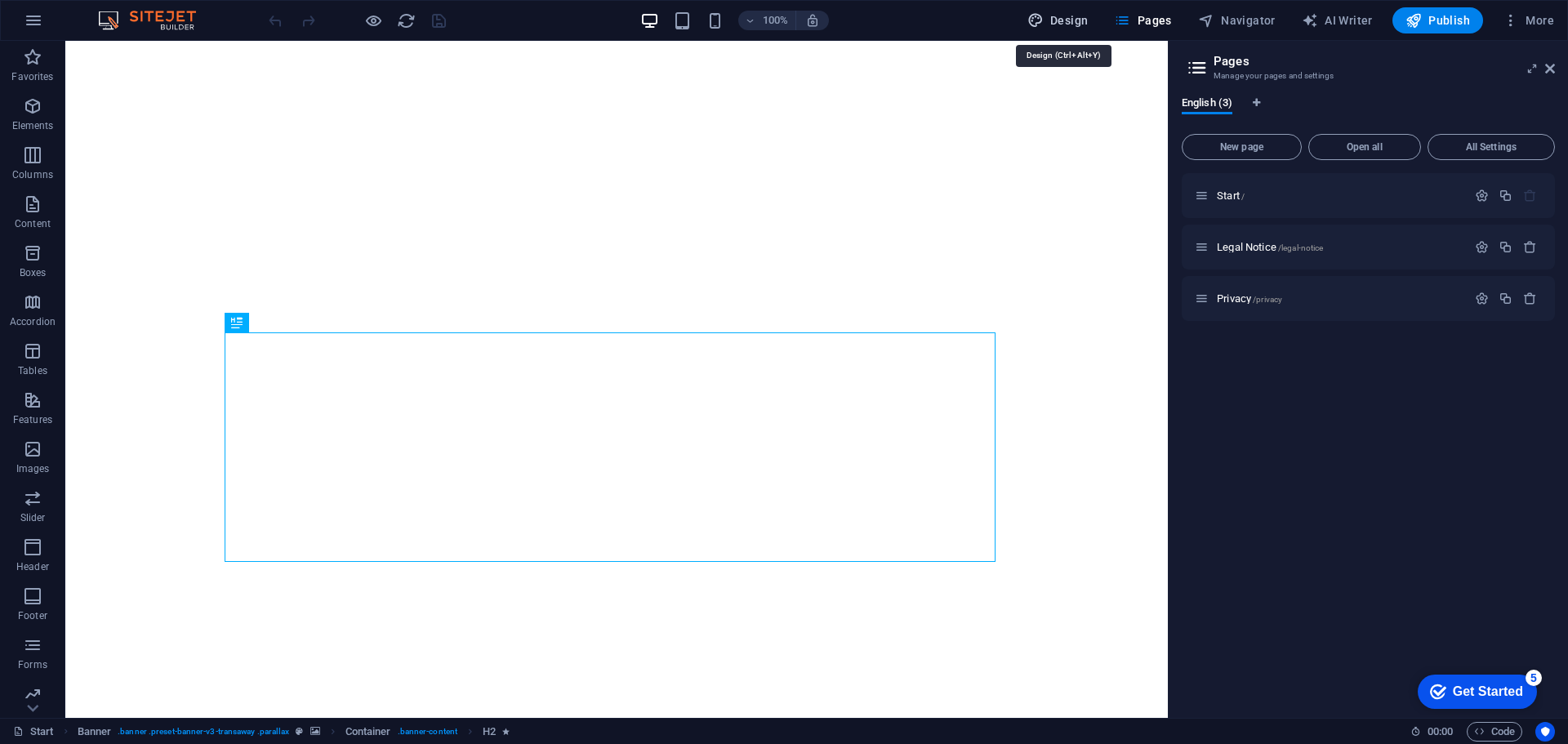
click at [1076, 21] on span "Design" at bounding box center [1058, 20] width 61 height 16
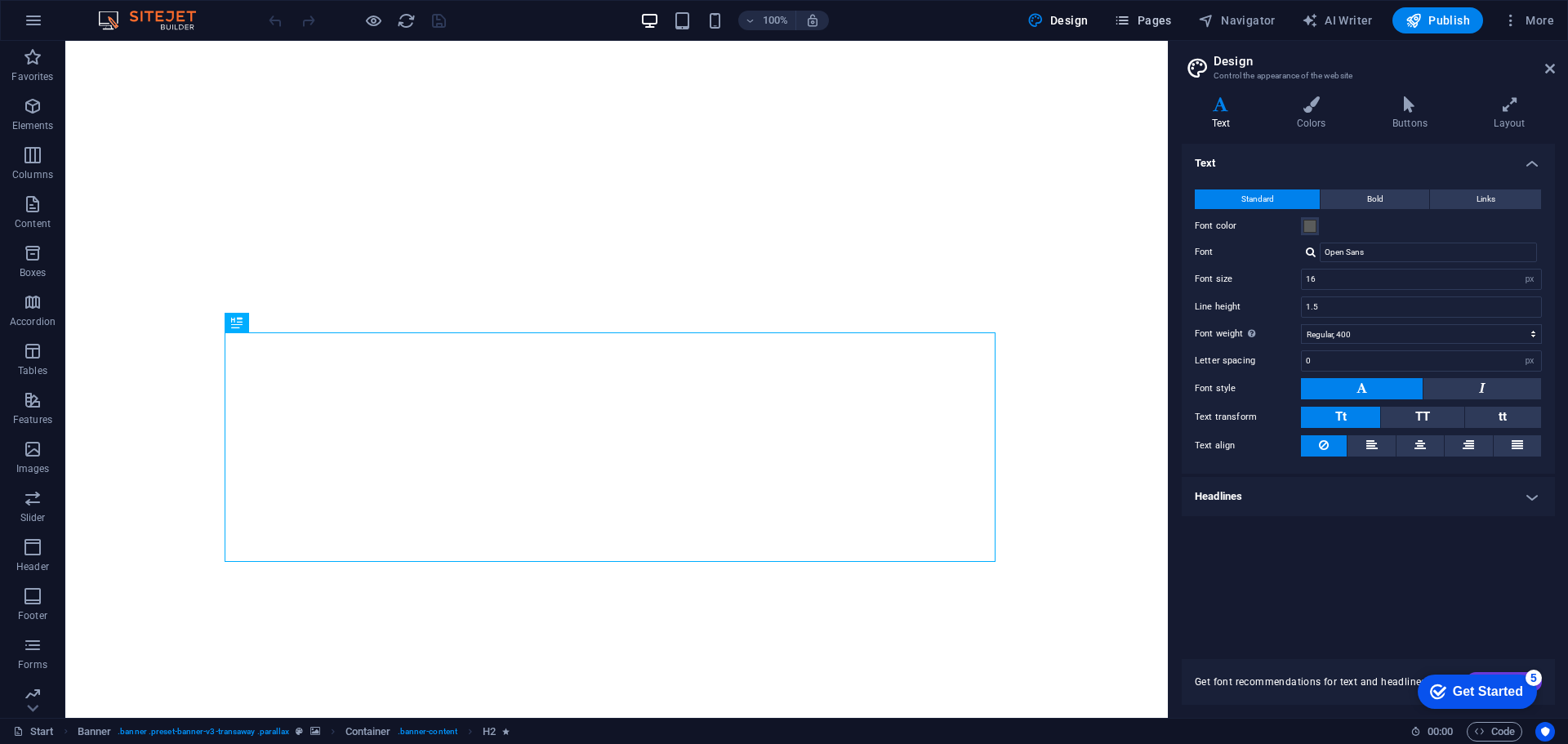
click at [1157, 19] on span "Pages" at bounding box center [1142, 20] width 58 height 16
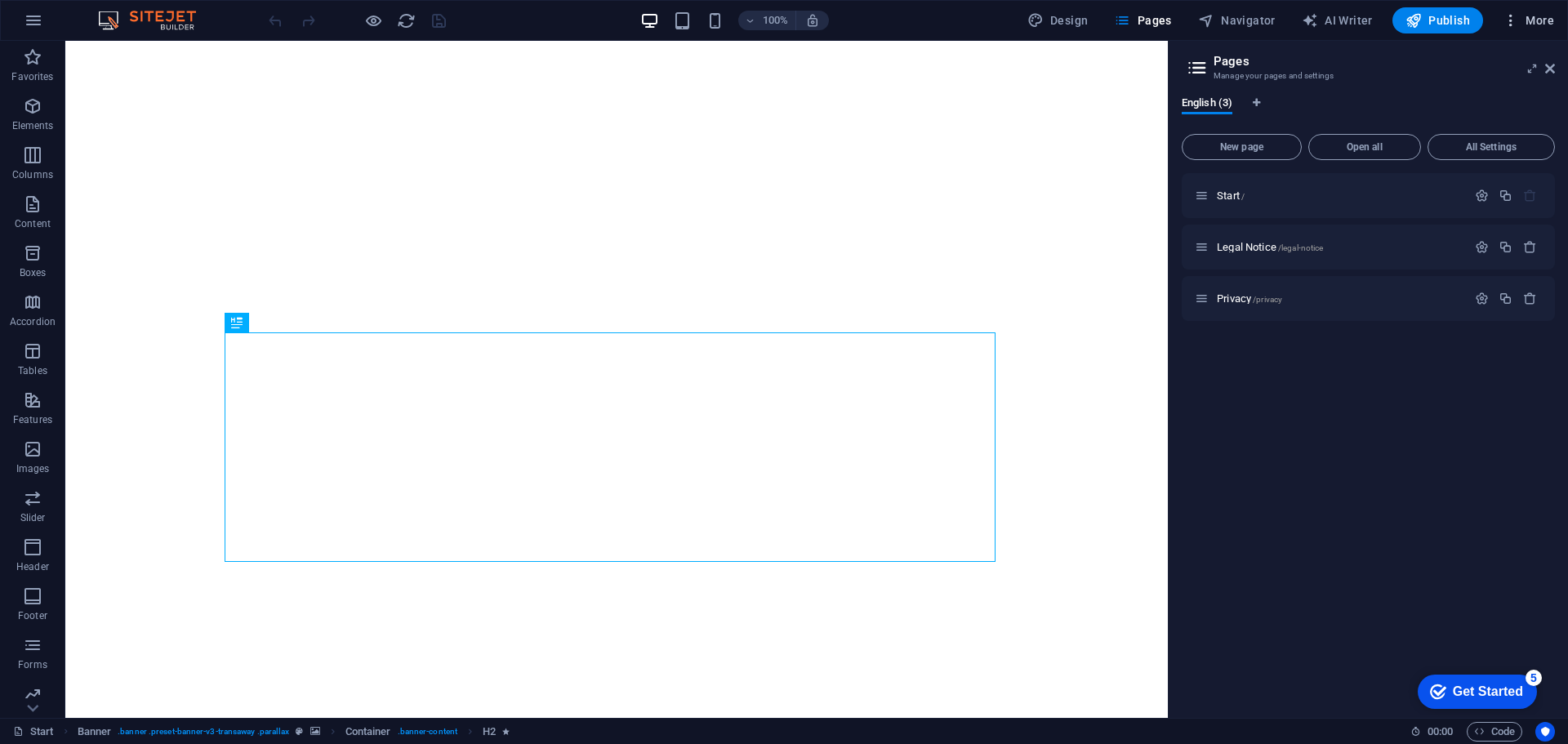
click at [1497, 65] on h6 "Website Settings" at bounding box center [1494, 62] width 97 height 19
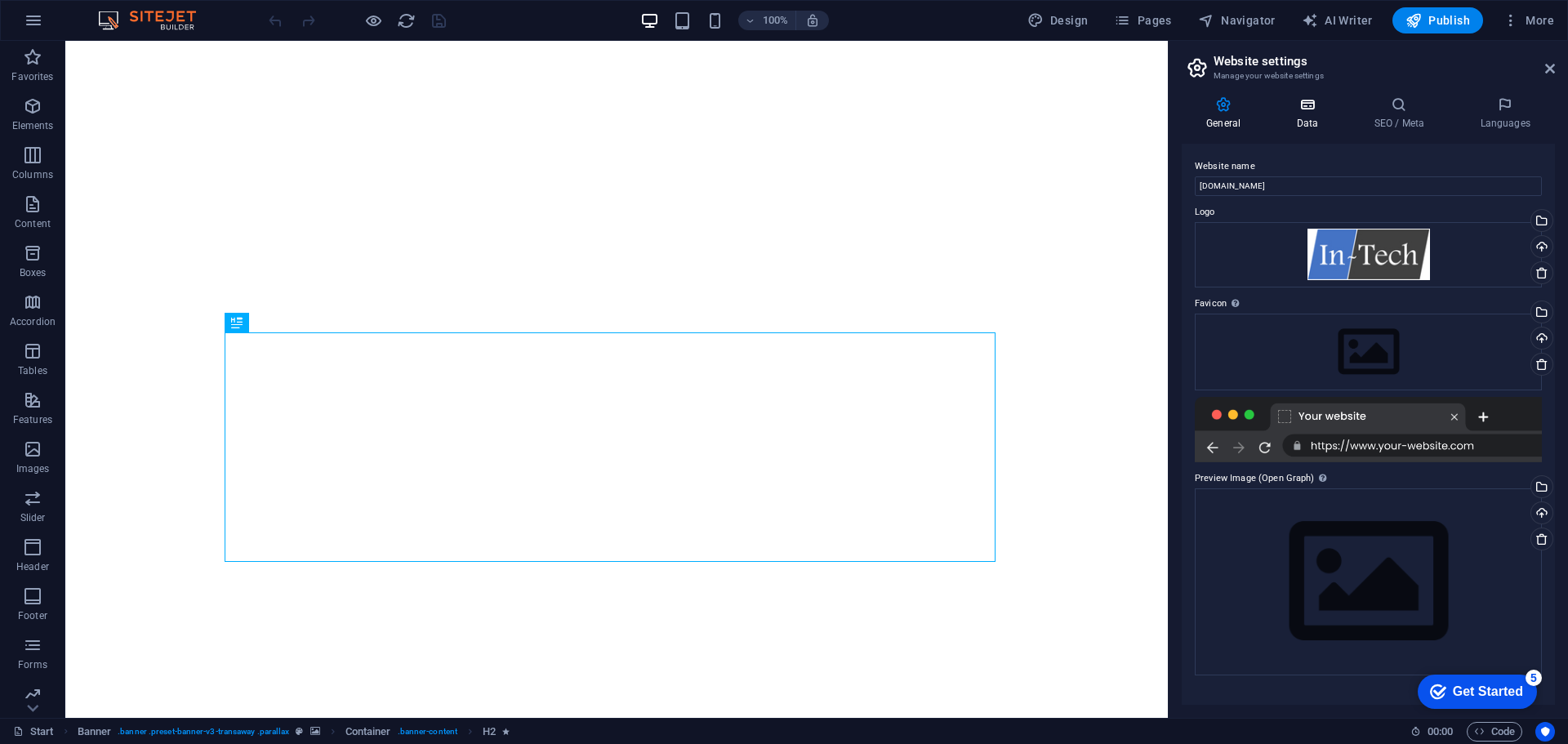
click at [1311, 117] on h4 "Data" at bounding box center [1310, 113] width 78 height 35
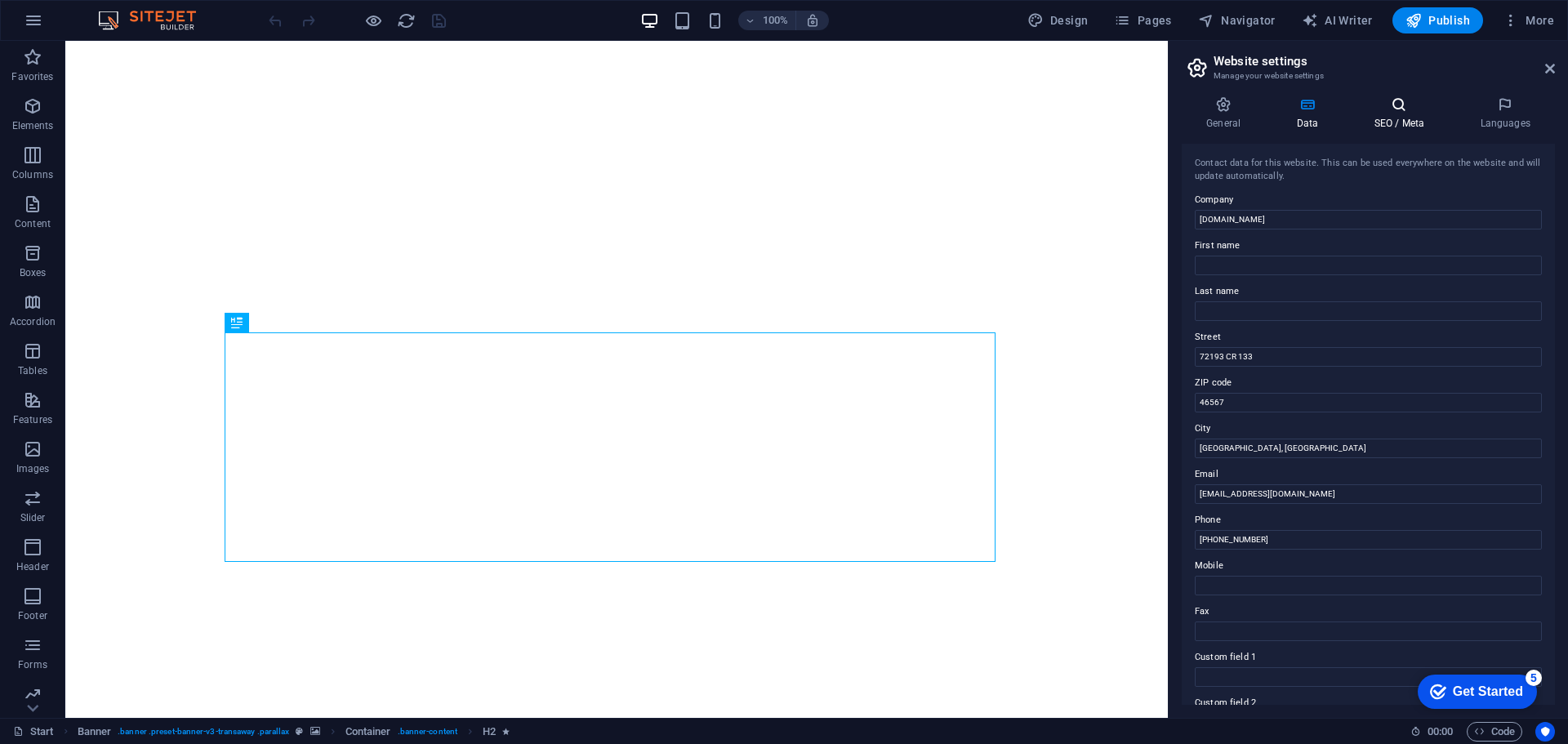
click at [1394, 103] on icon at bounding box center [1398, 104] width 100 height 16
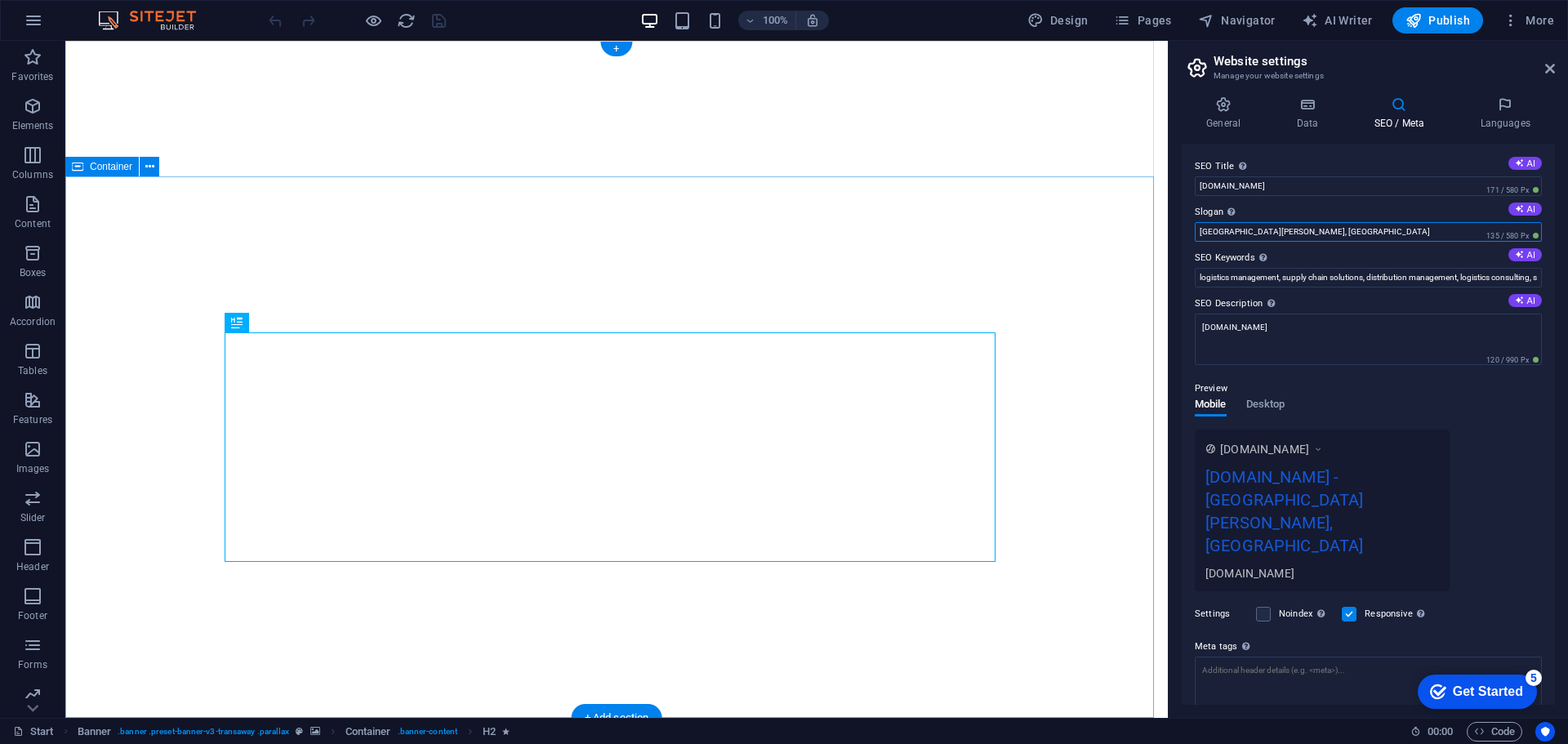
drag, startPoint x: 1371, startPoint y: 275, endPoint x: 1147, endPoint y: 228, distance: 228.9
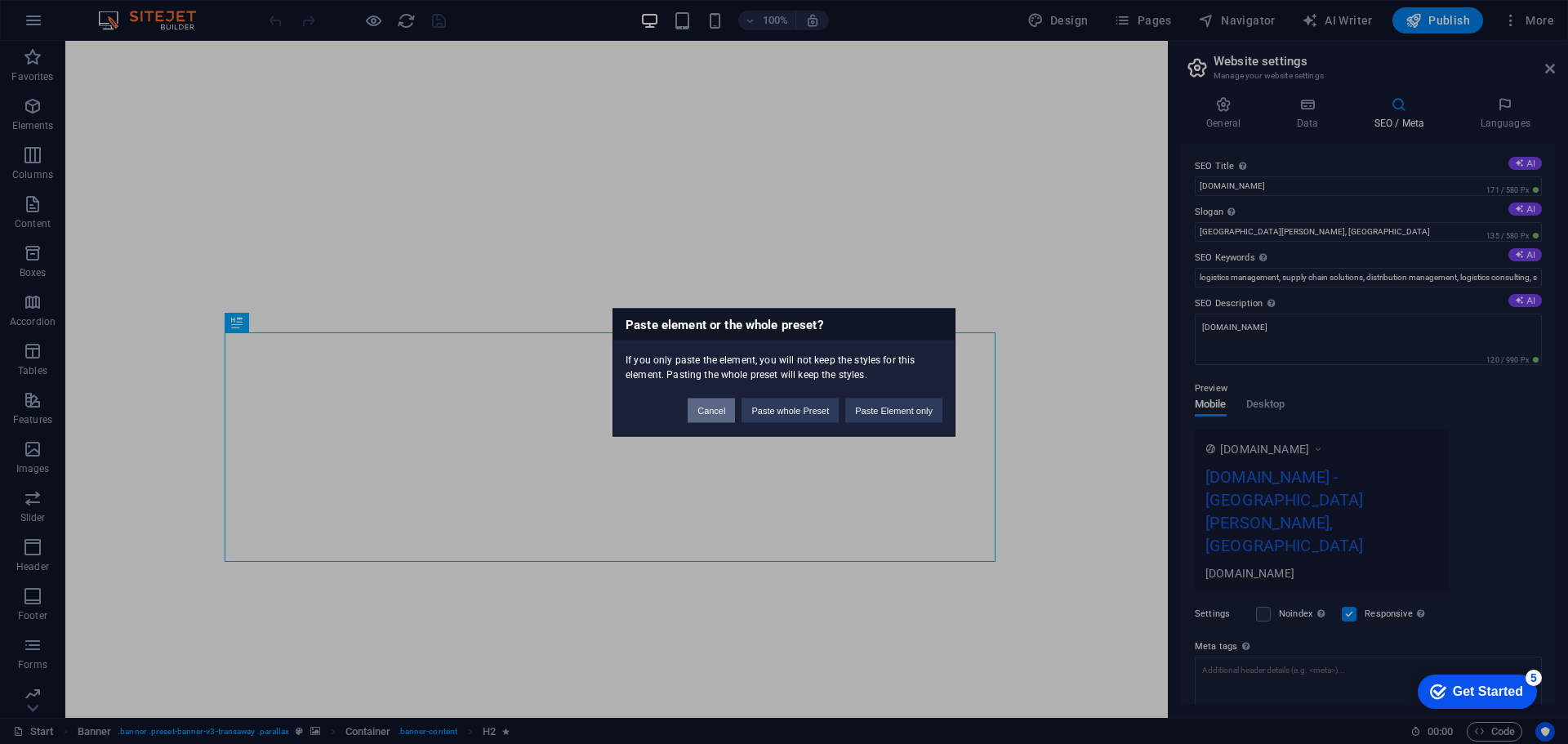
click at [717, 409] on button "Cancel" at bounding box center [711, 409] width 48 height 25
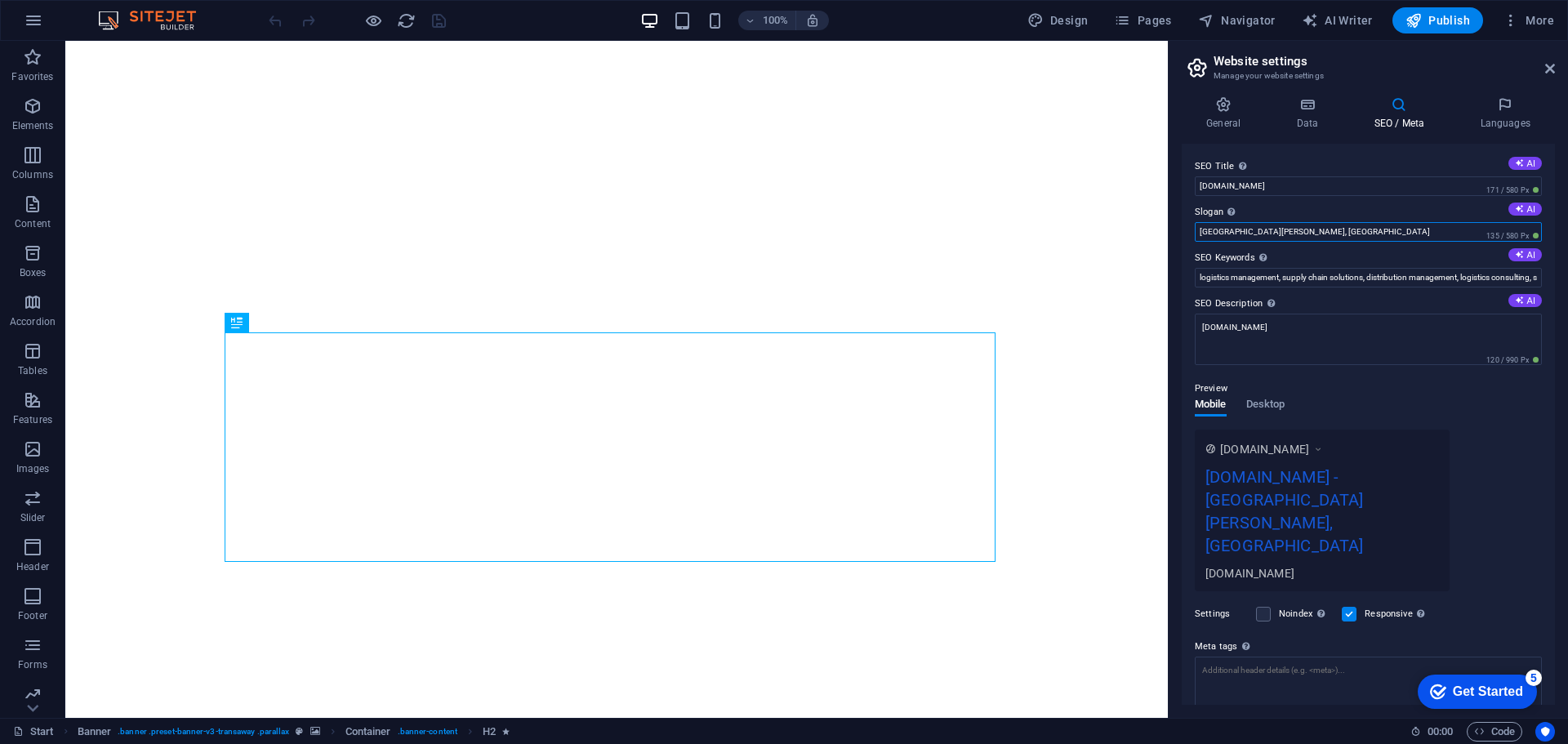
click at [1244, 226] on input "San Pedro, CA" at bounding box center [1369, 231] width 347 height 19
paste input "Turning Complexity into Clarity."
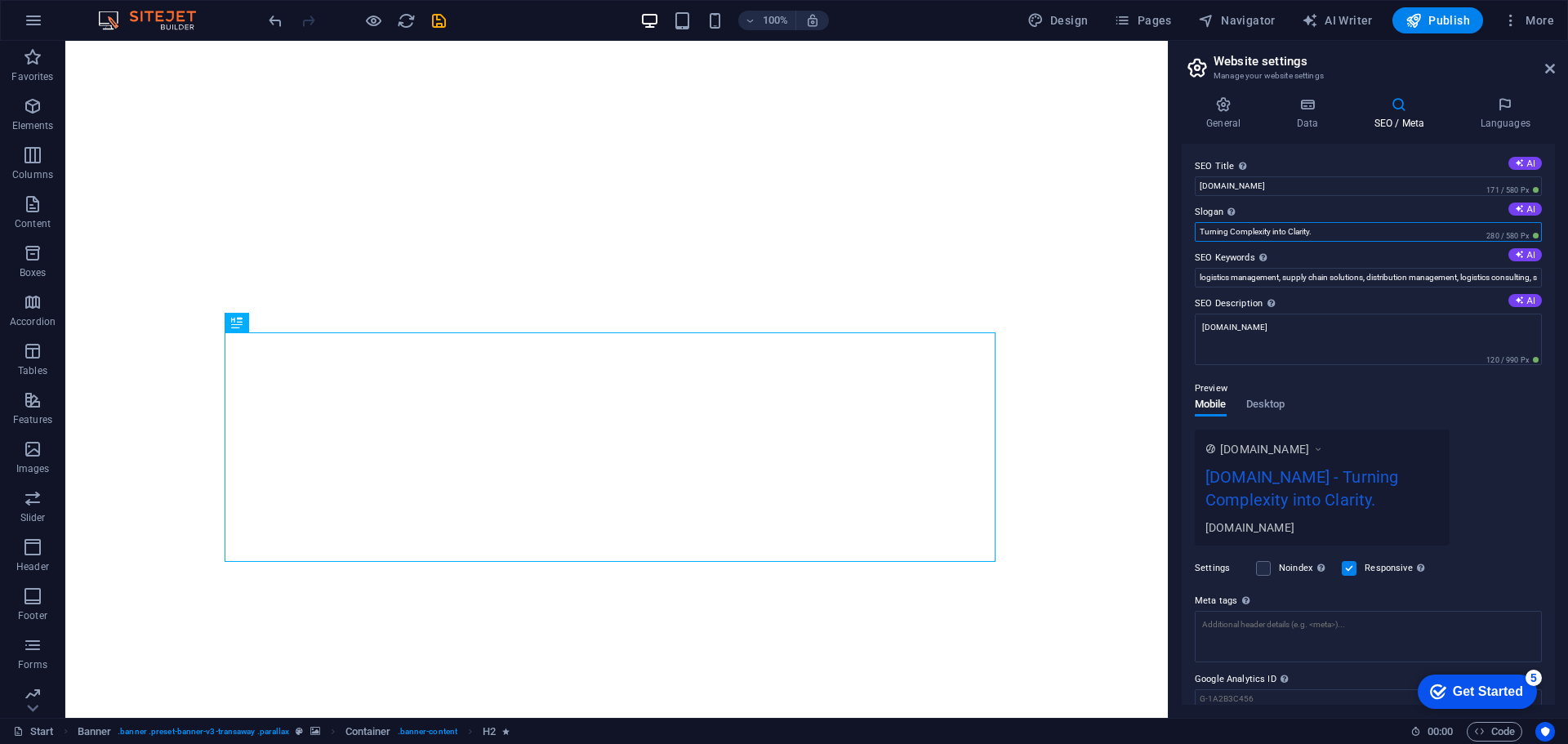
type input "Turning Complexity into Clarity."
click at [1352, 253] on label "SEO Keywords Comma-separated list of keywords representing your website. AI" at bounding box center [1369, 258] width 347 height 19
click at [1352, 268] on input "logistics management, supply chain solutions, distribution management, logistic…" at bounding box center [1369, 277] width 347 height 19
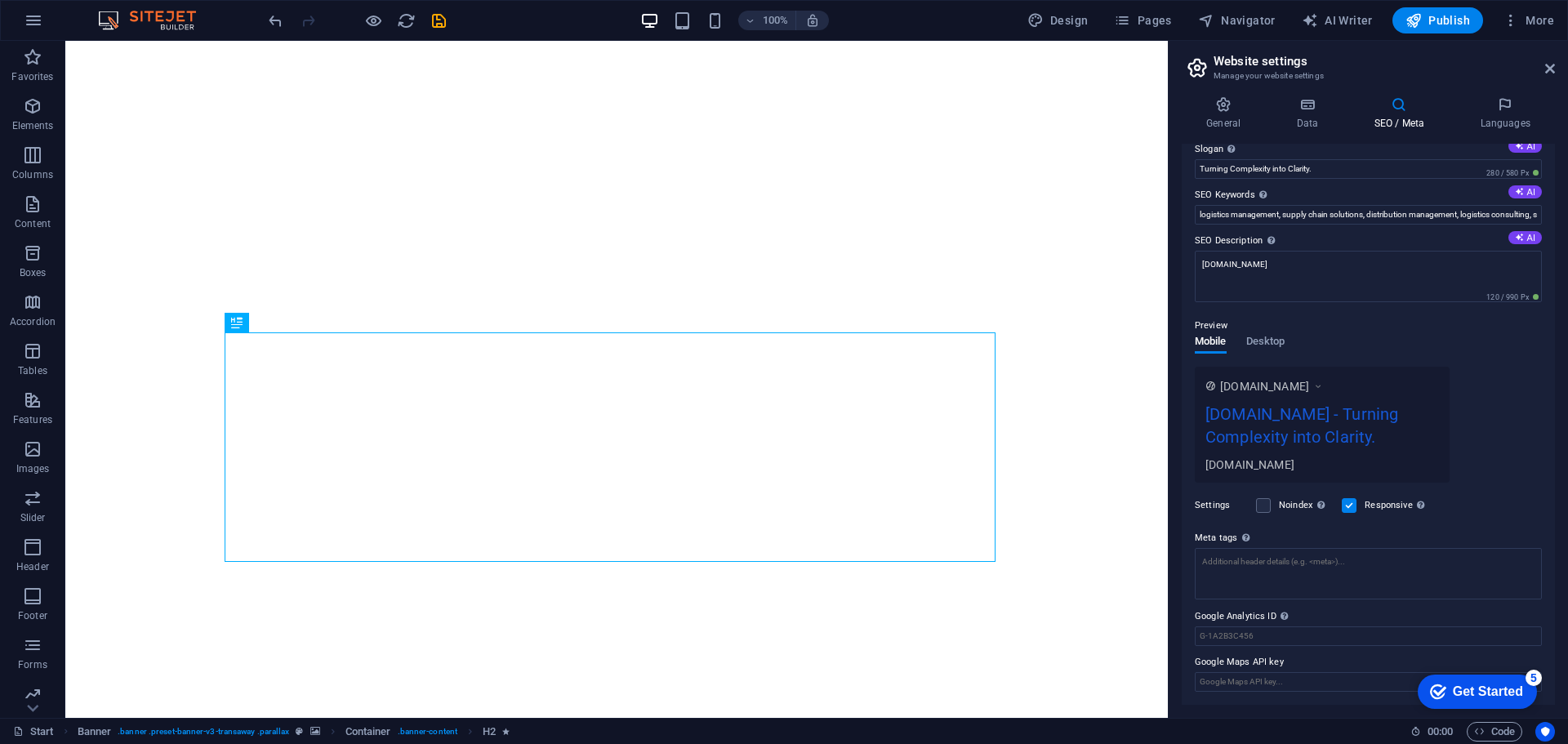
click at [1501, 411] on div "www.example.com intechlogistics.com - Turning Complexity into Clarity. intechlo…" at bounding box center [1369, 424] width 347 height 116
drag, startPoint x: 1504, startPoint y: 447, endPoint x: 1501, endPoint y: 424, distance: 23.2
click at [1504, 442] on div "www.example.com intechlogistics.com - Turning Complexity into Clarity. intechlo…" at bounding box center [1369, 424] width 347 height 116
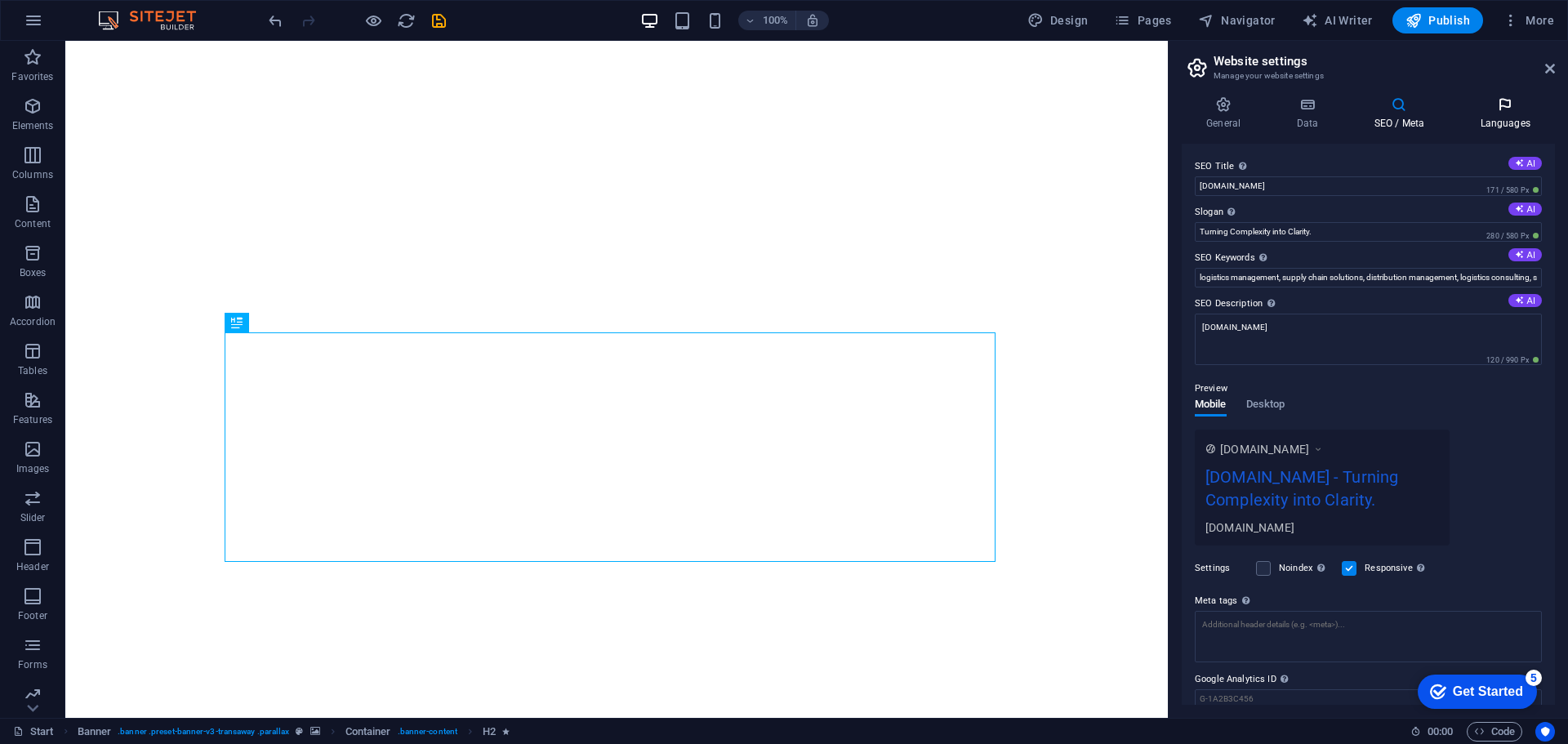
click at [1488, 110] on icon at bounding box center [1505, 104] width 100 height 16
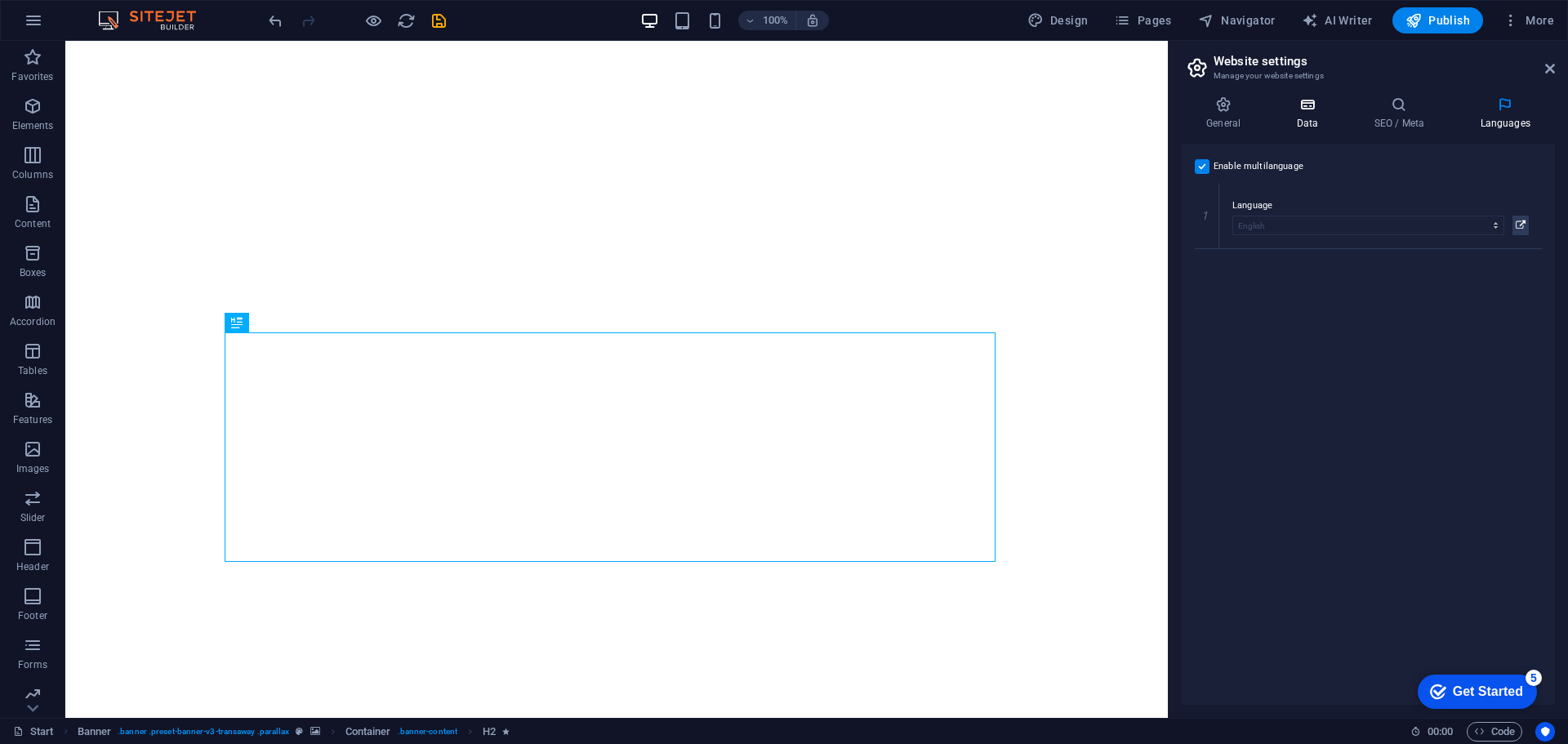
click at [1318, 119] on h4 "Data" at bounding box center [1310, 113] width 78 height 35
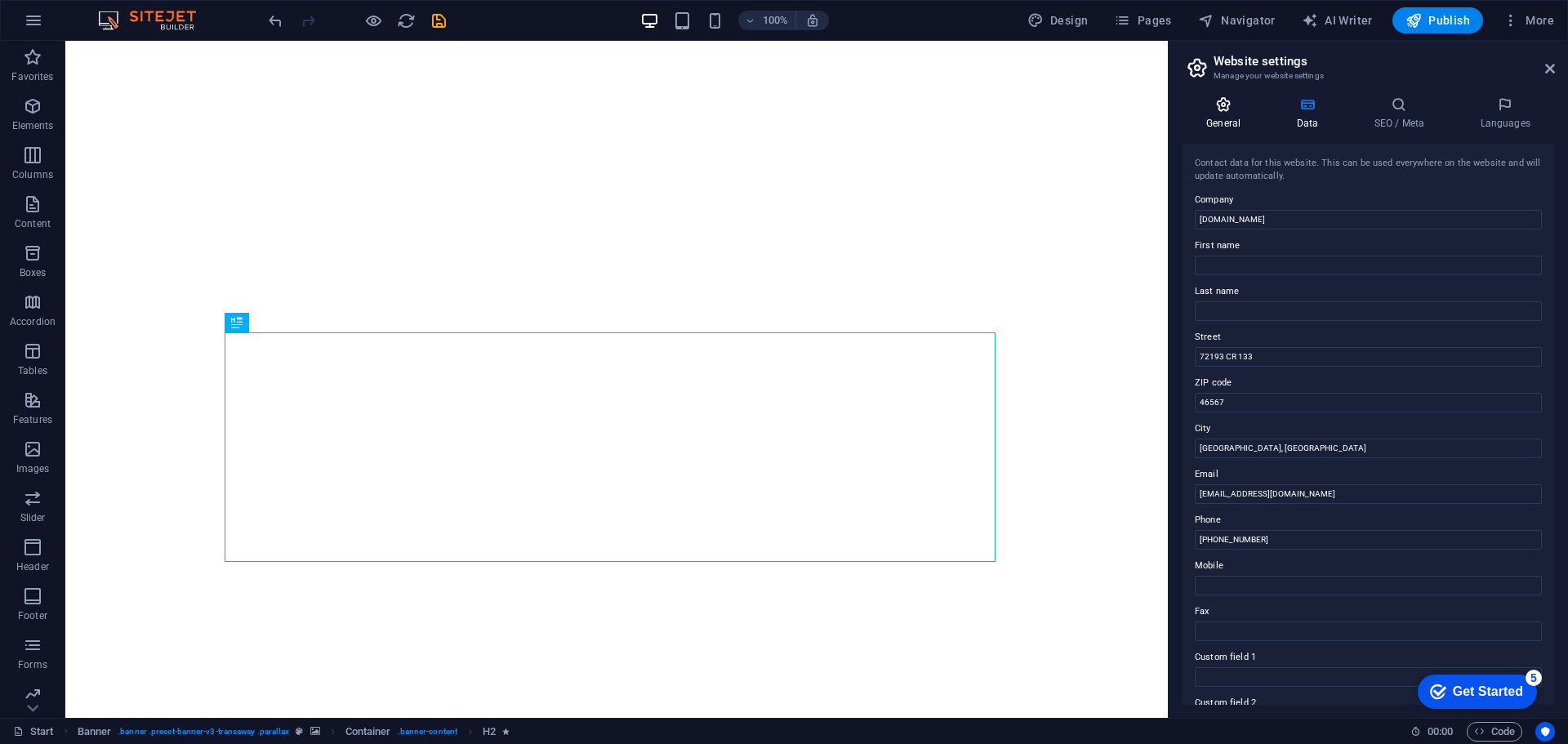
click at [1226, 130] on h4 "General" at bounding box center [1226, 113] width 90 height 35
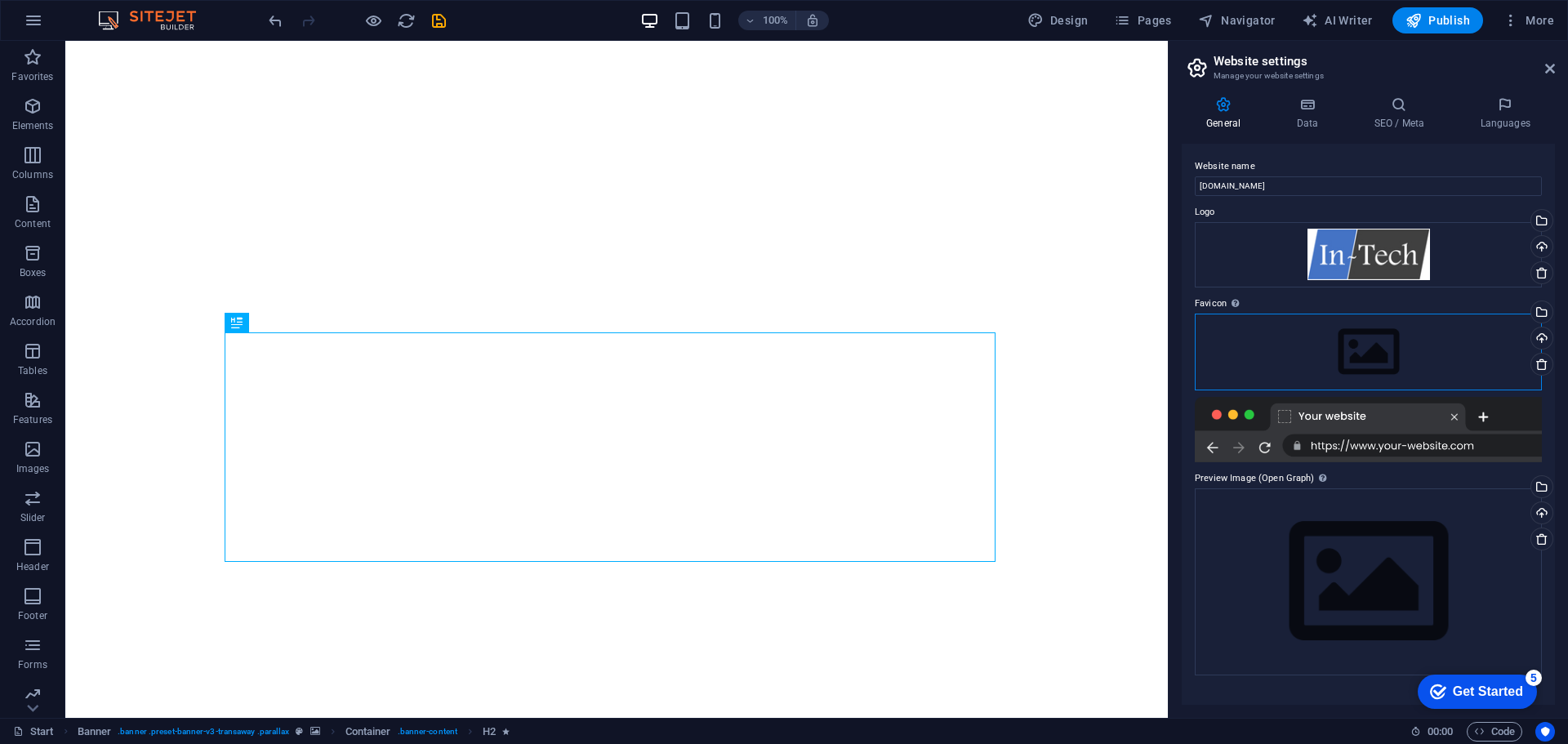
click at [1373, 342] on div "Drag files here, click to choose files or select files from Files or our free s…" at bounding box center [1369, 352] width 347 height 77
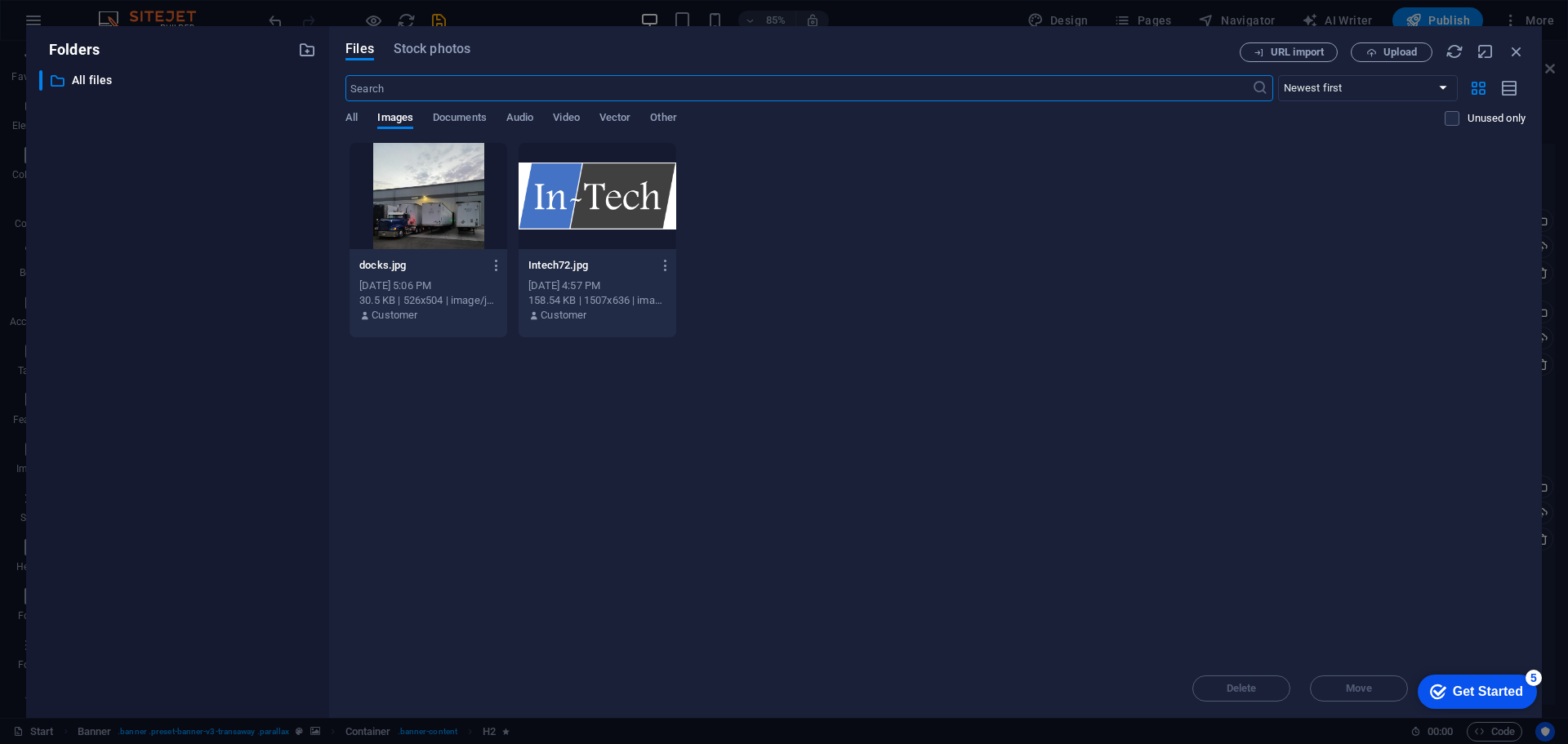
click at [674, 249] on div "Intech72.jpg Intech72.jpg Oct 2, 2024 4:57 PM 158.54 KB | 1507x636 | image/jpeg…" at bounding box center [597, 290] width 157 height 83
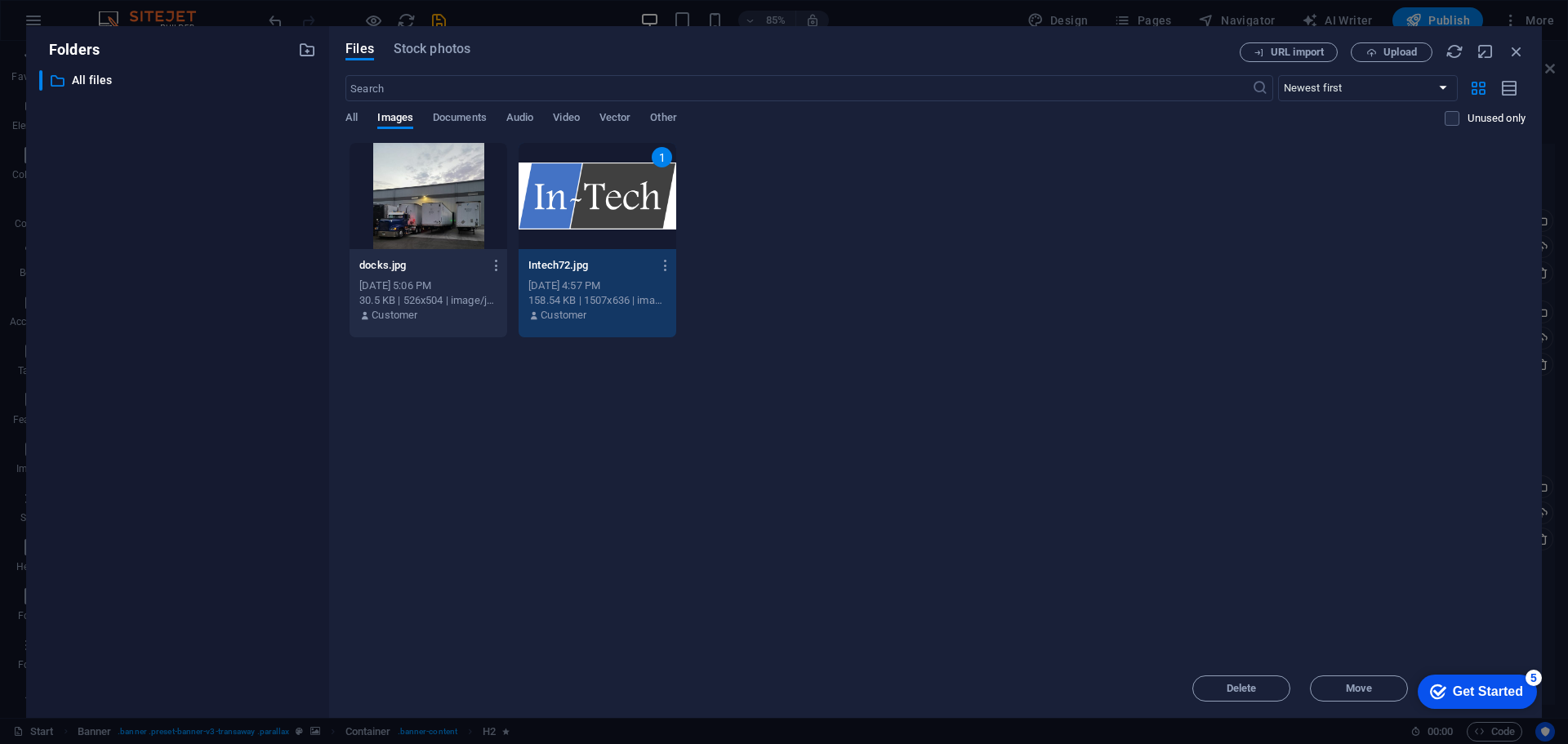
click at [635, 217] on div "1" at bounding box center [597, 196] width 157 height 106
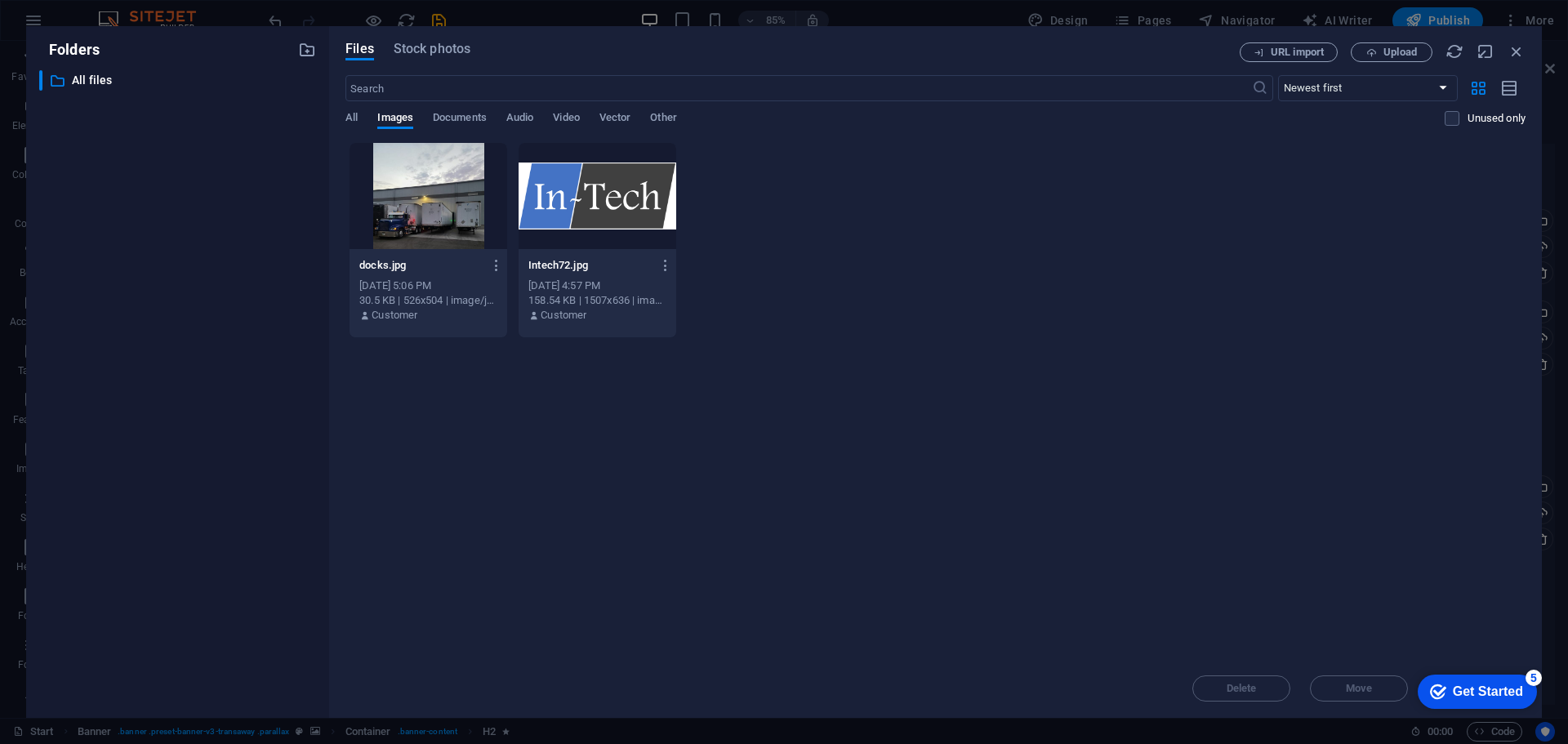
click at [615, 206] on div at bounding box center [597, 196] width 157 height 106
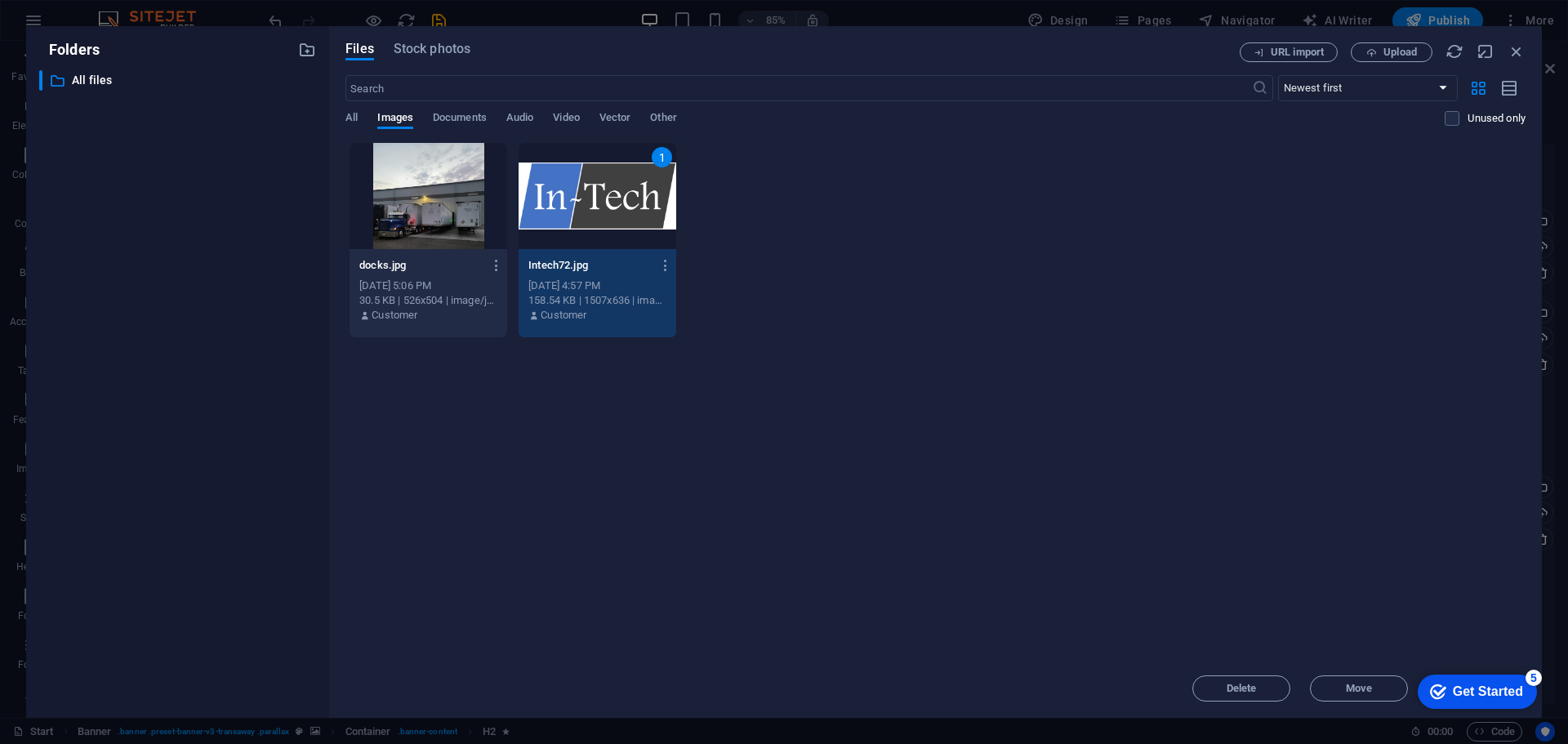
click at [651, 199] on div "1" at bounding box center [597, 196] width 157 height 106
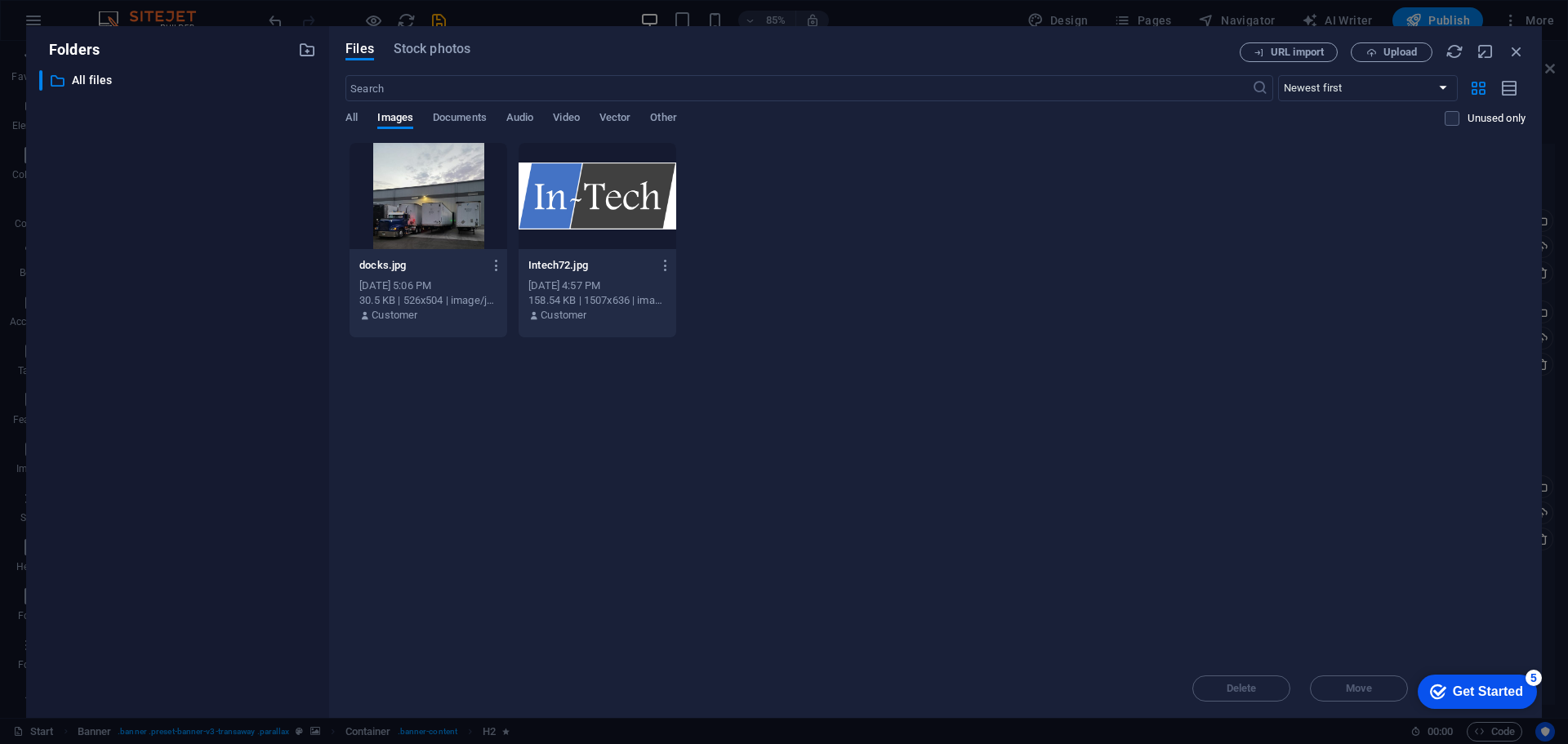
click at [651, 199] on div at bounding box center [597, 196] width 157 height 106
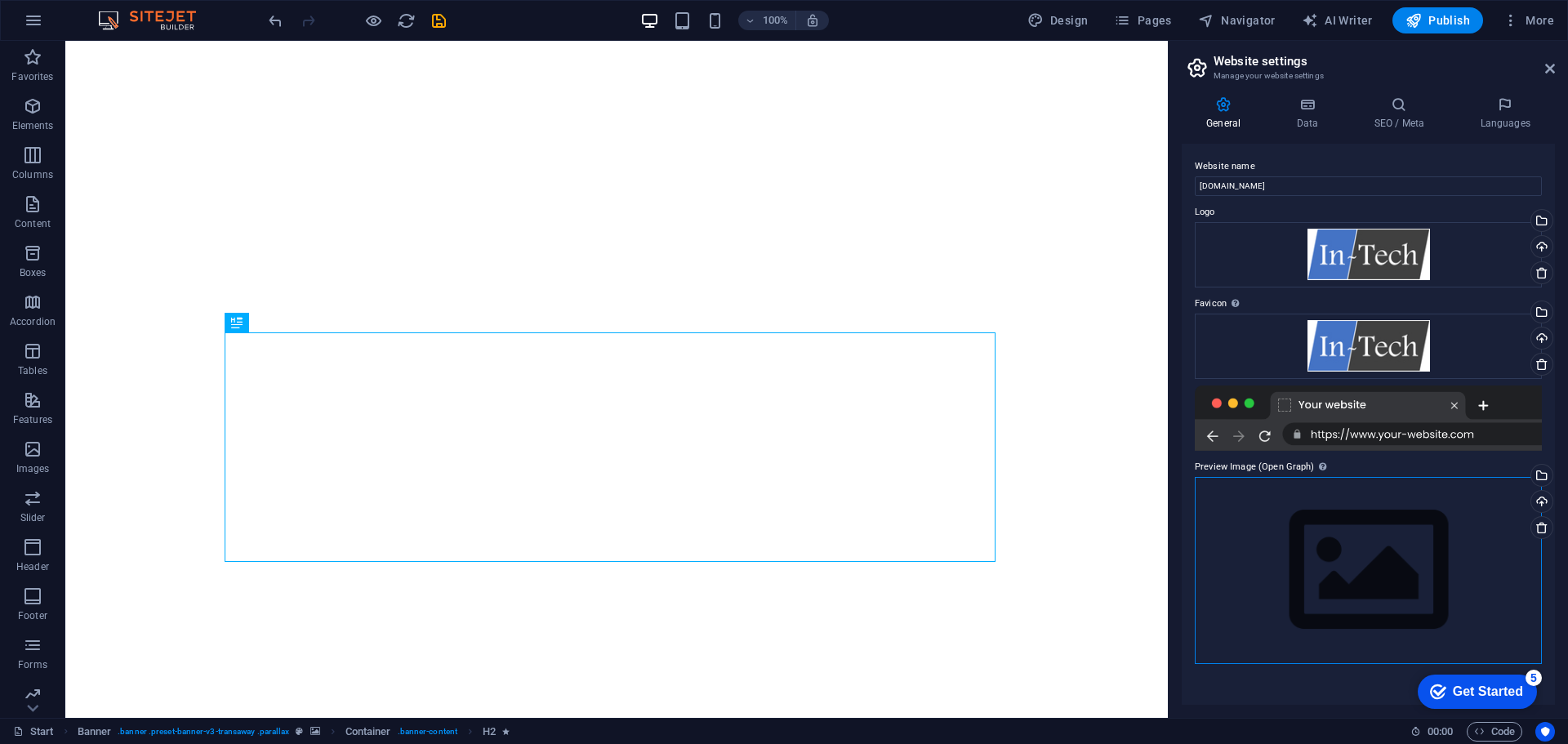
click at [1363, 576] on div "Drag files here, click to choose files or select files from Files or our free s…" at bounding box center [1369, 570] width 347 height 187
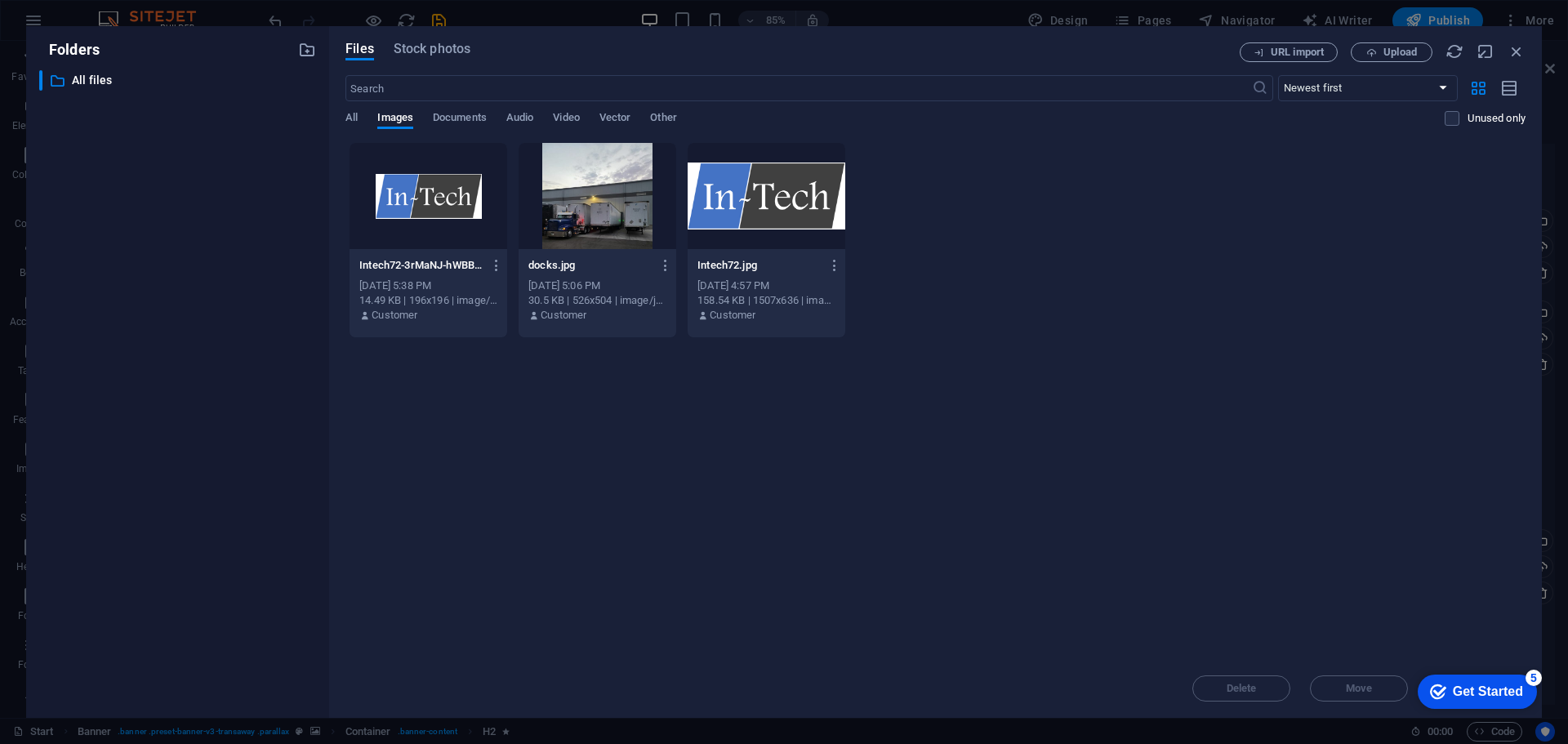
click at [772, 218] on div at bounding box center [766, 196] width 157 height 106
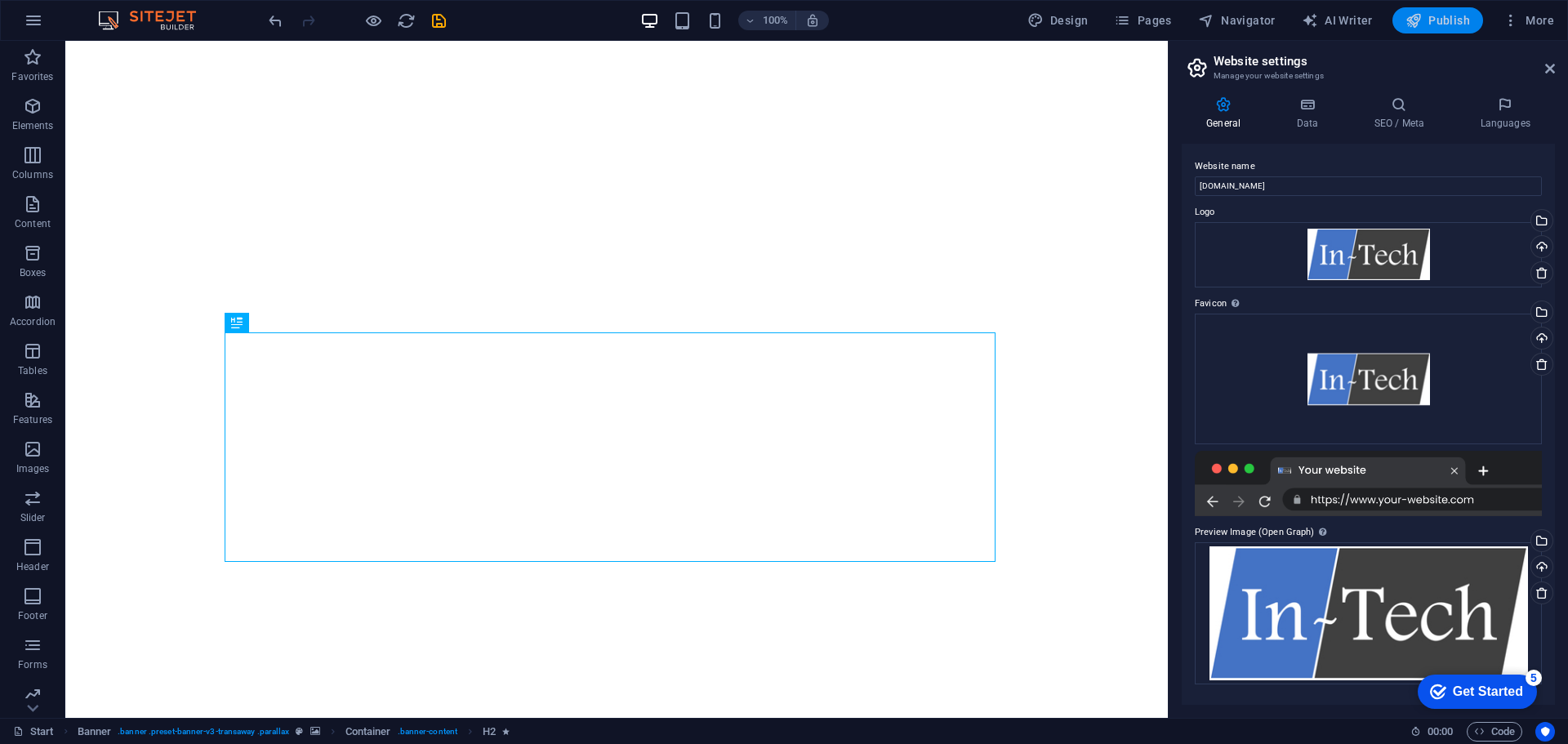
click at [1451, 16] on span "Publish" at bounding box center [1437, 20] width 65 height 16
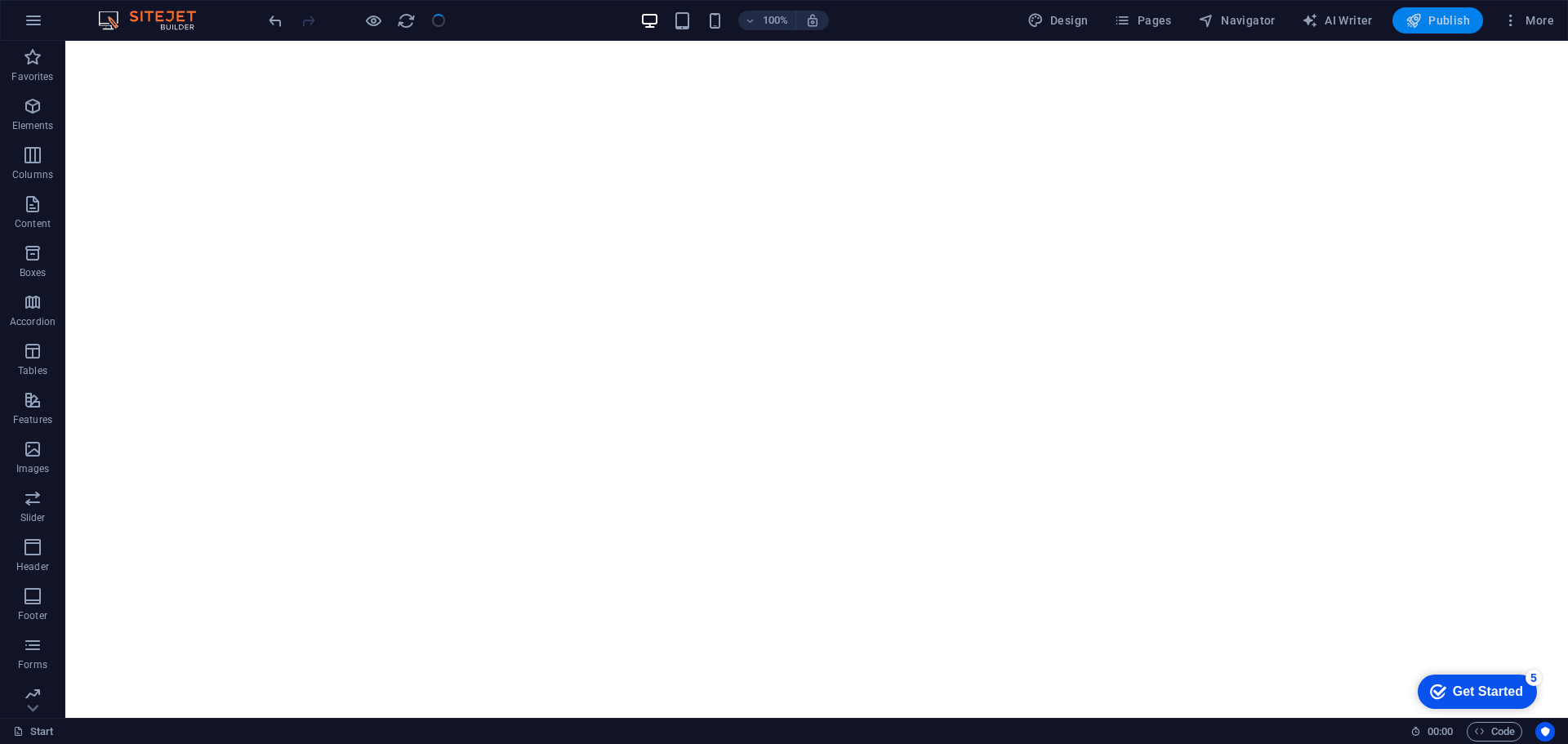
drag, startPoint x: 1435, startPoint y: 12, endPoint x: 1406, endPoint y: 23, distance: 31.0
click at [1435, 12] on button "Publish" at bounding box center [1437, 20] width 91 height 27
click at [1433, 24] on span "Publish" at bounding box center [1437, 20] width 65 height 16
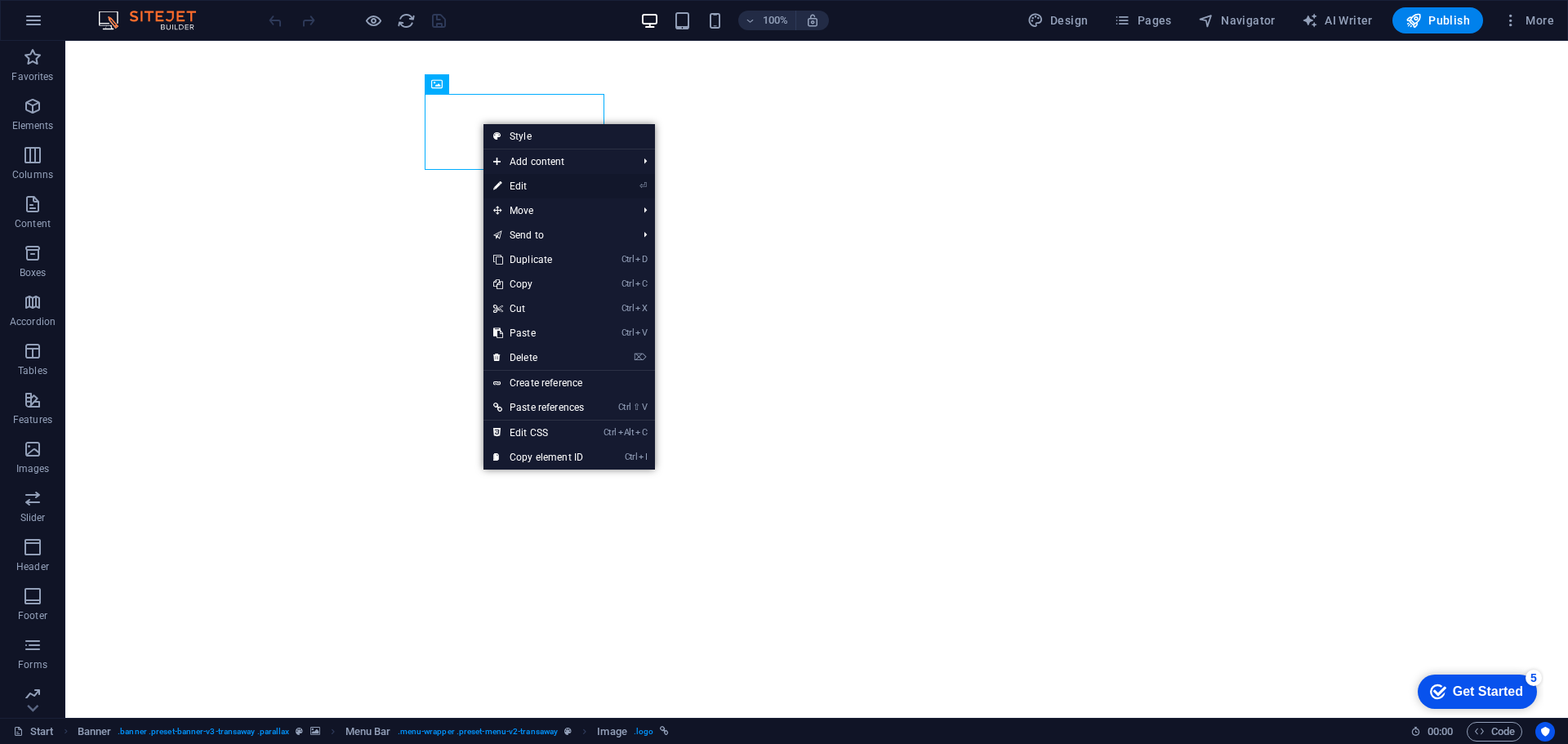
click at [557, 179] on link "⏎ Edit" at bounding box center [539, 186] width 111 height 25
select select "px"
select select
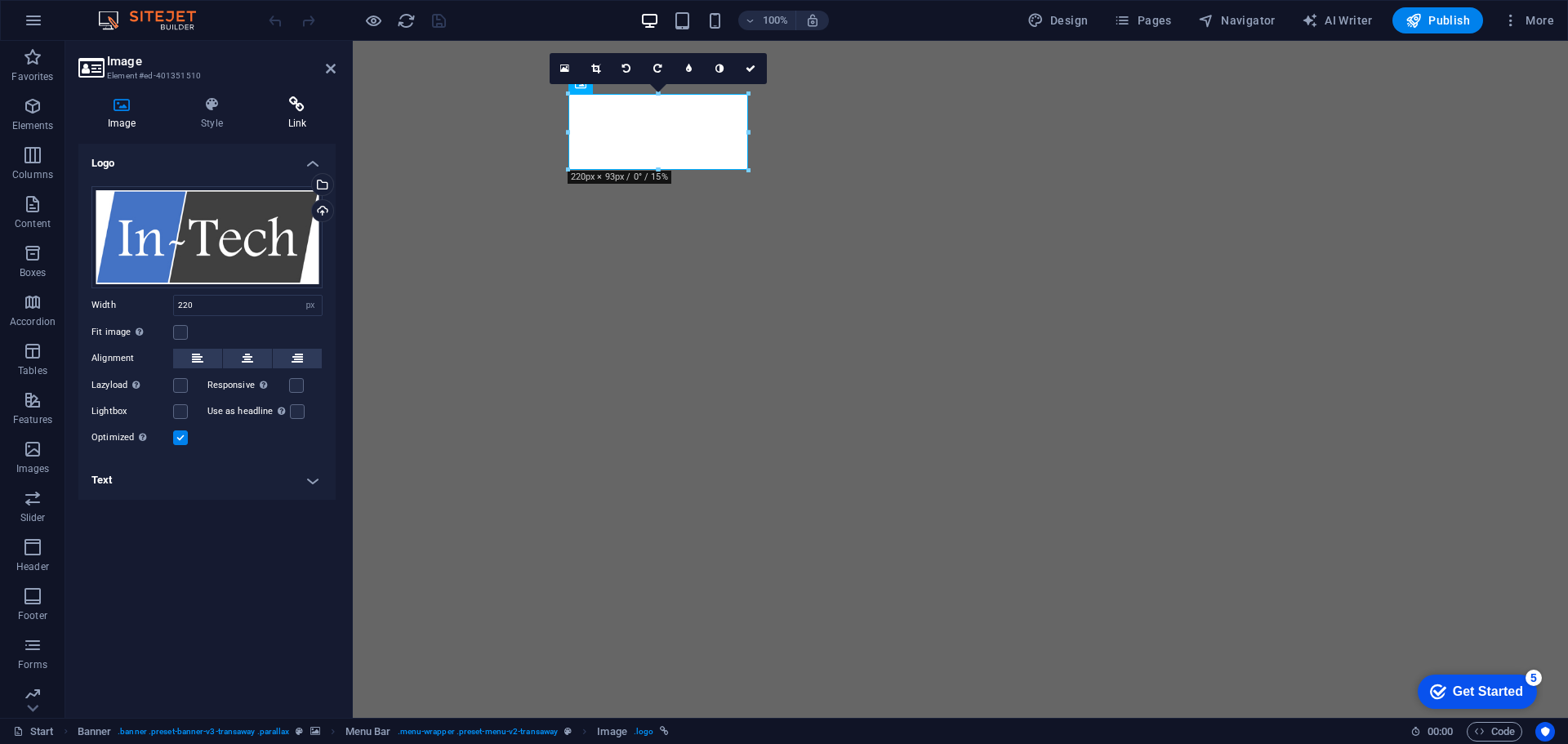
drag, startPoint x: 217, startPoint y: 112, endPoint x: 289, endPoint y: 111, distance: 72.0
click at [218, 111] on icon at bounding box center [212, 104] width 80 height 16
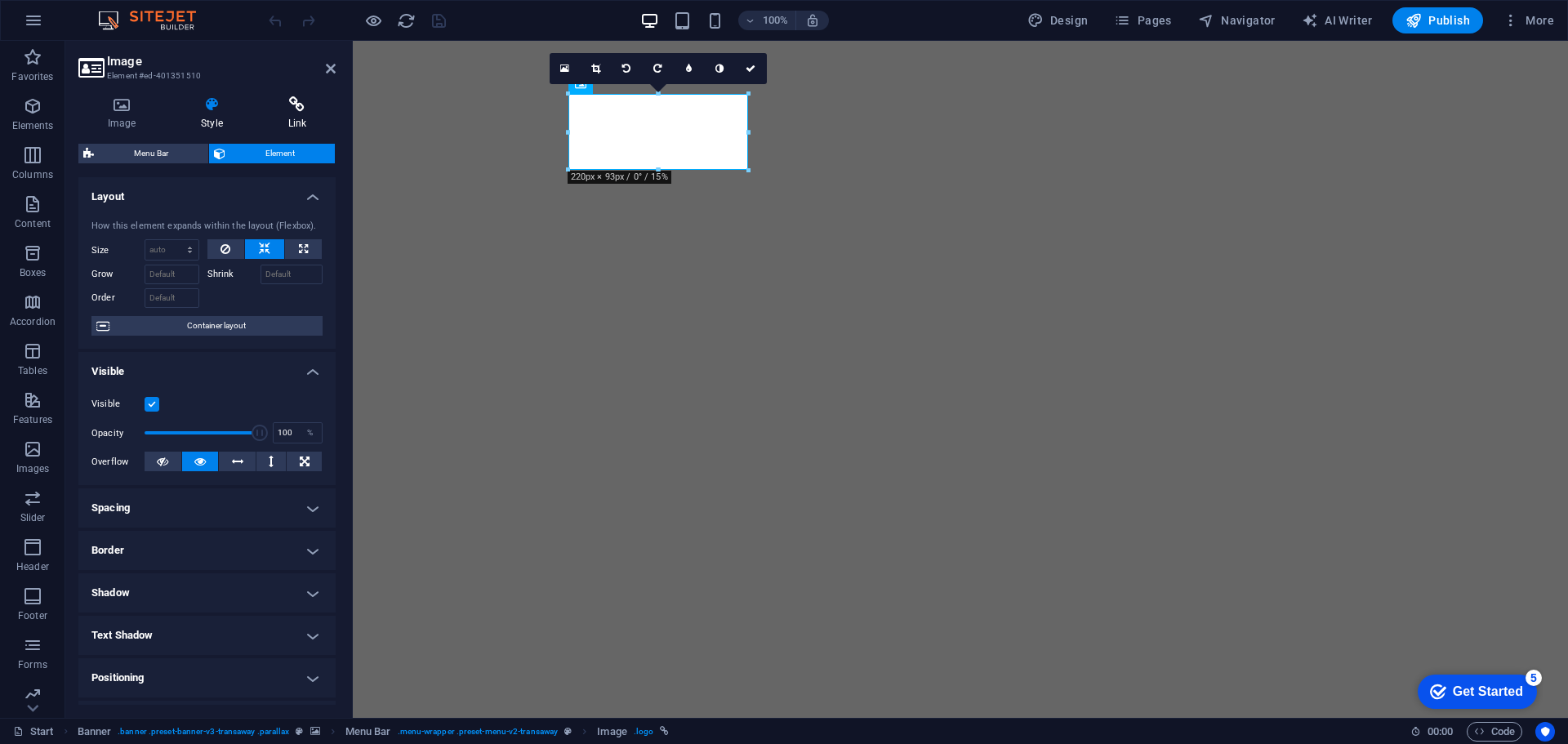
click at [299, 112] on icon at bounding box center [297, 104] width 77 height 16
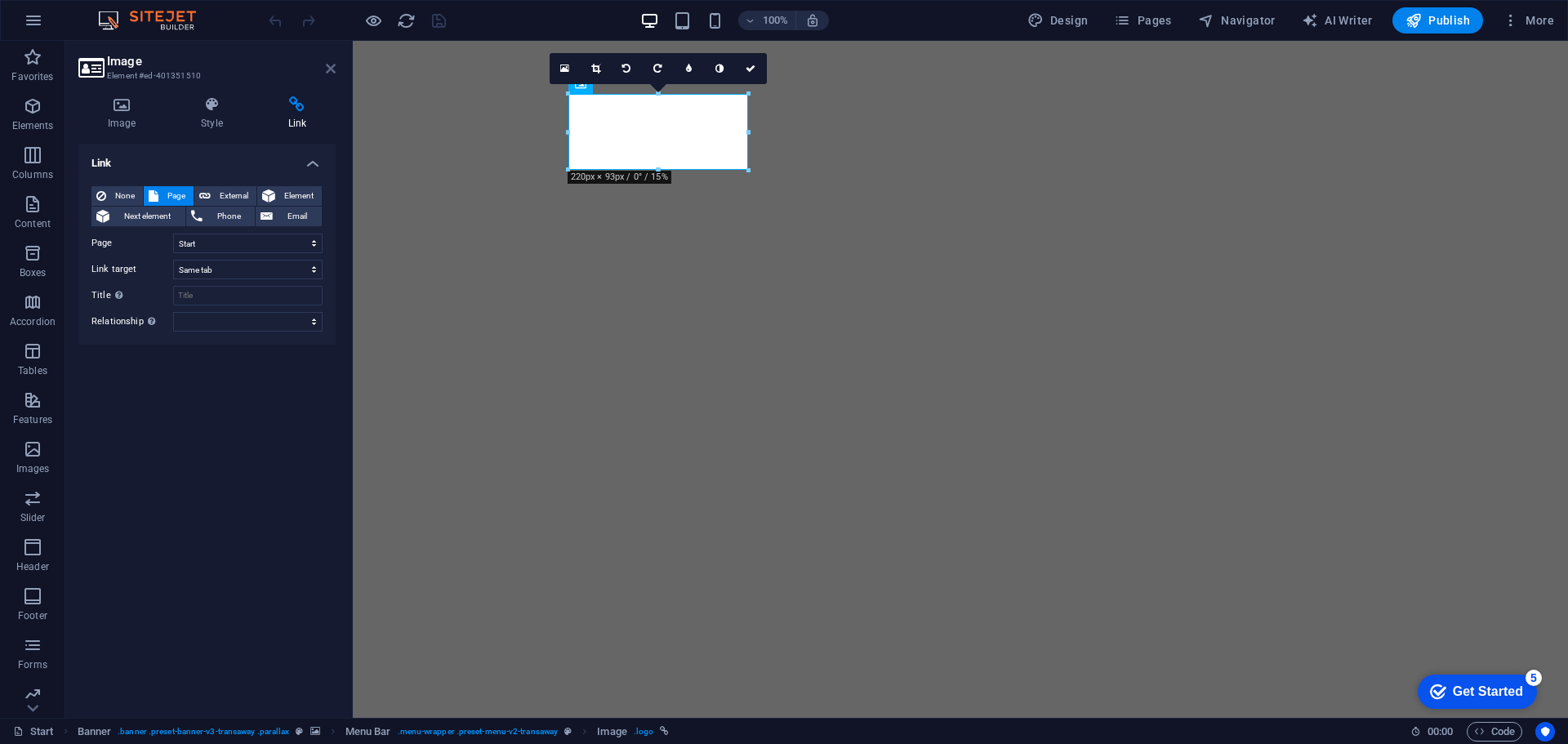
click at [329, 69] on icon at bounding box center [330, 69] width 10 height 13
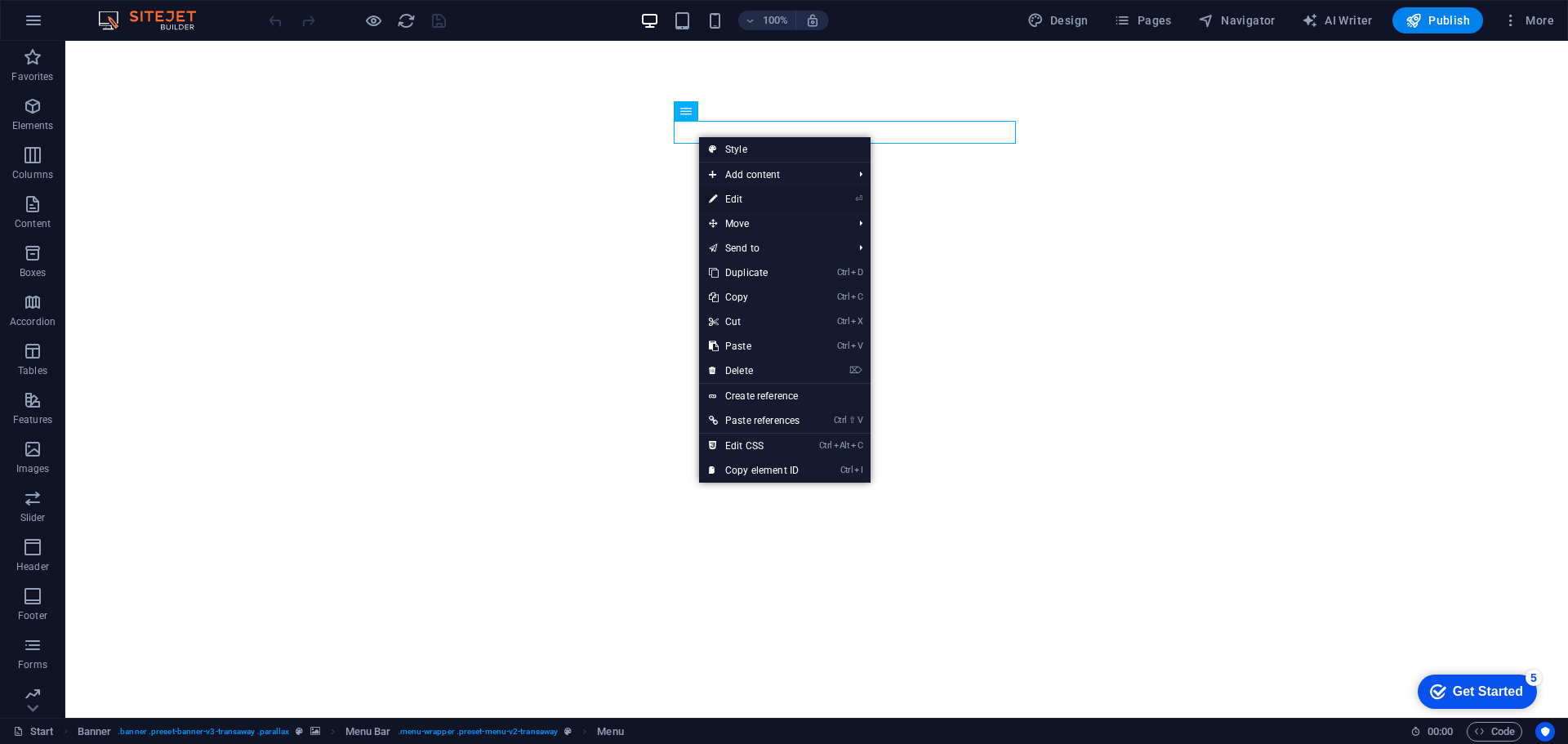
click at [751, 200] on link "⏎ Edit" at bounding box center [754, 199] width 111 height 25
select select
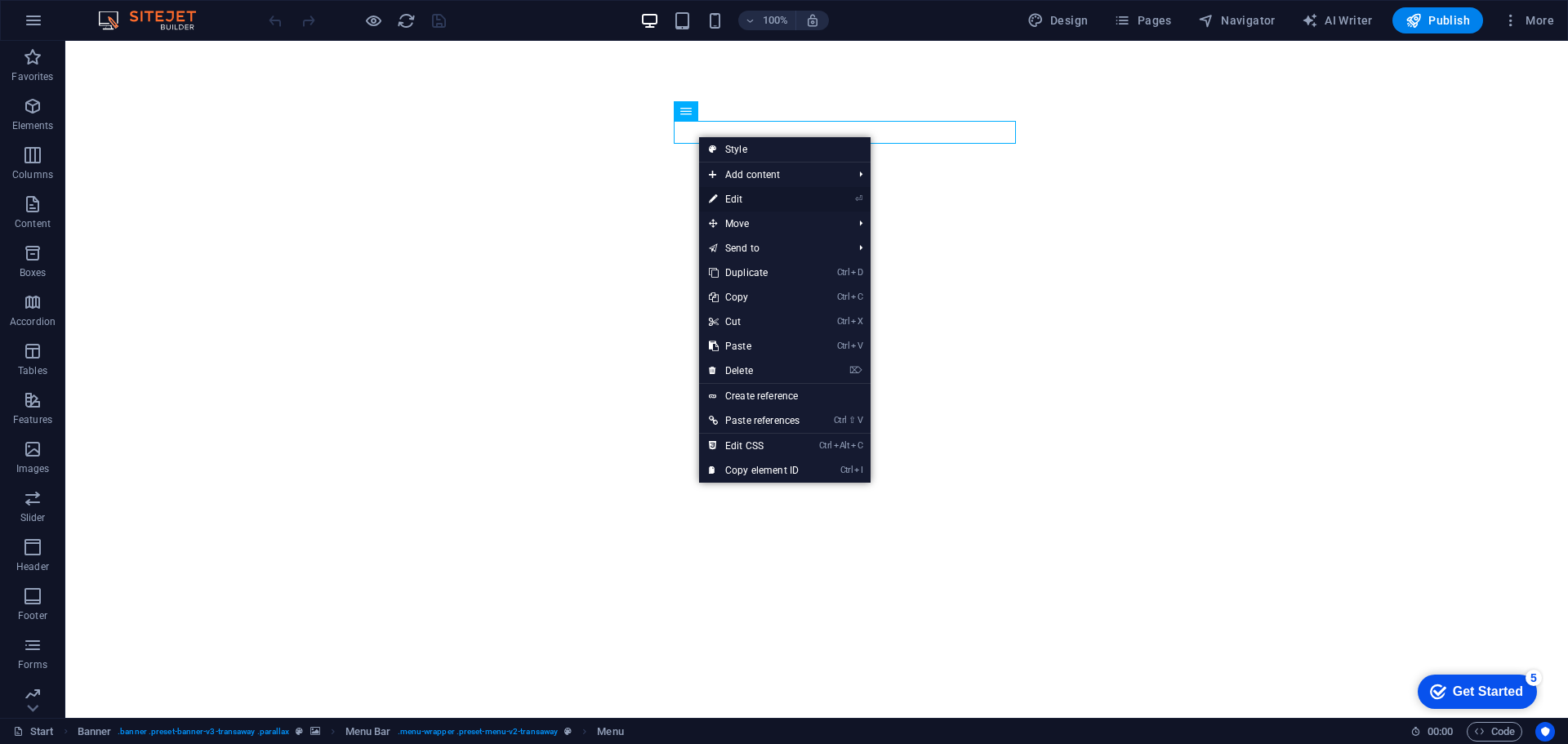
select select
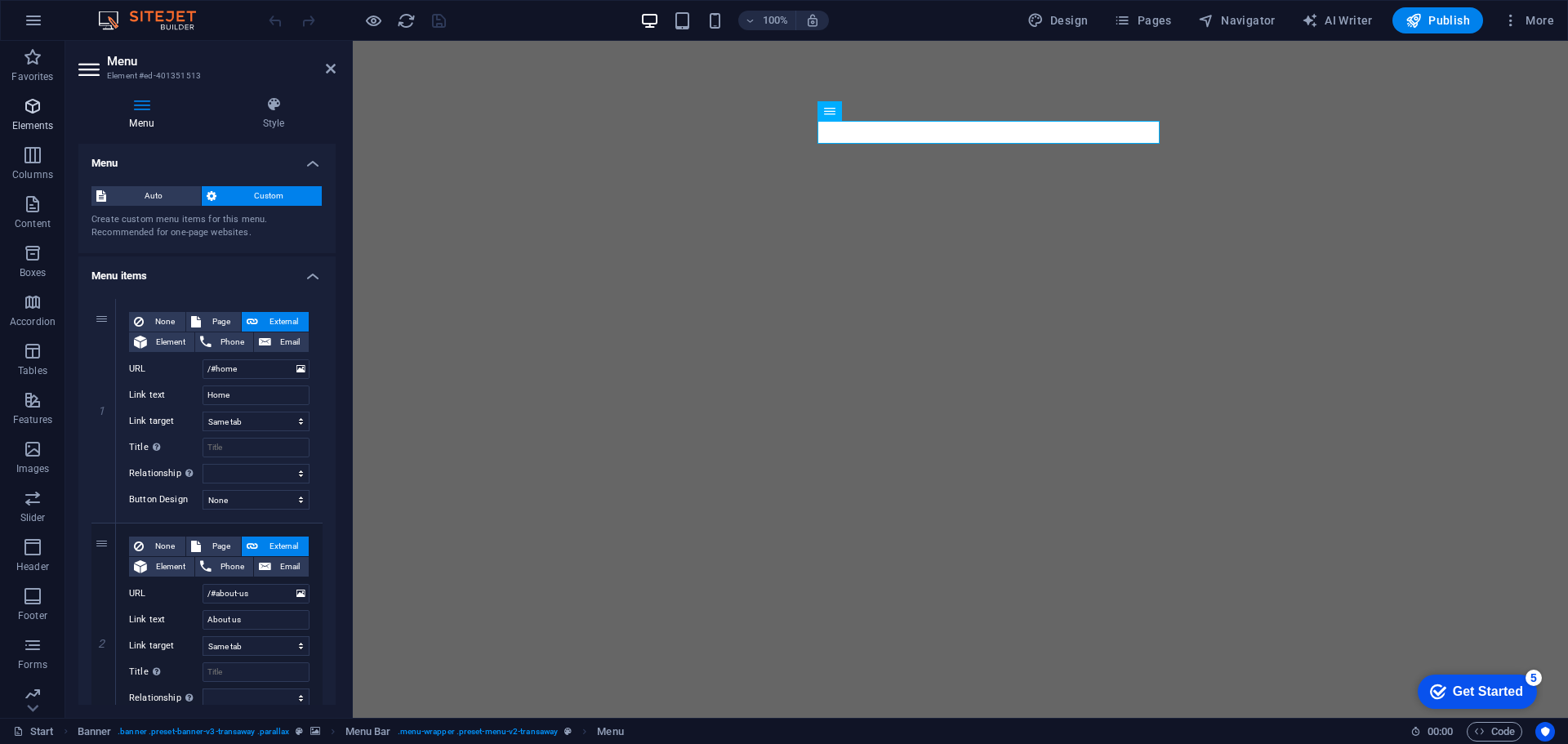
click at [45, 103] on span "Elements" at bounding box center [32, 115] width 65 height 39
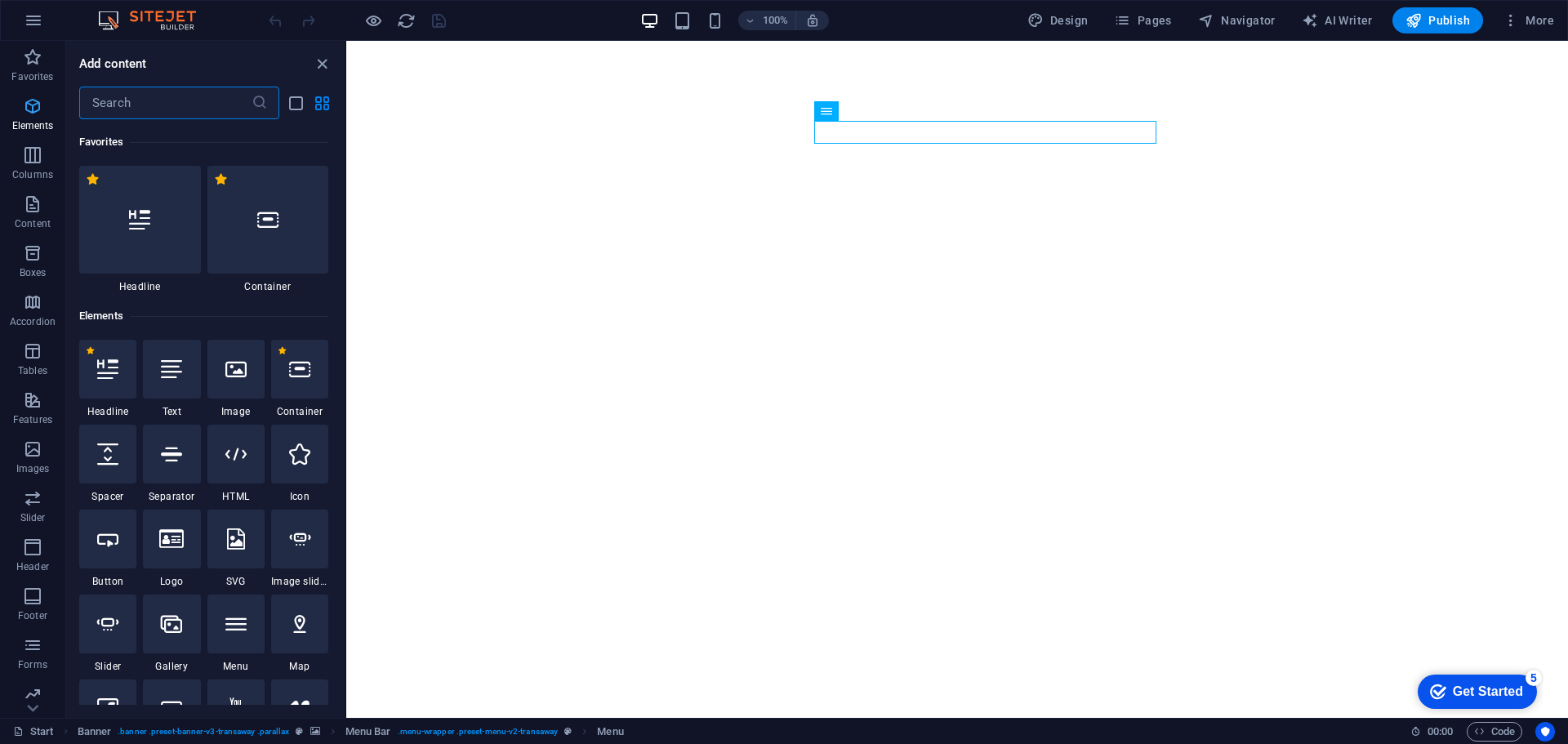
scroll to position [174, 0]
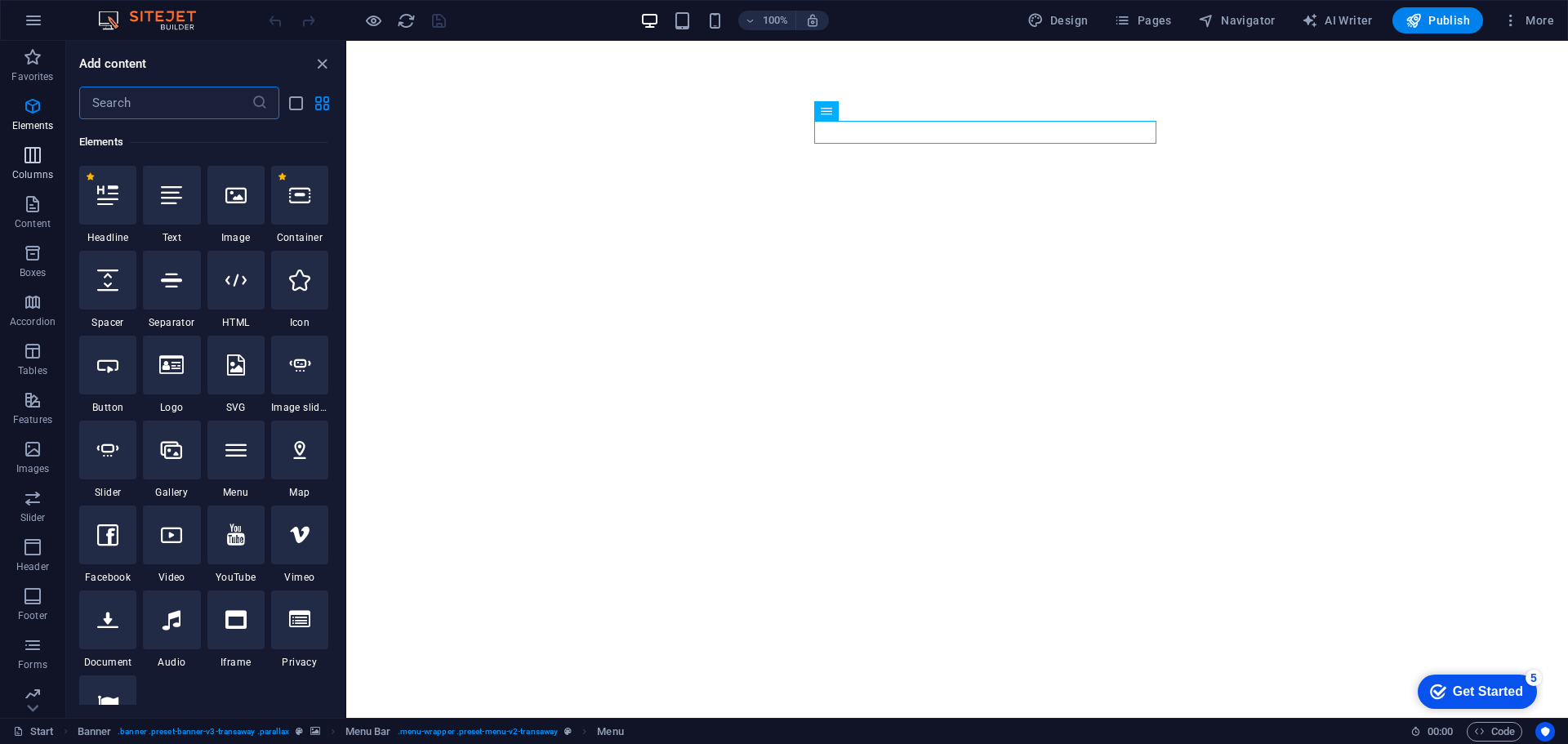
click at [42, 157] on icon "button" at bounding box center [32, 154] width 19 height 19
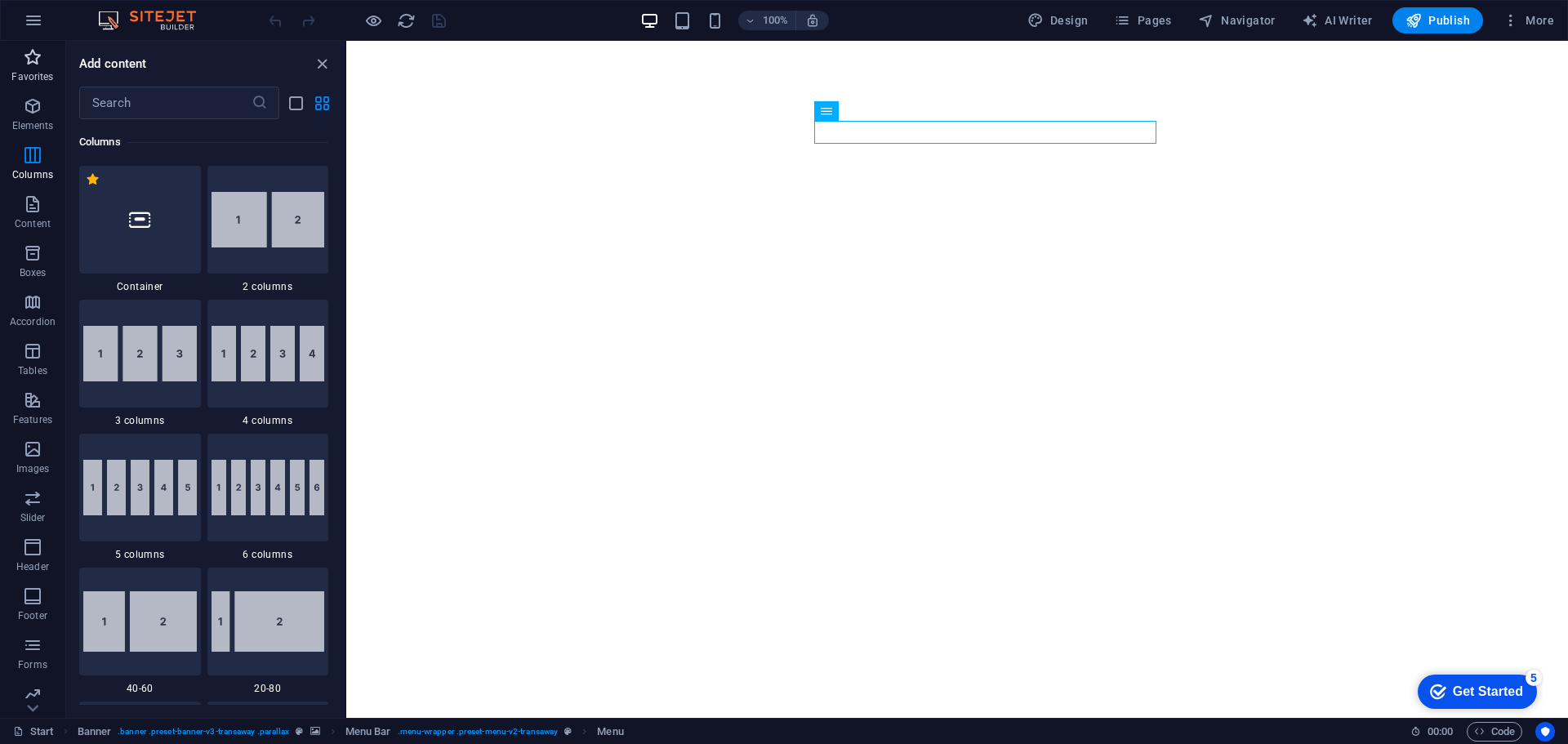
click at [35, 69] on span "Favorites" at bounding box center [32, 67] width 65 height 39
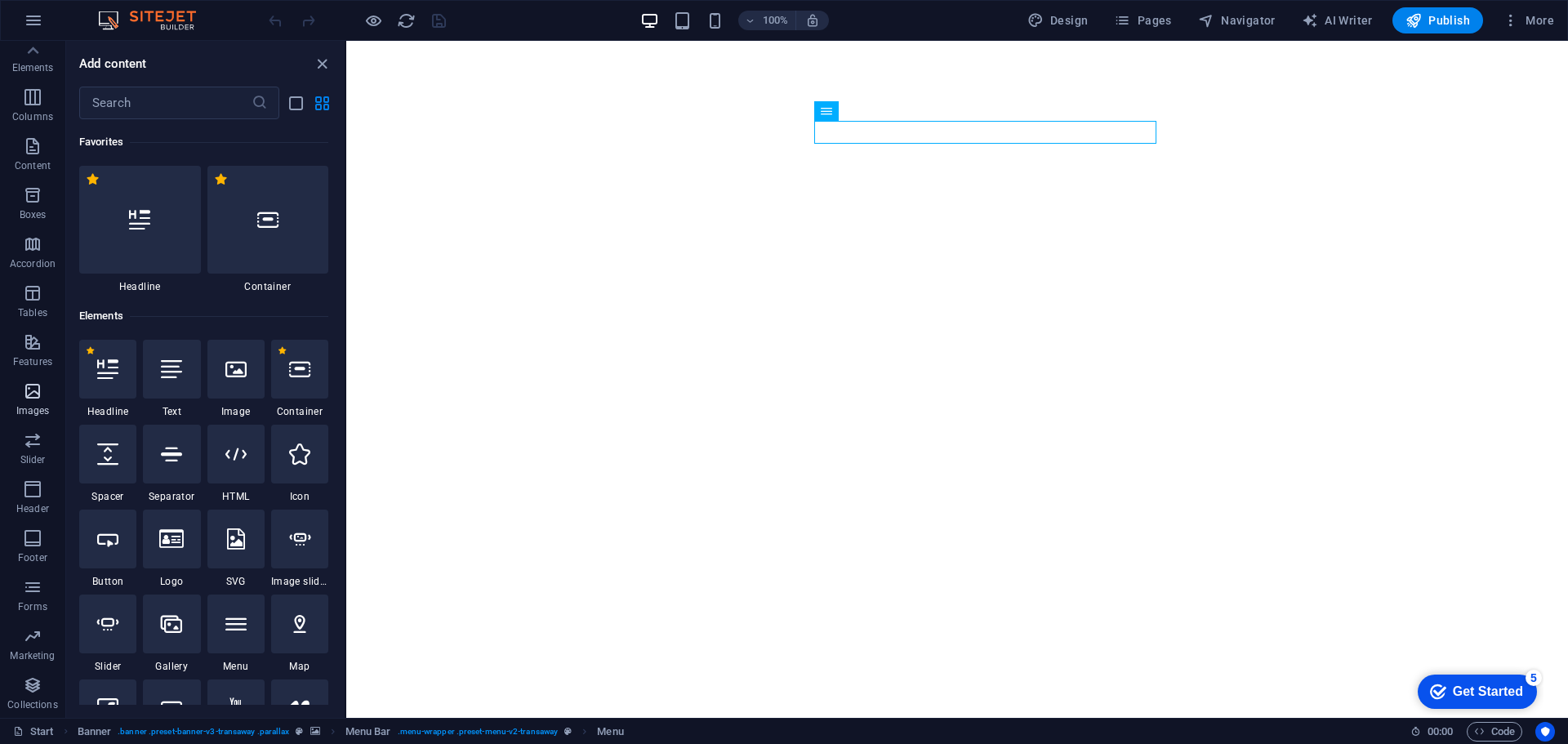
scroll to position [0, 0]
click at [324, 58] on icon "close panel" at bounding box center [322, 64] width 19 height 19
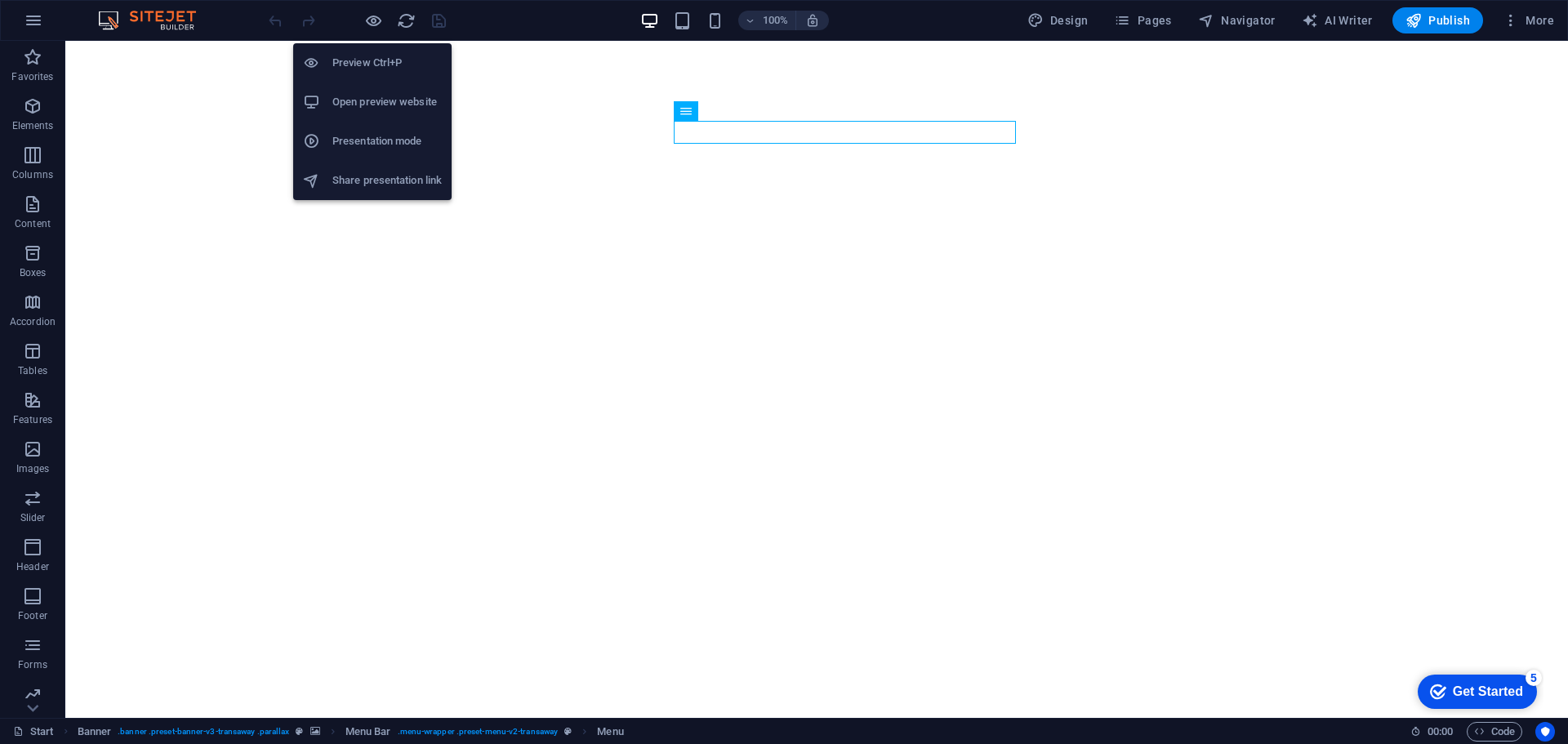
drag, startPoint x: 378, startPoint y: 103, endPoint x: 360, endPoint y: 108, distance: 18.7
click at [360, 108] on h6 "Open preview website" at bounding box center [388, 101] width 110 height 19
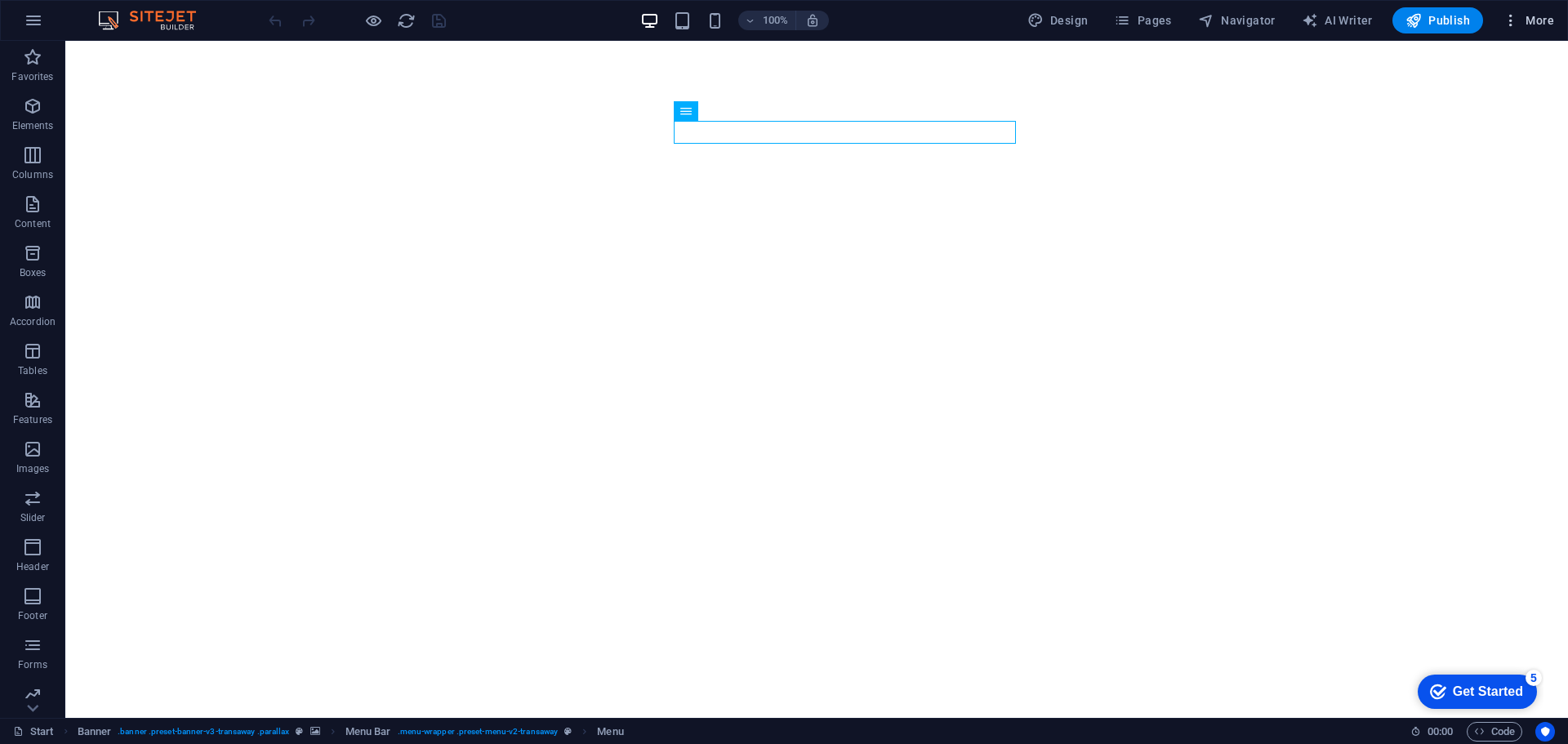
click at [1512, 21] on icon "button" at bounding box center [1510, 20] width 16 height 16
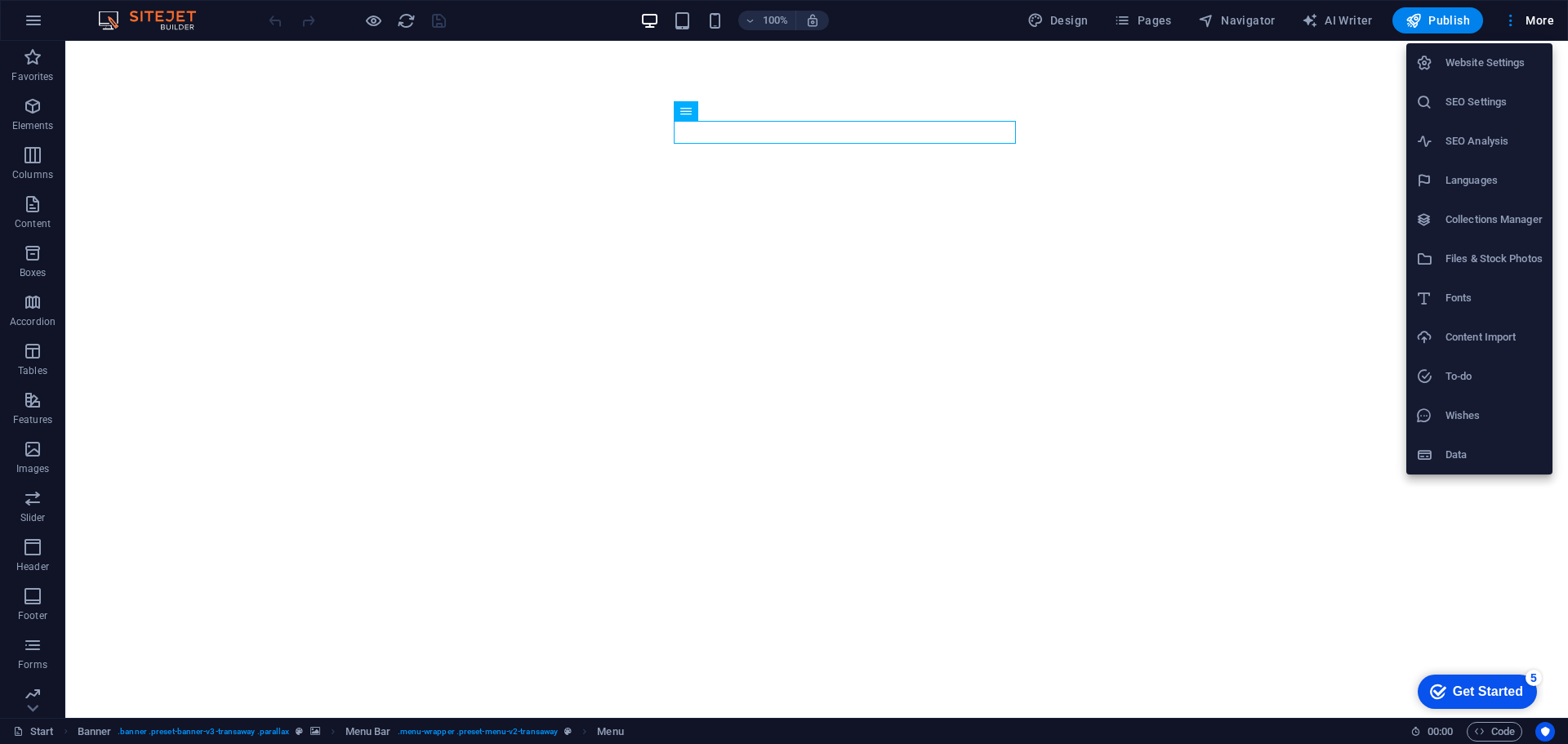
click at [1517, 23] on div at bounding box center [784, 372] width 1568 height 744
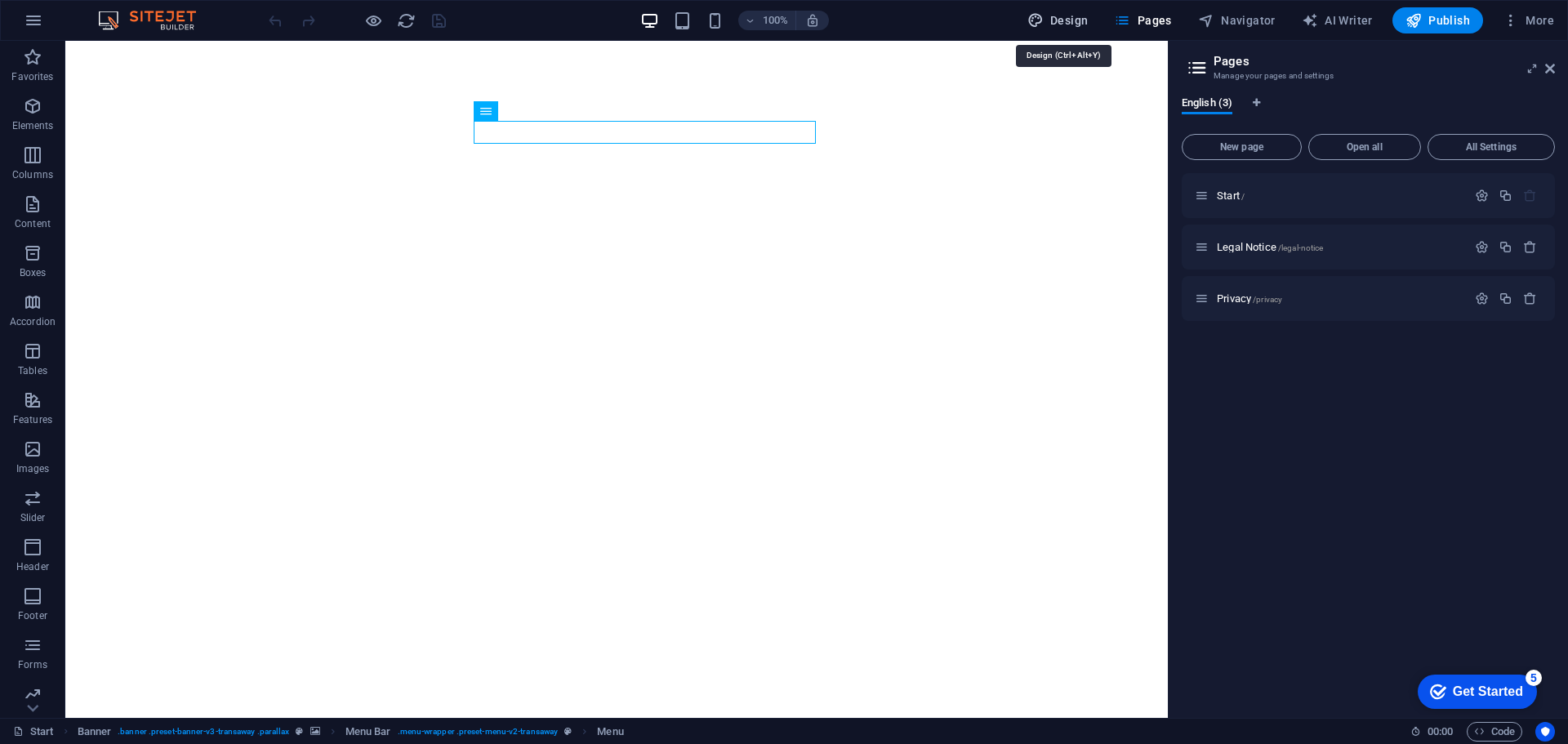
click at [1065, 22] on span "Design" at bounding box center [1058, 20] width 61 height 16
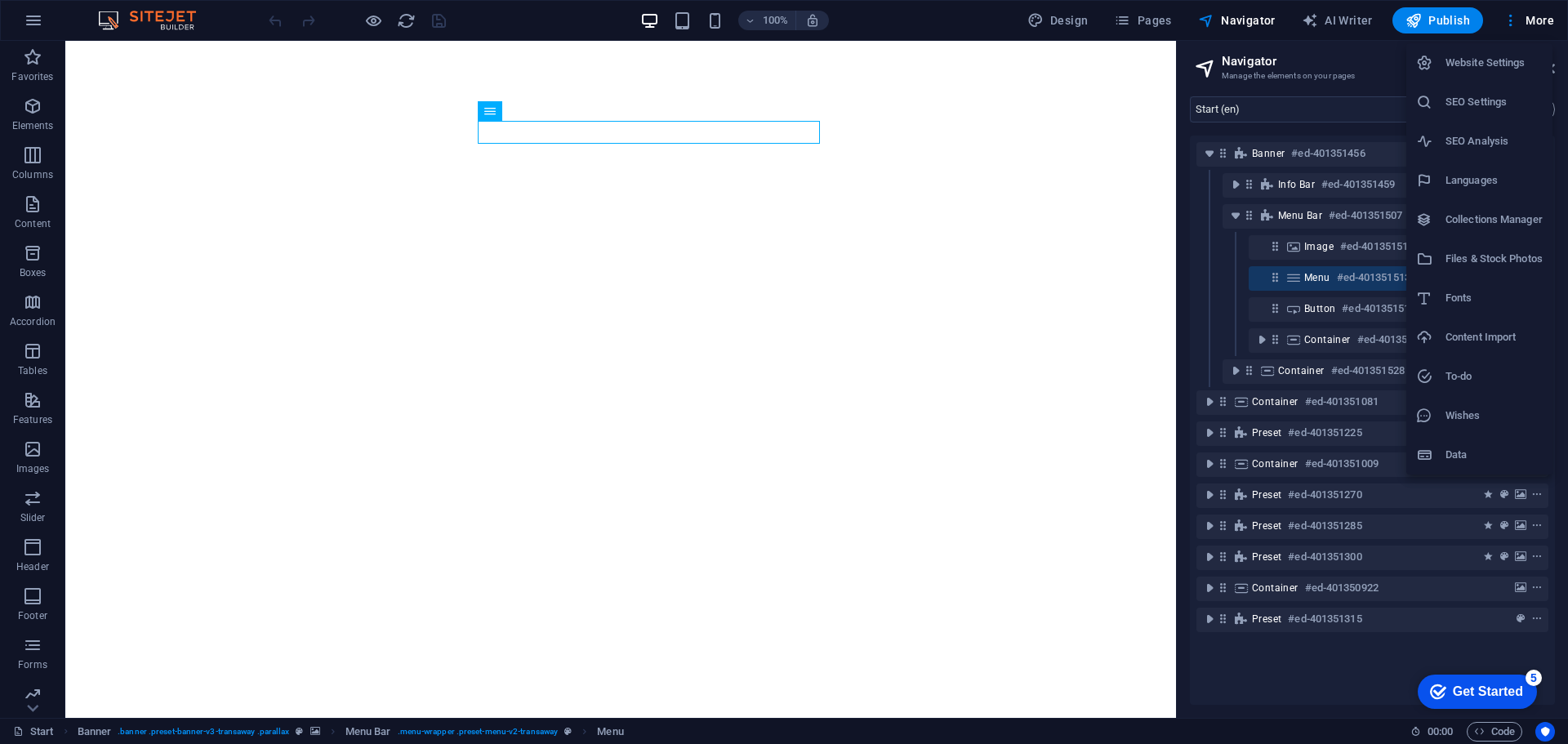
click at [1483, 75] on li "Website Settings" at bounding box center [1479, 62] width 146 height 39
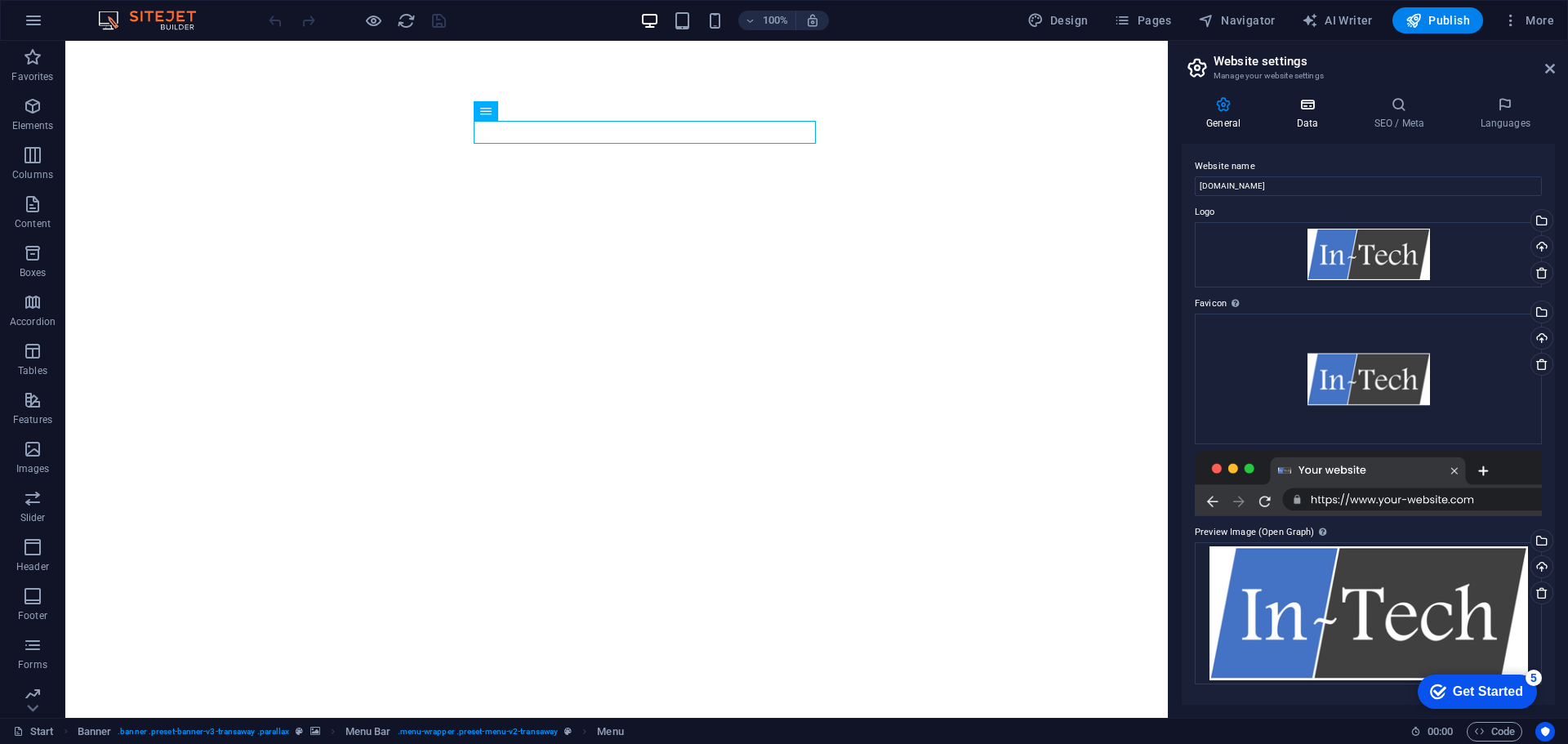
click at [1323, 119] on h4 "Data" at bounding box center [1310, 113] width 78 height 35
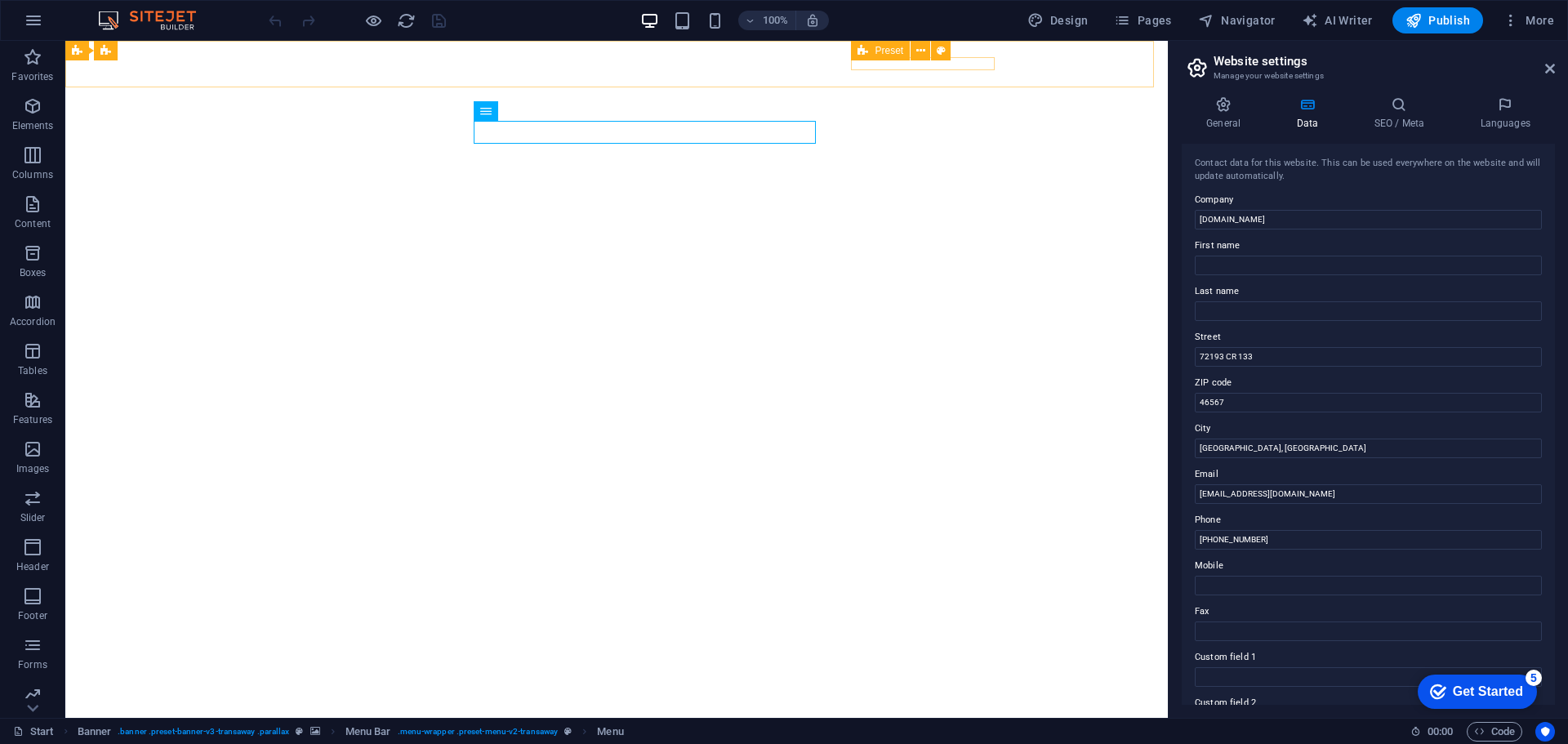
scroll to position [81, 0]
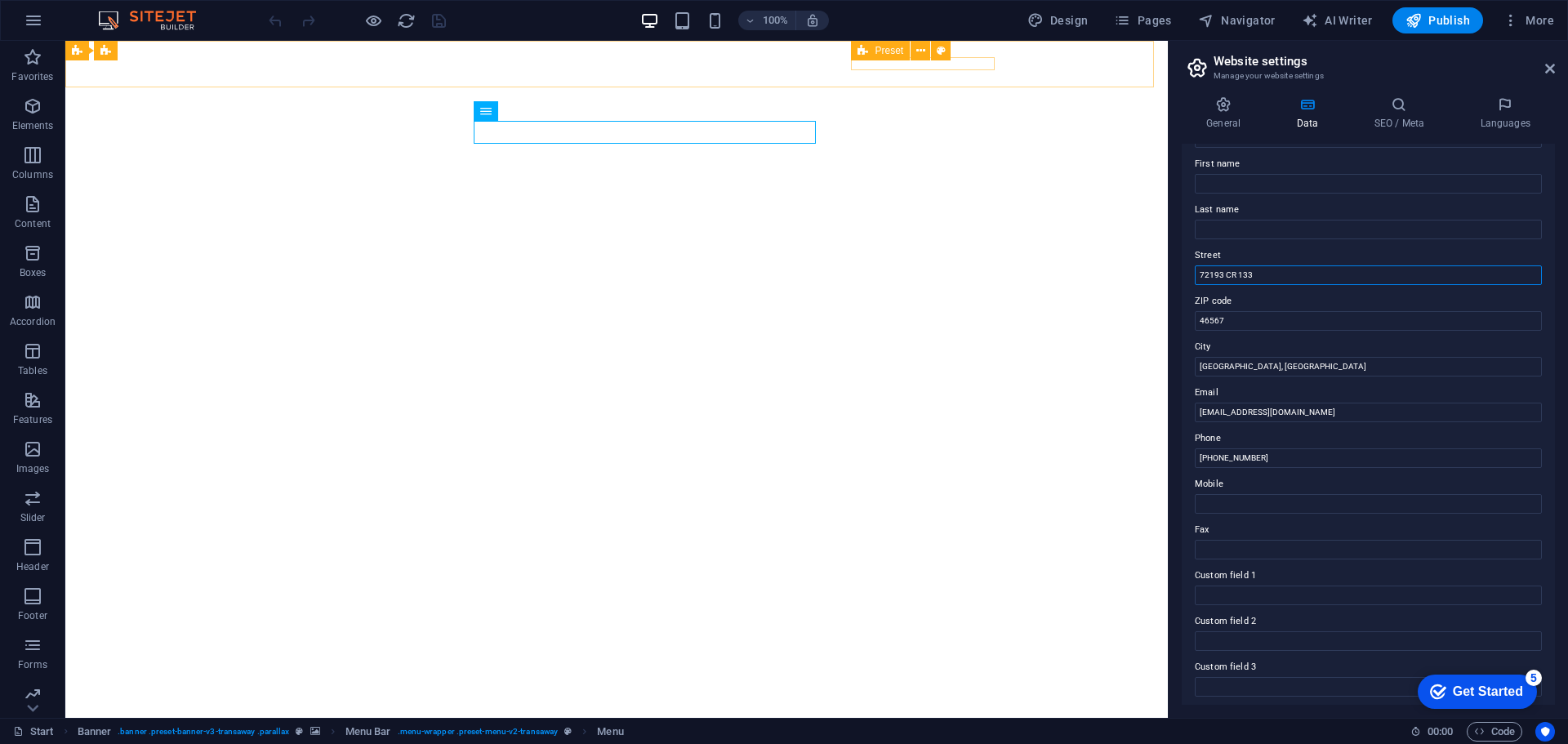
drag, startPoint x: 1299, startPoint y: 279, endPoint x: 1168, endPoint y: 265, distance: 131.7
click at [1169, 267] on aside "Website settings Manage your website settings General Data SEO / Meta Languages…" at bounding box center [1368, 379] width 400 height 676
